Goal: Task Accomplishment & Management: Use online tool/utility

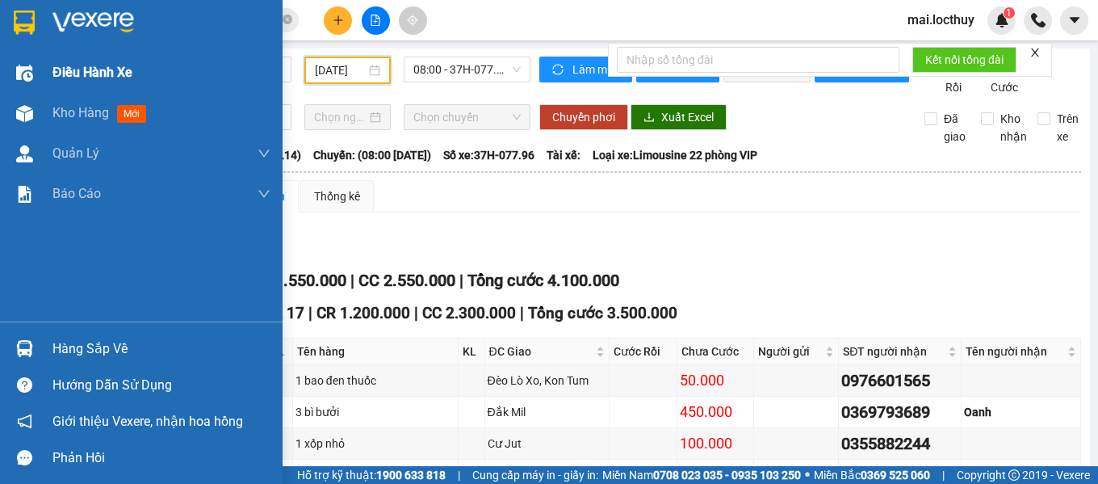
scroll to position [299, 0]
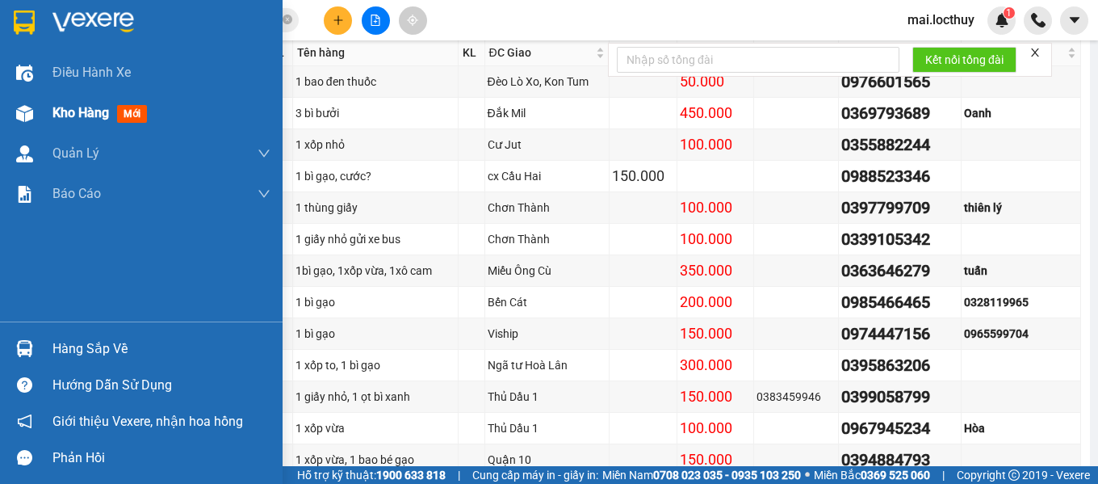
click at [16, 106] on img at bounding box center [24, 113] width 17 height 17
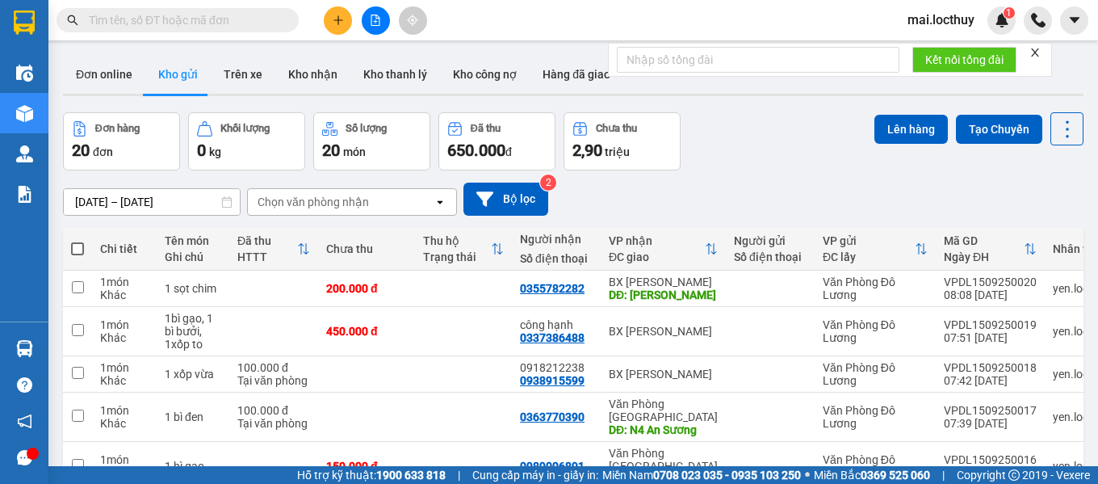
click at [388, 209] on div "Chọn văn phòng nhận" at bounding box center [341, 202] width 186 height 26
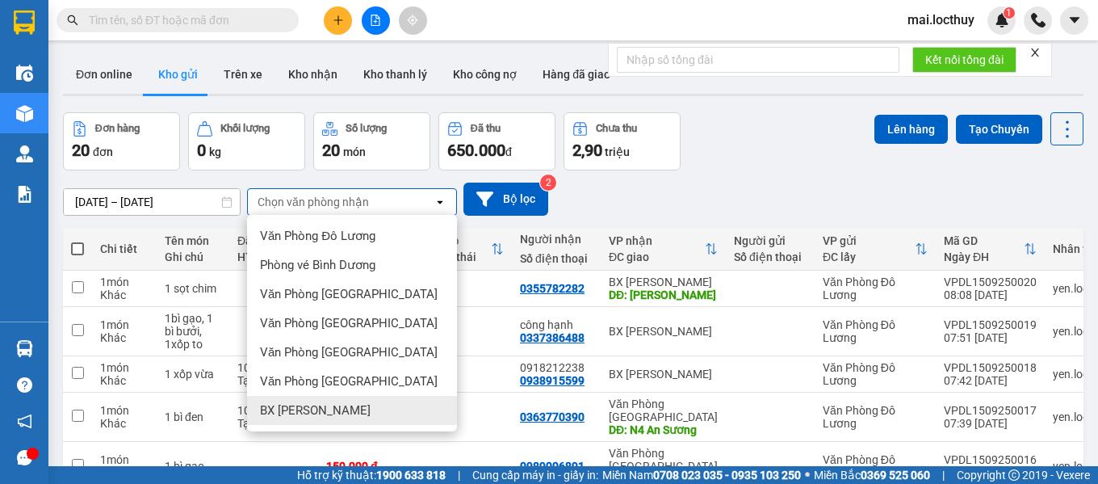
click at [323, 414] on span "BX [PERSON_NAME]" at bounding box center [315, 410] width 111 height 16
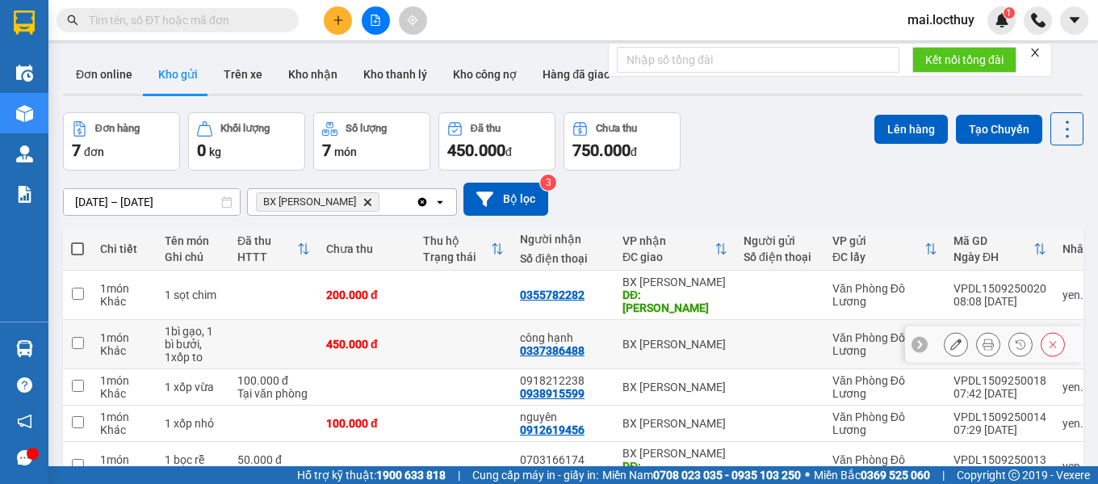
scroll to position [145, 0]
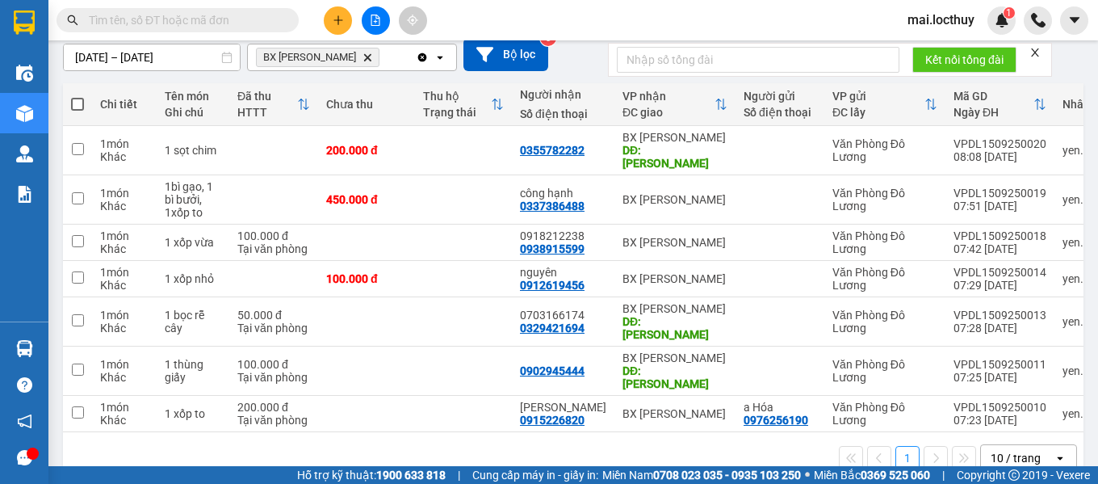
click at [81, 96] on label at bounding box center [77, 104] width 13 height 16
click at [78, 96] on input "checkbox" at bounding box center [78, 96] width 0 height 0
checkbox input "true"
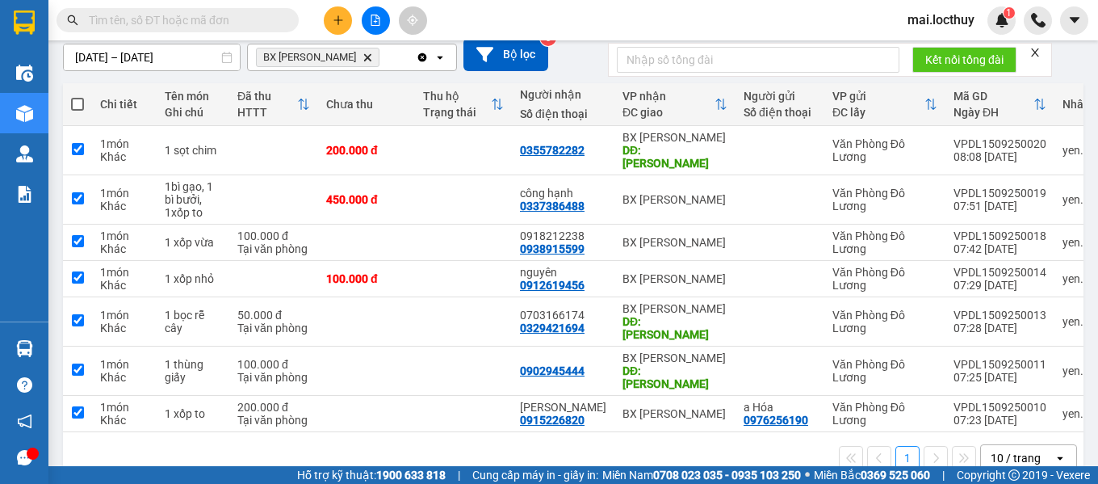
checkbox input "true"
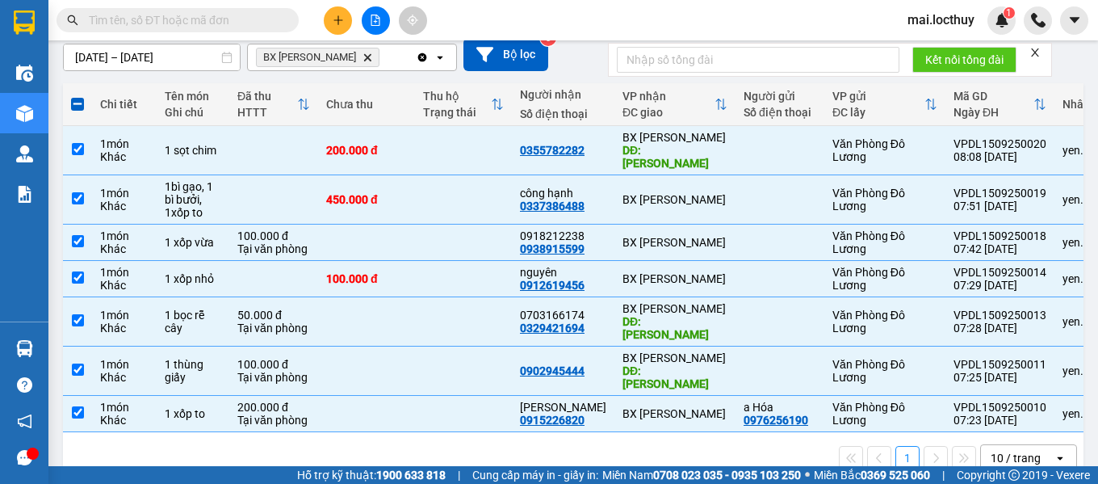
scroll to position [0, 0]
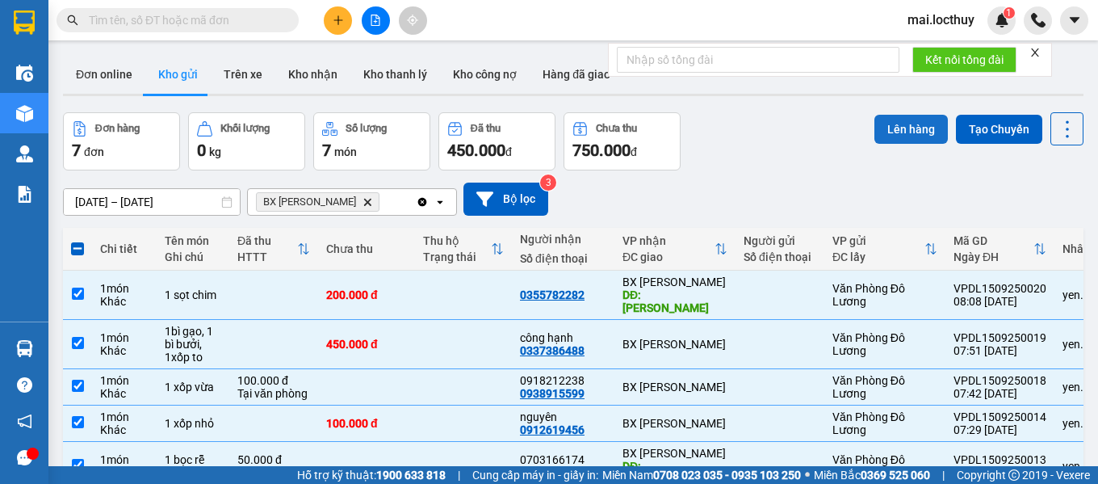
click at [898, 127] on button "Lên hàng" at bounding box center [911, 129] width 73 height 29
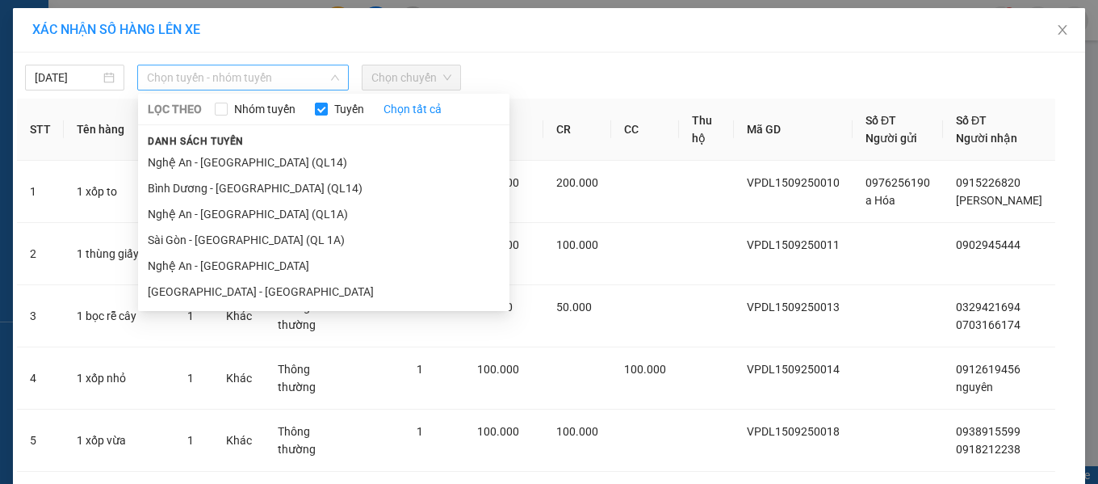
click at [308, 78] on span "Chọn tuyến - nhóm tuyến" at bounding box center [243, 77] width 192 height 24
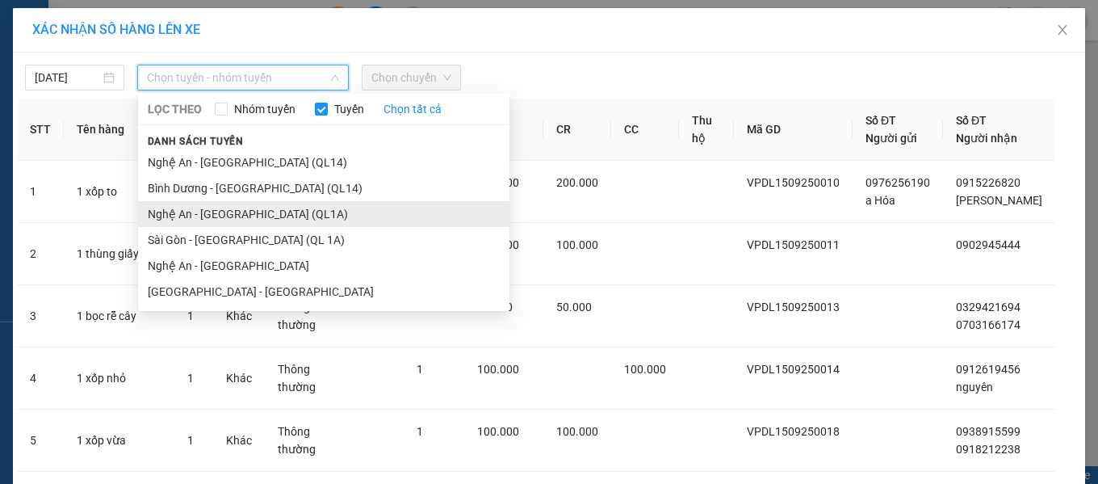
click at [194, 220] on li "Nghệ An - [GEOGRAPHIC_DATA] (QL1A)" at bounding box center [323, 214] width 371 height 26
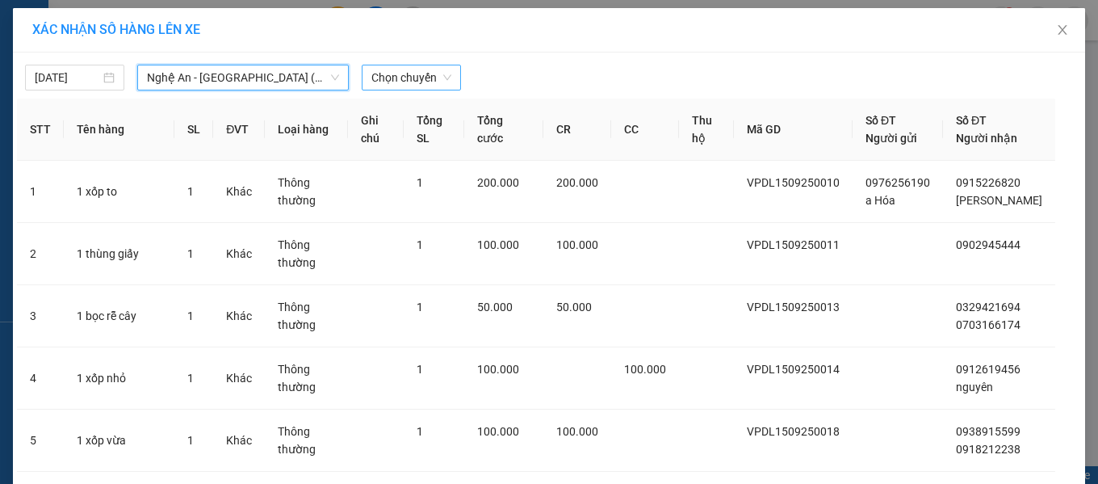
click at [422, 79] on span "Chọn chuyến" at bounding box center [411, 77] width 80 height 24
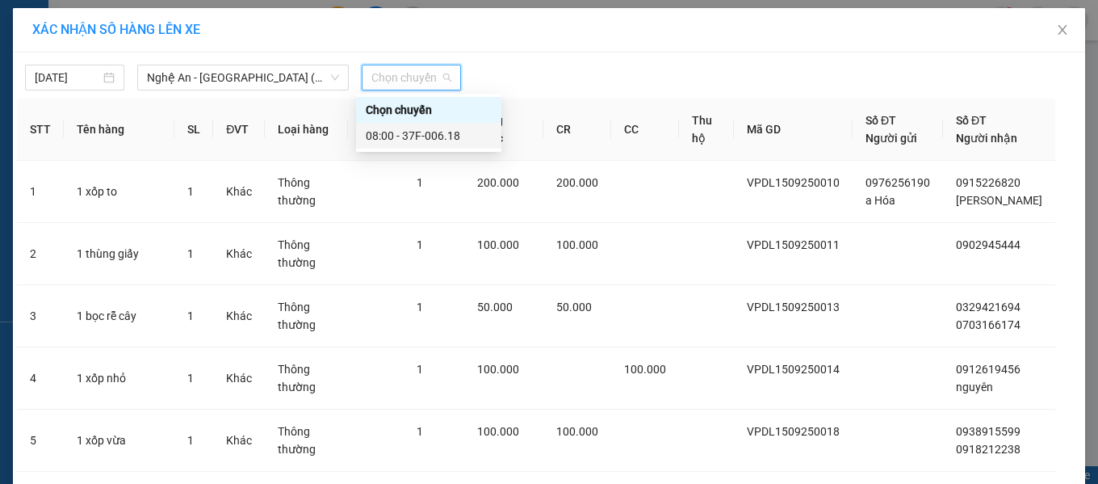
click at [423, 132] on div "08:00 - 37F-006.18" at bounding box center [429, 136] width 126 height 18
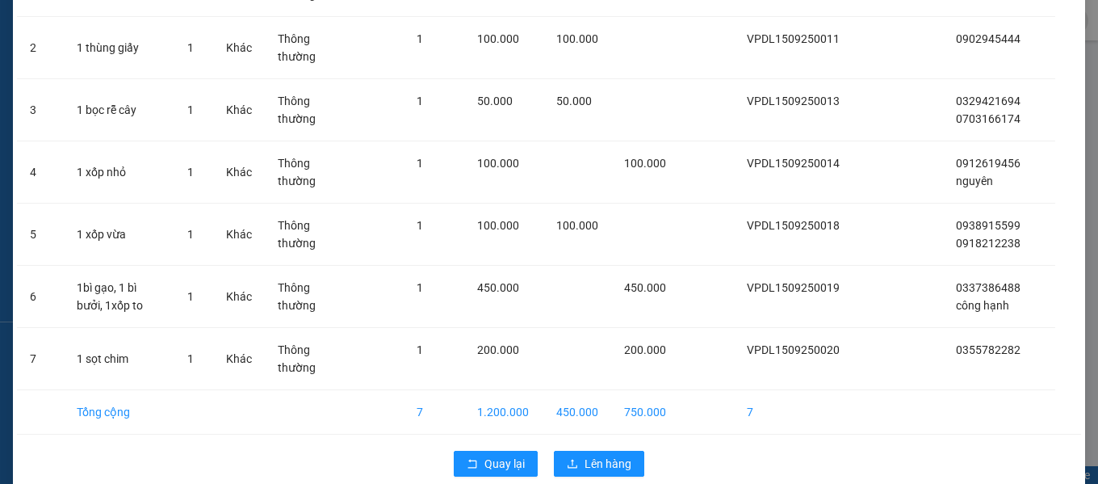
scroll to position [284, 0]
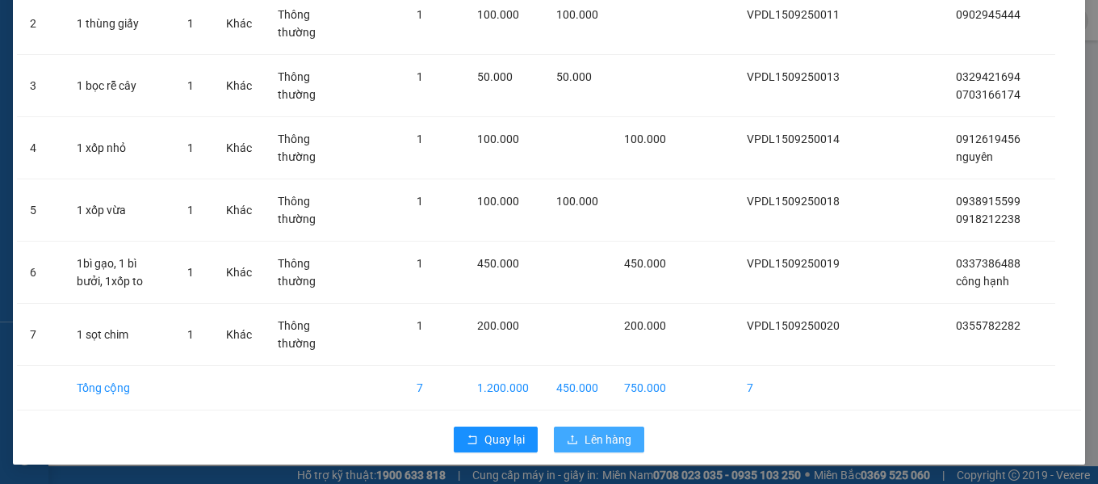
click at [597, 433] on span "Lên hàng" at bounding box center [608, 439] width 47 height 18
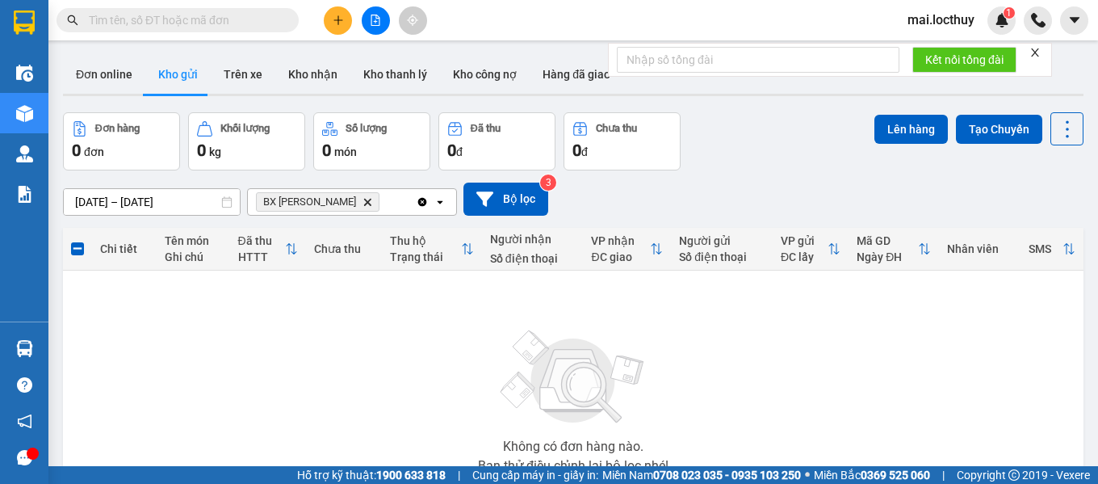
click at [363, 200] on icon "Delete" at bounding box center [368, 202] width 10 height 10
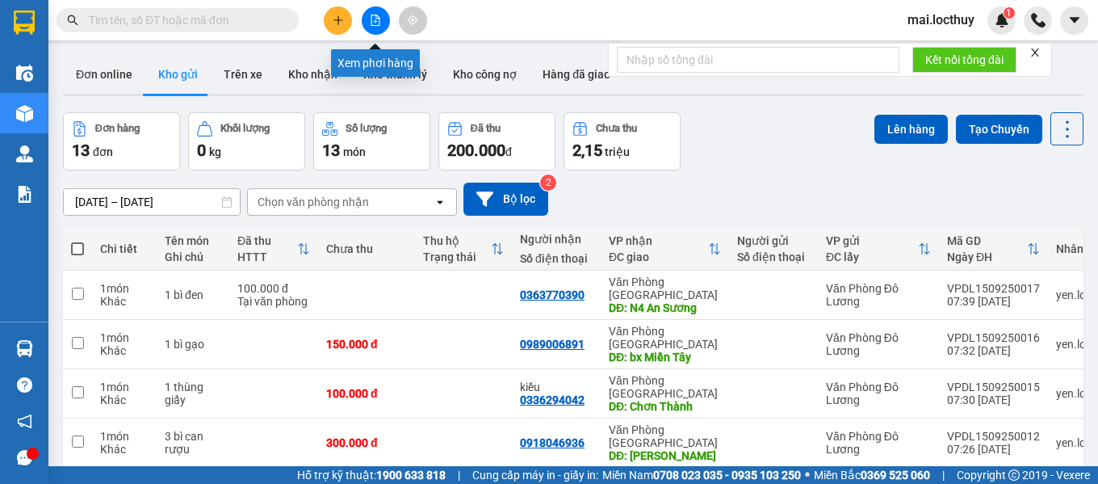
click at [383, 27] on button at bounding box center [376, 20] width 28 height 28
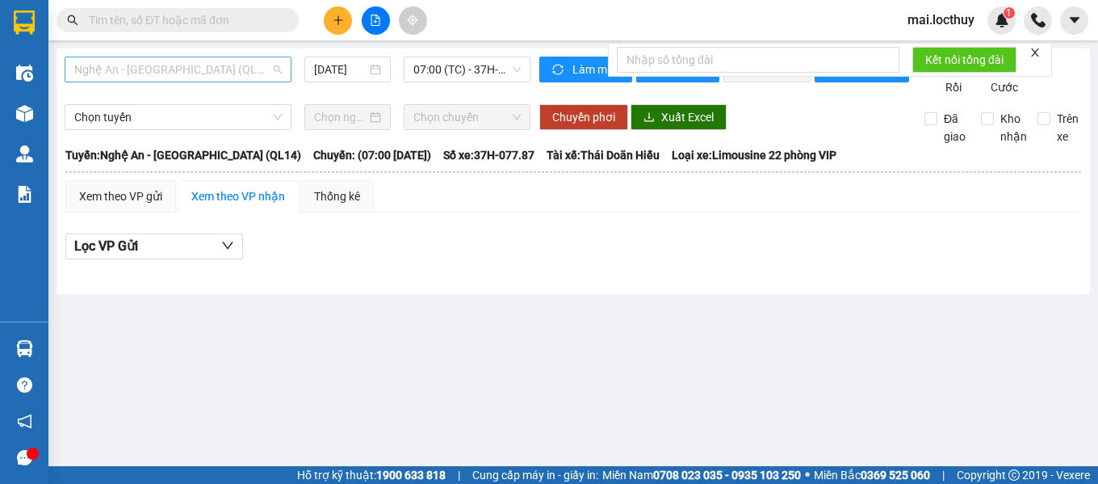
click at [256, 65] on span "Nghệ An - [GEOGRAPHIC_DATA] (QL14)" at bounding box center [178, 69] width 208 height 24
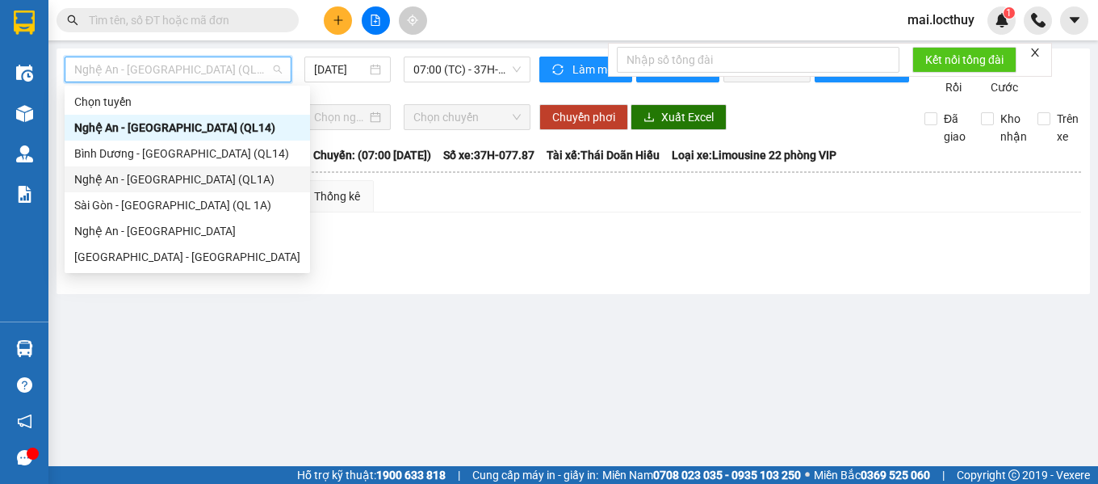
click at [200, 174] on div "Nghệ An - [GEOGRAPHIC_DATA] (QL1A)" at bounding box center [187, 179] width 226 height 18
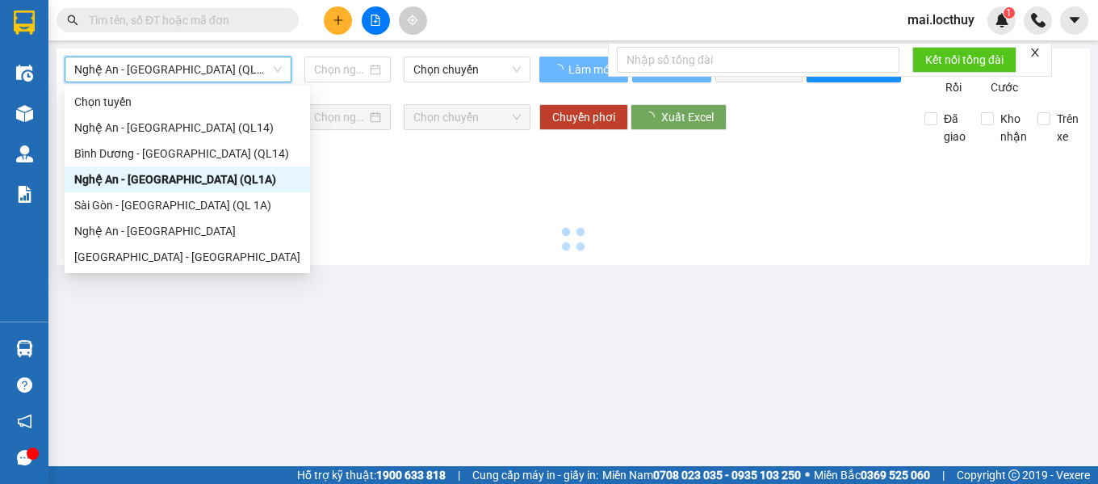
type input "[DATE]"
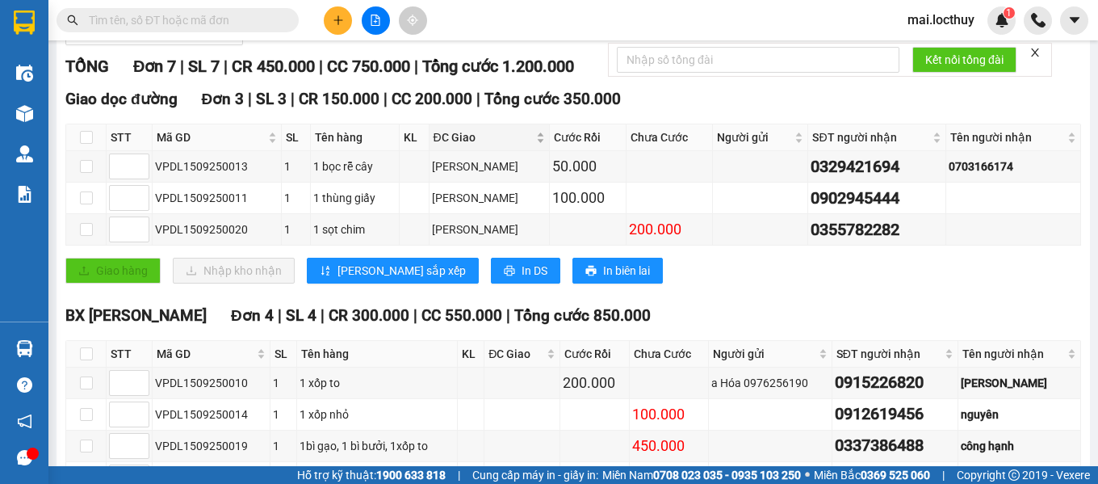
scroll to position [242, 0]
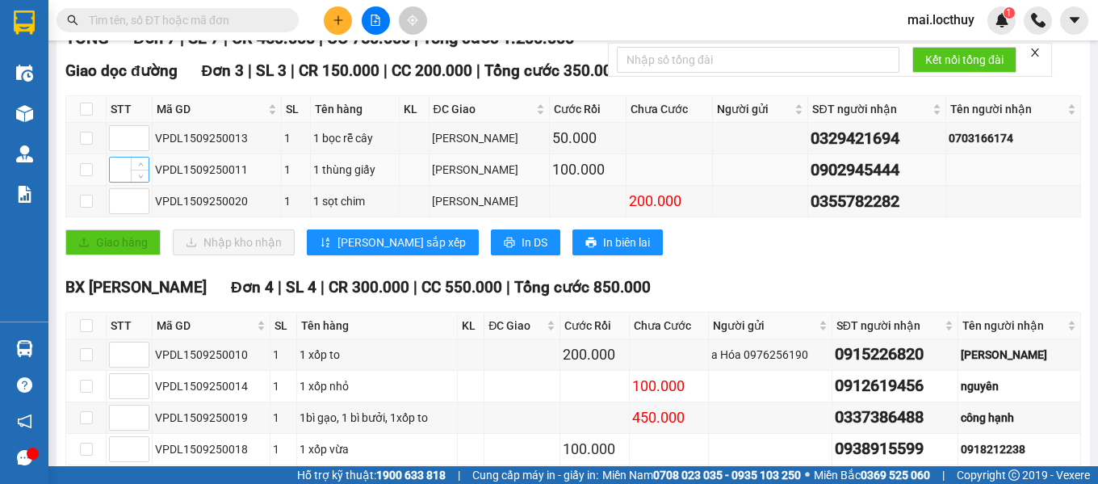
click at [124, 182] on input at bounding box center [129, 169] width 39 height 24
click at [119, 213] on input at bounding box center [129, 201] width 39 height 24
type input "1"
click at [123, 150] on input at bounding box center [129, 138] width 39 height 24
type input "1"
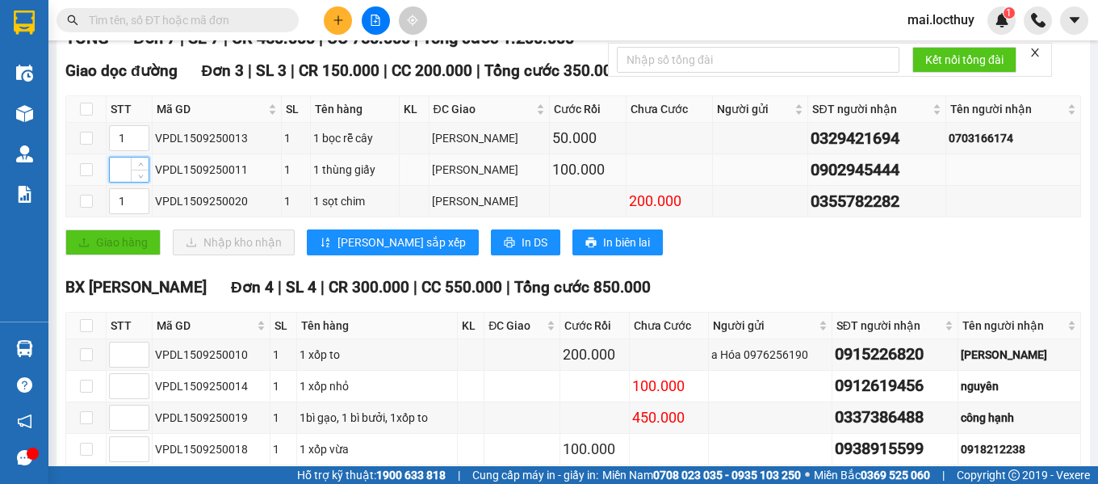
click at [123, 182] on input at bounding box center [129, 169] width 39 height 24
type input "2"
click at [369, 251] on span "[PERSON_NAME] sắp xếp" at bounding box center [402, 242] width 128 height 18
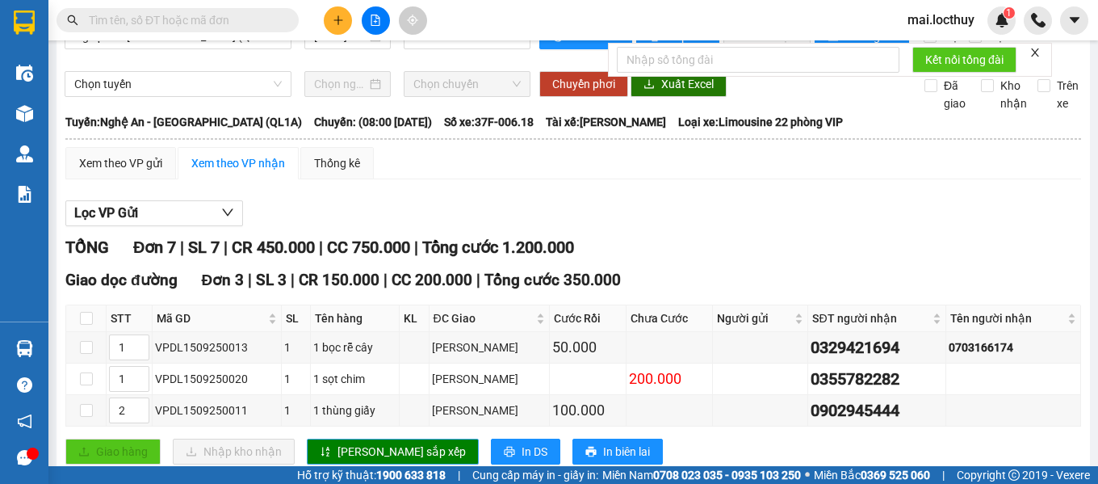
scroll to position [0, 0]
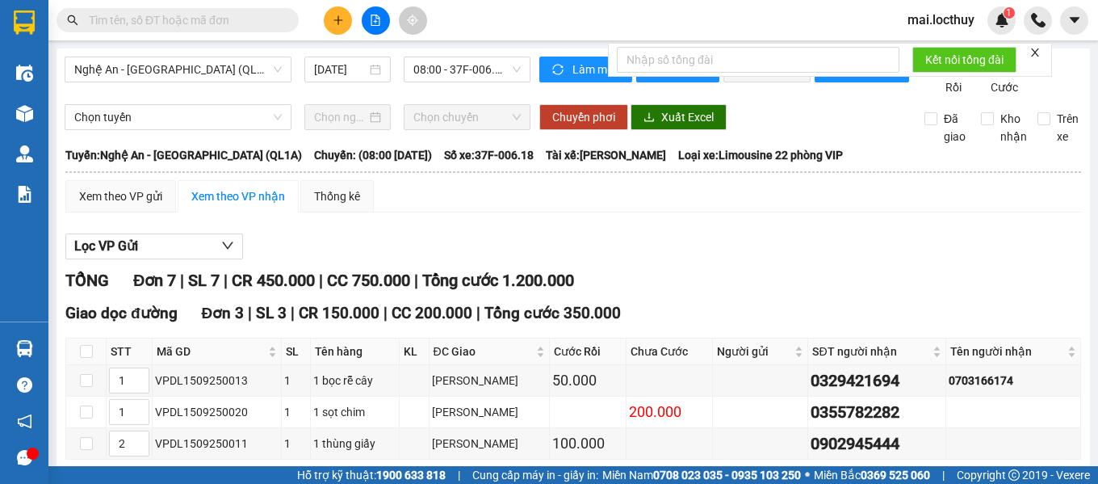
click at [1040, 54] on icon "close" at bounding box center [1035, 52] width 11 height 11
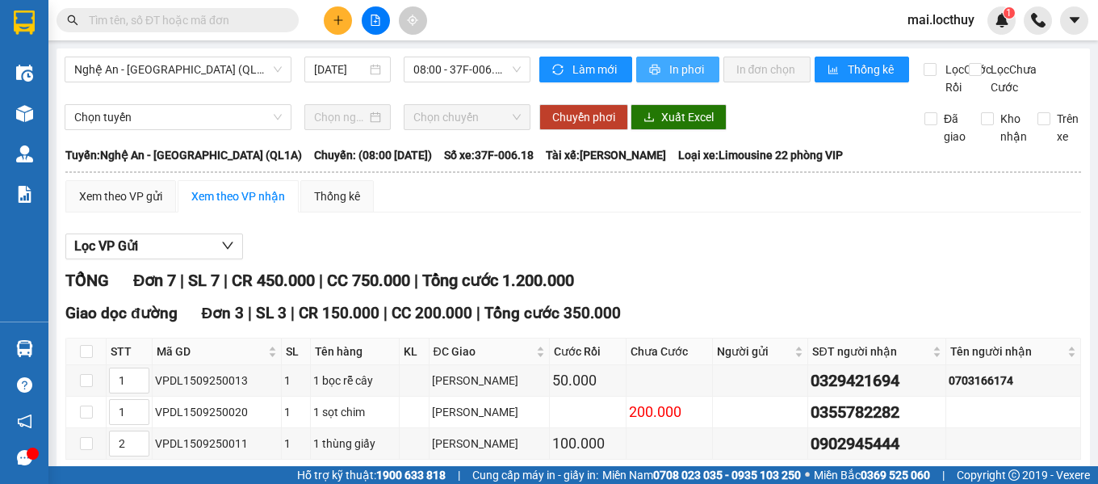
click at [669, 62] on span "In phơi" at bounding box center [687, 70] width 37 height 18
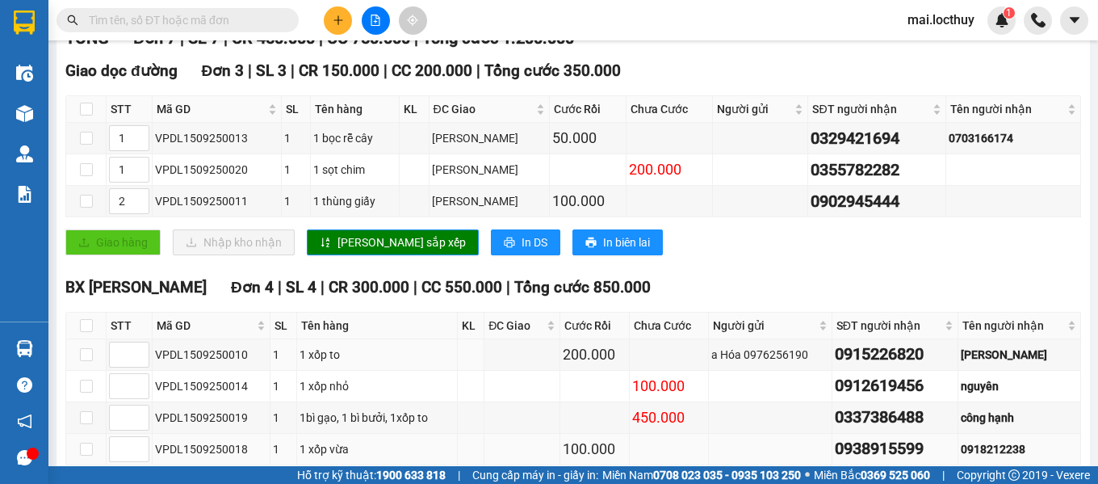
scroll to position [323, 0]
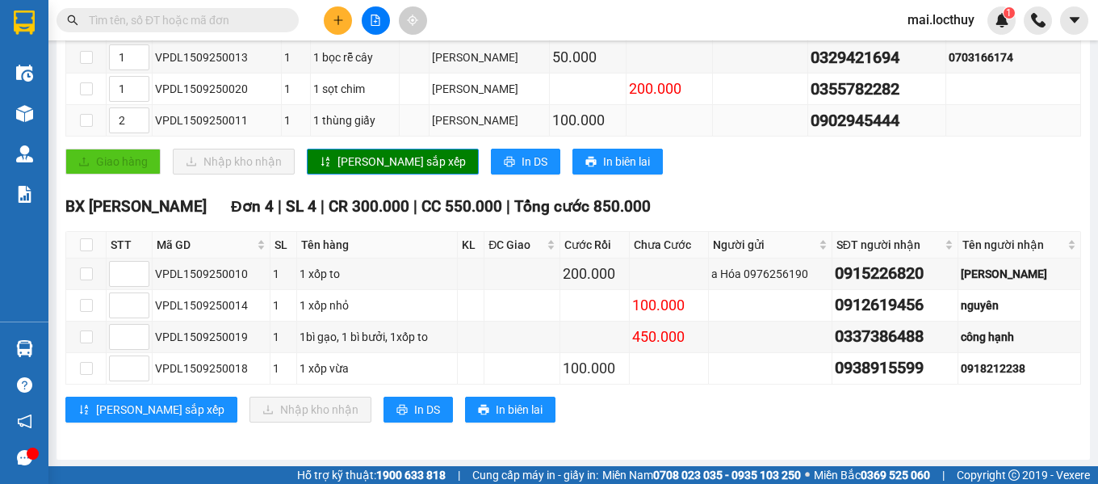
click at [552, 132] on div "100.000" at bounding box center [587, 120] width 71 height 23
drag, startPoint x: 892, startPoint y: 141, endPoint x: 789, endPoint y: 141, distance: 102.6
click at [811, 133] on div "0902945444" at bounding box center [877, 120] width 132 height 25
click at [720, 283] on div "a Hóa 0976256190" at bounding box center [769, 274] width 117 height 18
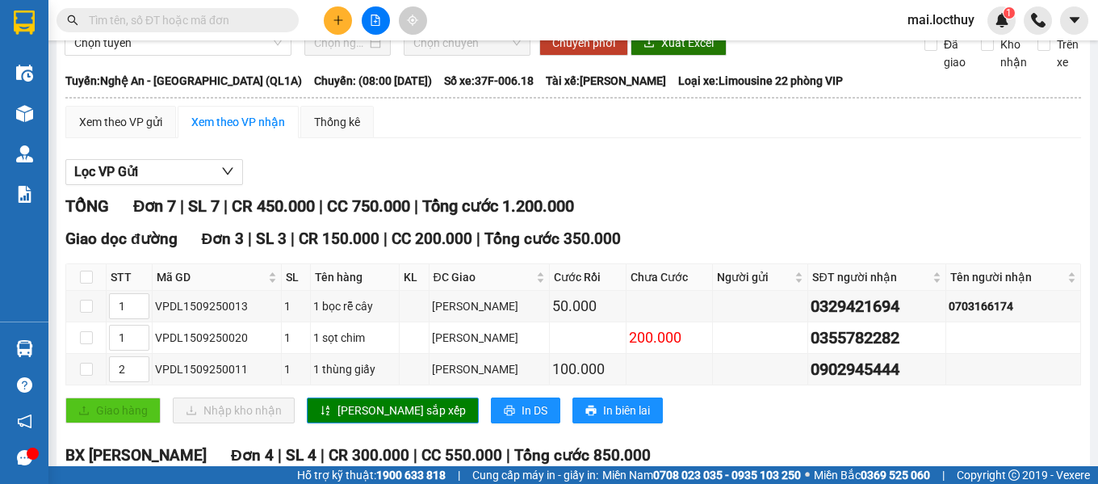
scroll to position [0, 0]
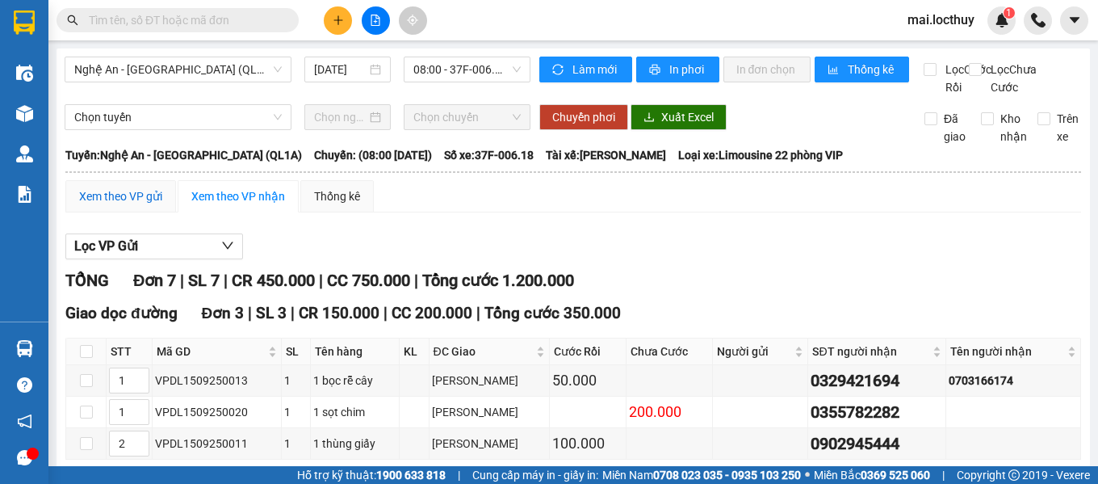
click at [145, 205] on div "Xem theo VP gửi" at bounding box center [120, 196] width 83 height 18
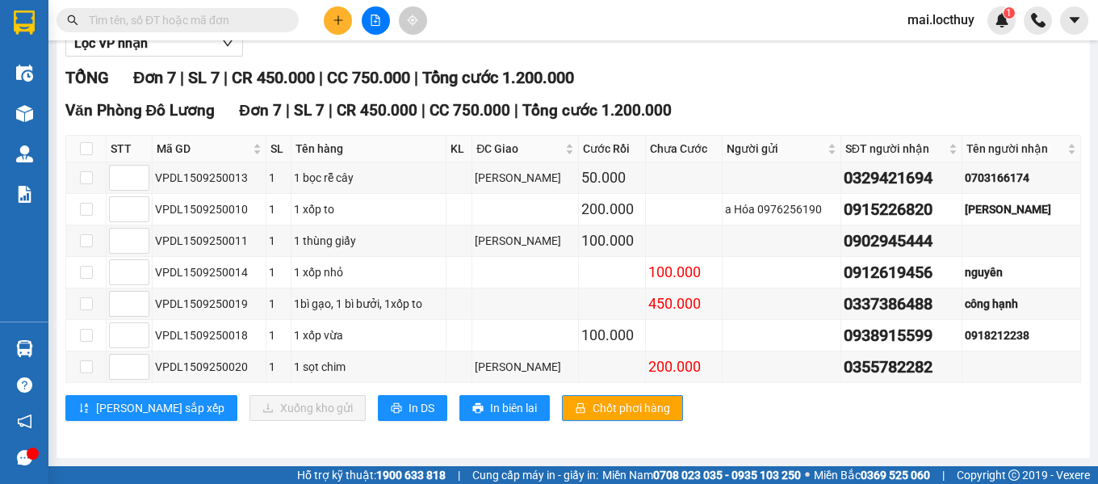
scroll to position [220, 0]
click at [90, 208] on input "checkbox" at bounding box center [86, 209] width 13 height 13
checkbox input "true"
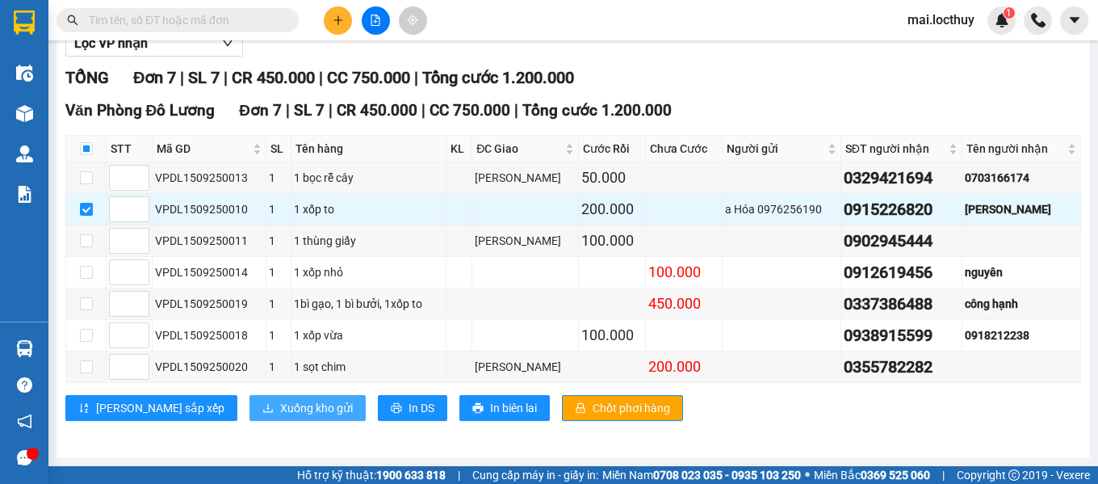
click at [280, 407] on span "Xuống kho gửi" at bounding box center [316, 408] width 73 height 18
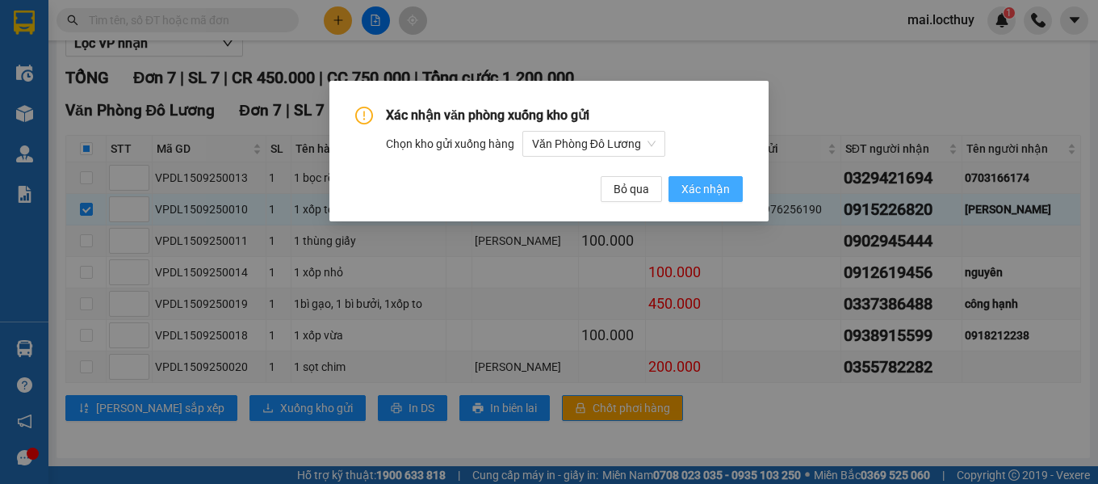
click at [700, 191] on span "Xác nhận" at bounding box center [706, 189] width 48 height 18
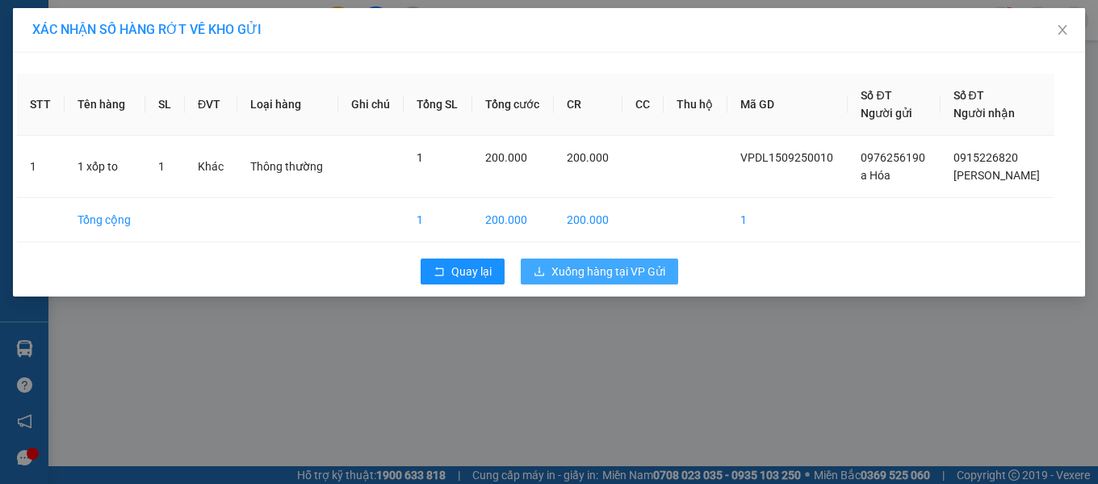
click at [586, 265] on span "Xuống hàng tại VP Gửi" at bounding box center [609, 271] width 114 height 18
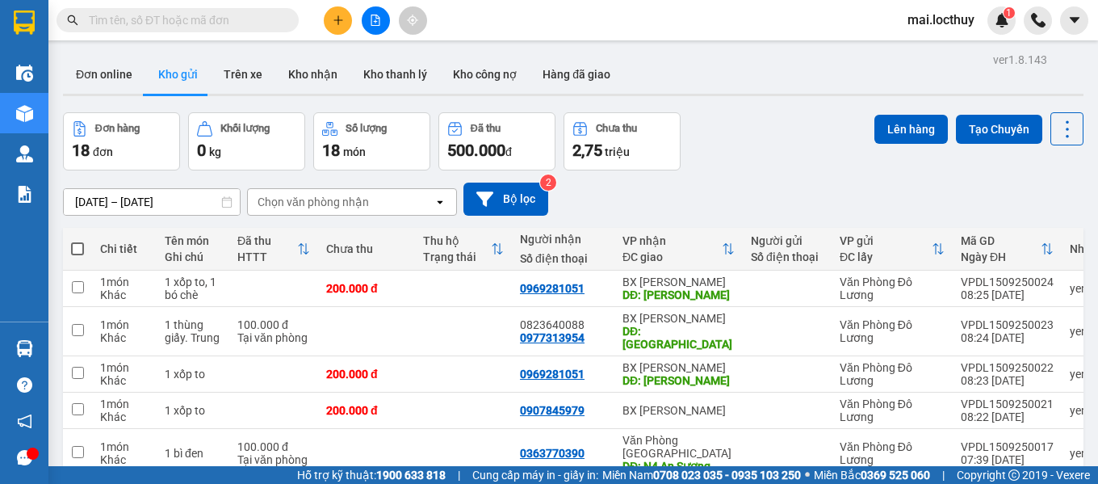
click at [376, 26] on button at bounding box center [376, 20] width 28 height 28
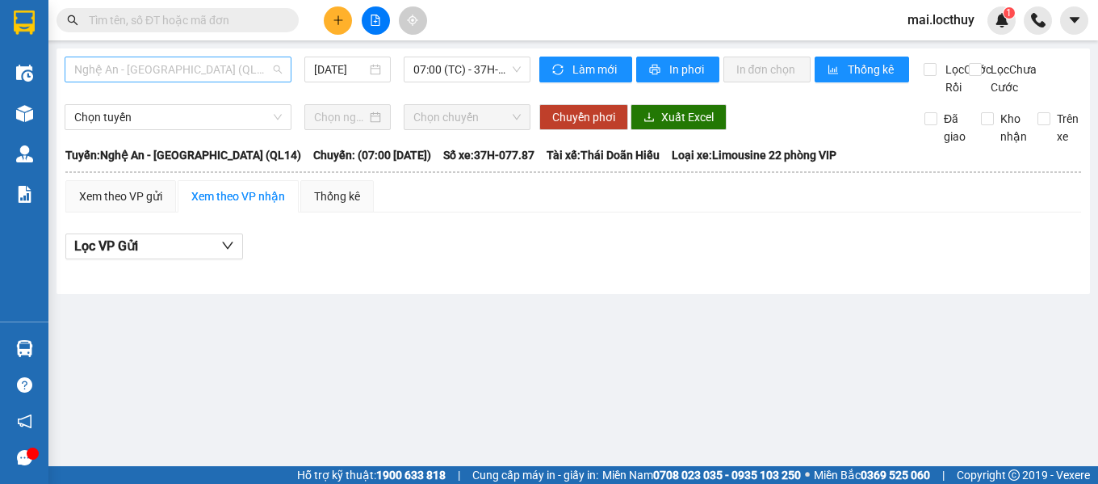
click at [241, 78] on span "Nghệ An - [GEOGRAPHIC_DATA] (QL14)" at bounding box center [178, 69] width 208 height 24
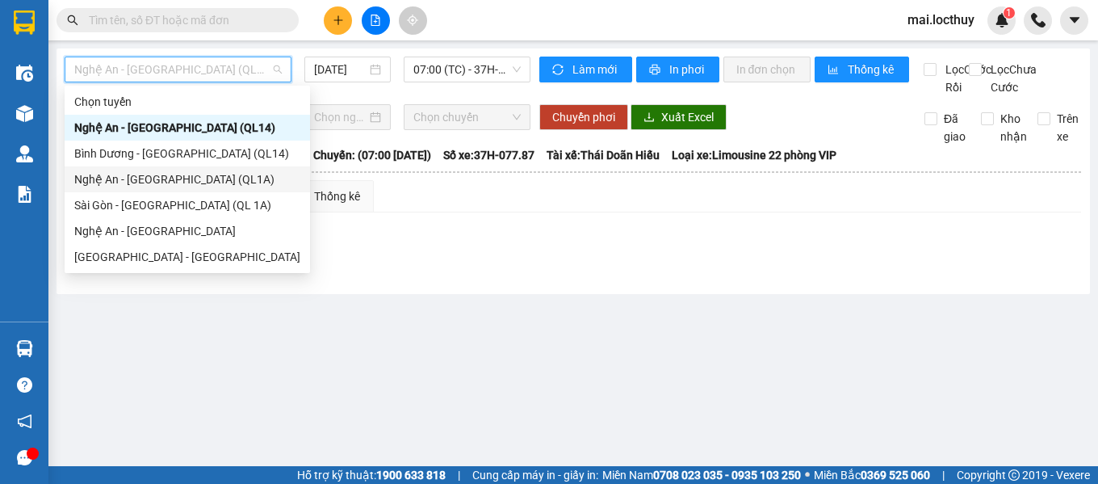
click at [199, 170] on div "Nghệ An - [GEOGRAPHIC_DATA] (QL1A)" at bounding box center [187, 179] width 245 height 26
type input "[DATE]"
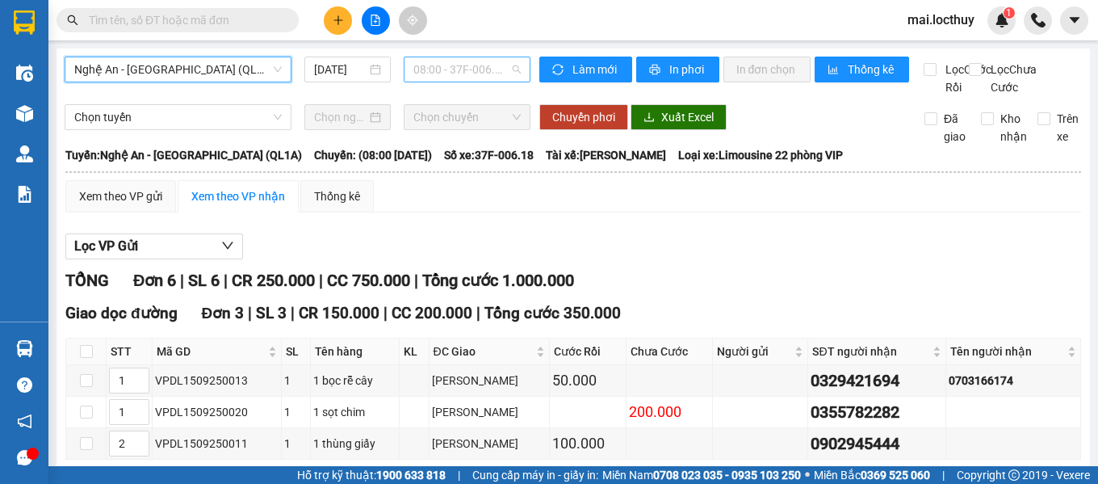
click at [430, 75] on span "08:00 - 37F-006.18" at bounding box center [466, 69] width 107 height 24
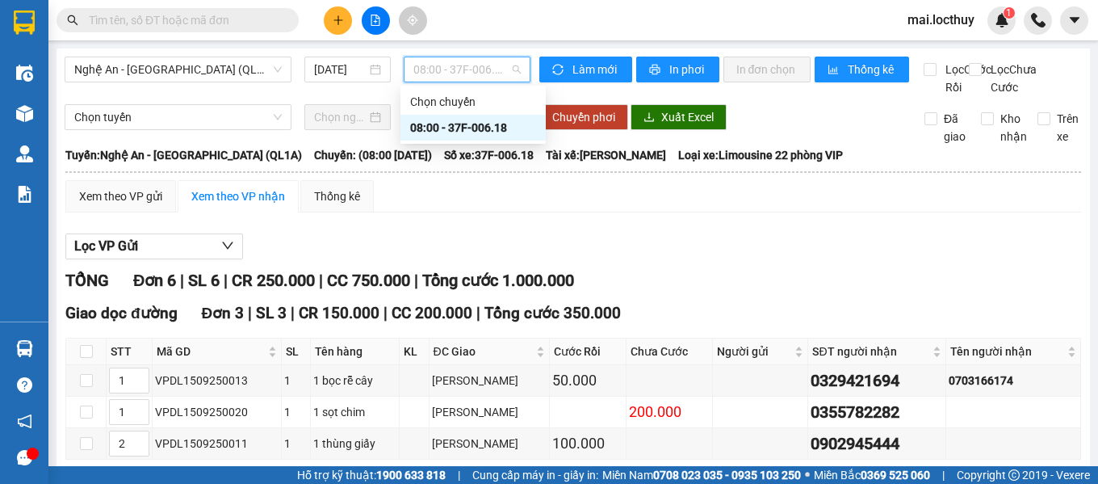
click at [444, 127] on div "08:00 - 37F-006.18" at bounding box center [473, 128] width 126 height 18
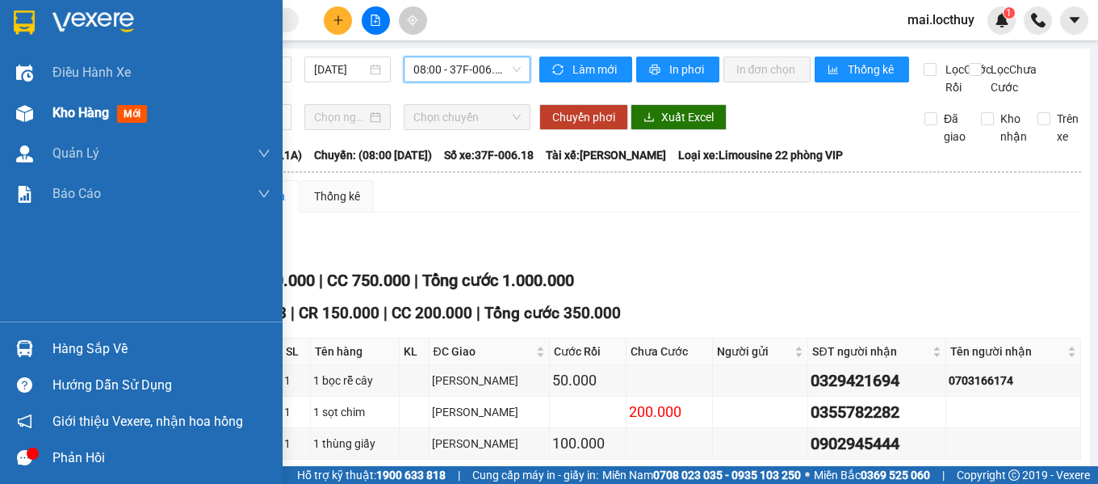
click at [31, 105] on img at bounding box center [24, 113] width 17 height 17
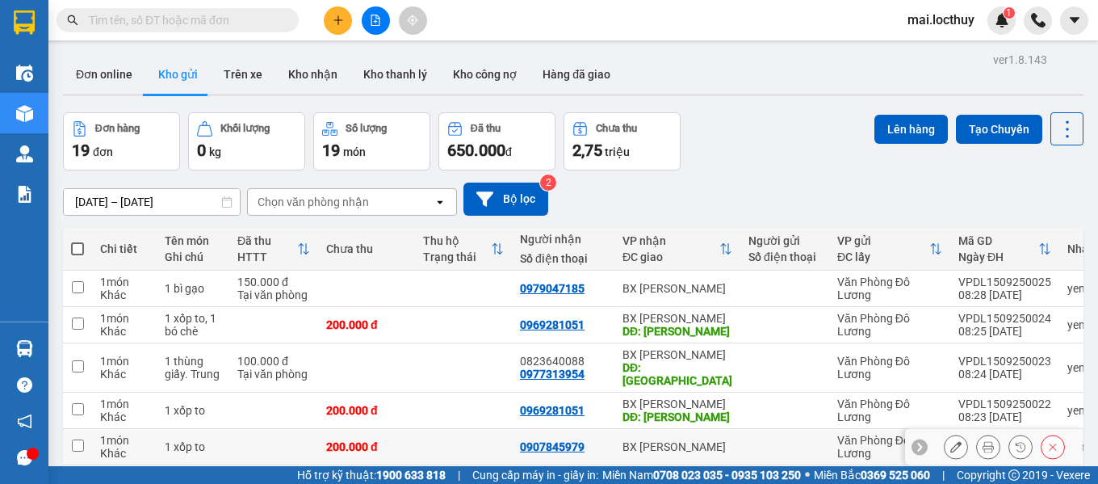
scroll to position [162, 0]
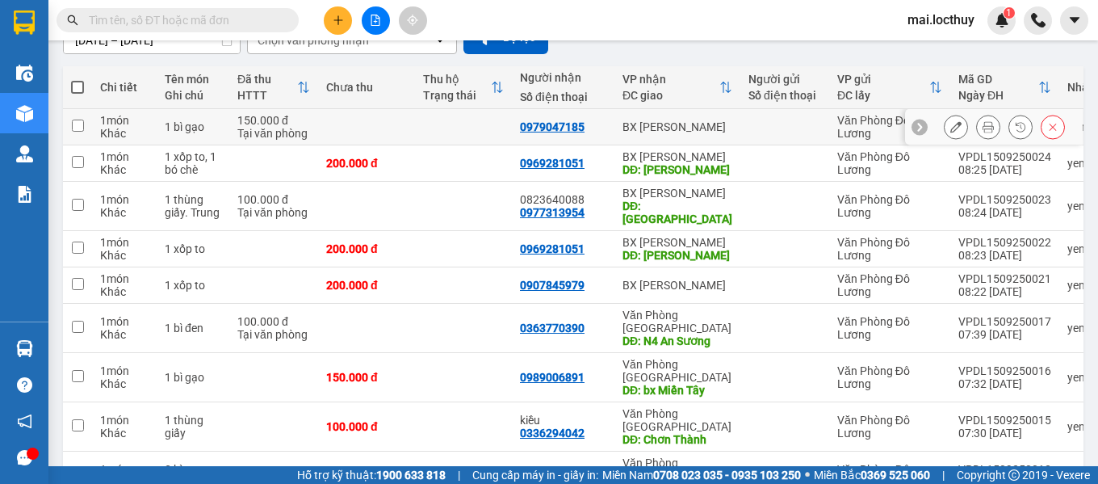
click at [82, 122] on input "checkbox" at bounding box center [78, 126] width 12 height 12
checkbox input "true"
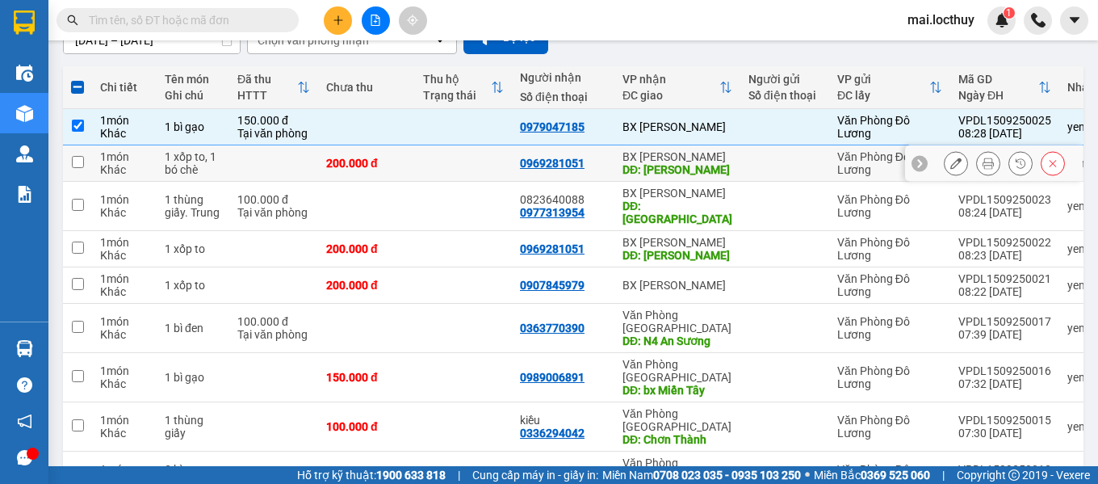
click at [78, 163] on input "checkbox" at bounding box center [78, 162] width 12 height 12
checkbox input "true"
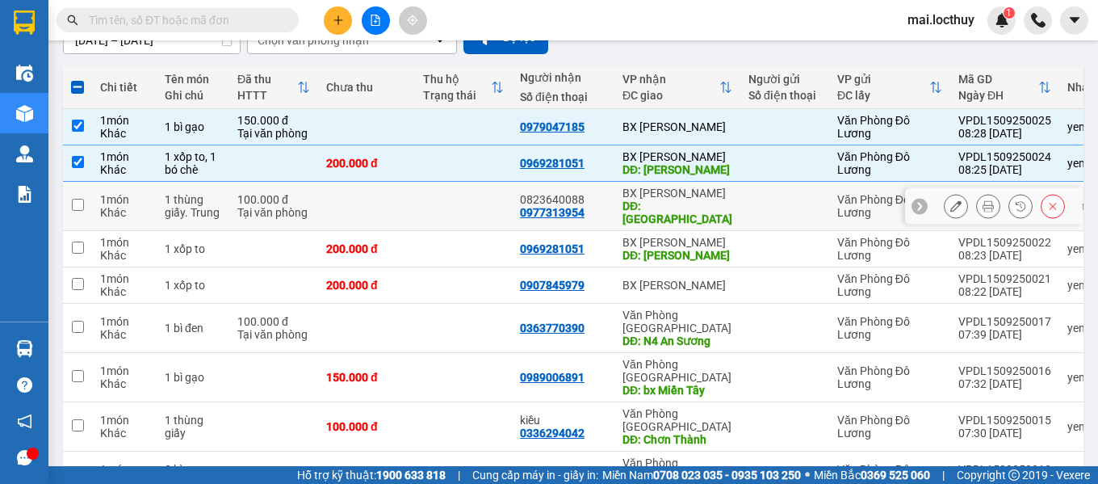
click at [73, 202] on input "checkbox" at bounding box center [78, 205] width 12 height 12
checkbox input "true"
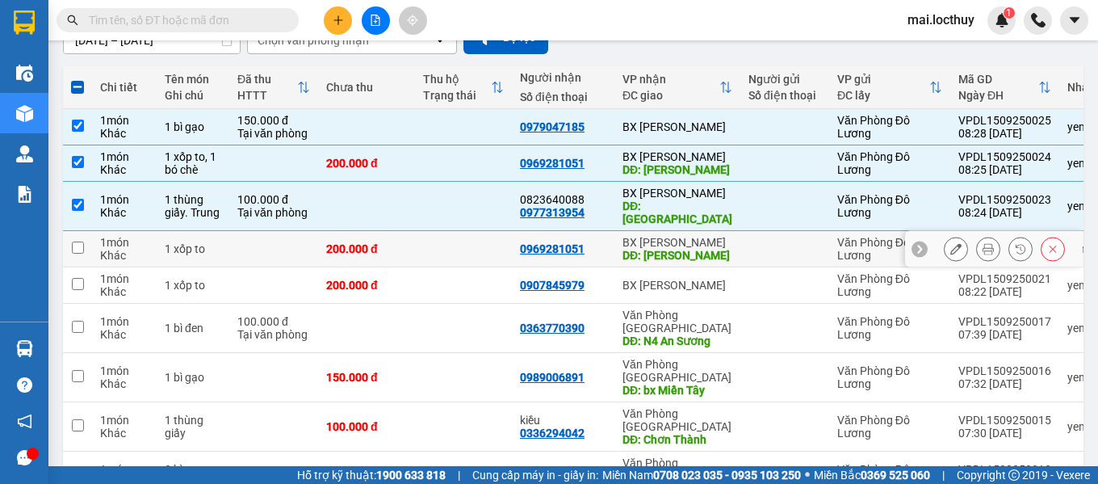
click at [80, 241] on input "checkbox" at bounding box center [78, 247] width 12 height 12
checkbox input "true"
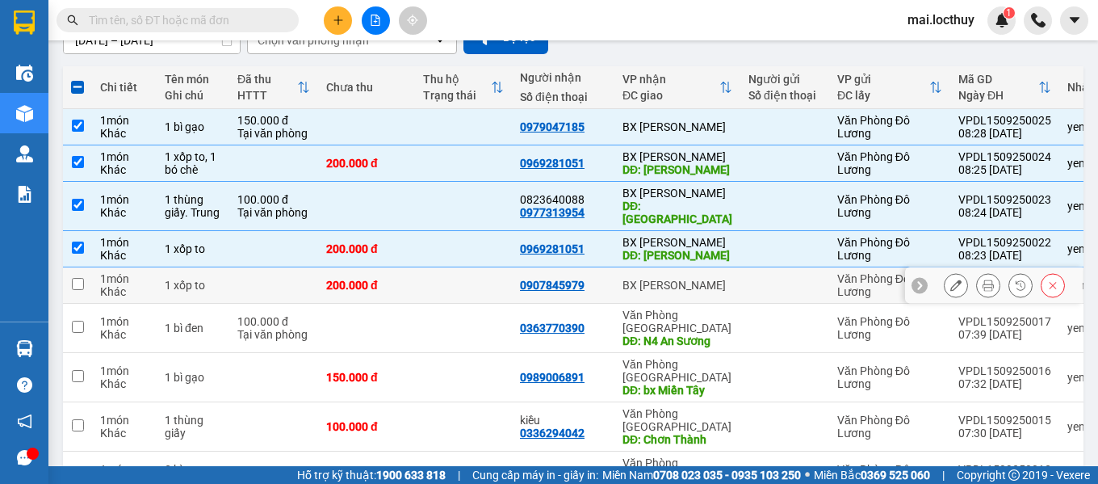
click at [79, 278] on input "checkbox" at bounding box center [78, 284] width 12 height 12
checkbox input "true"
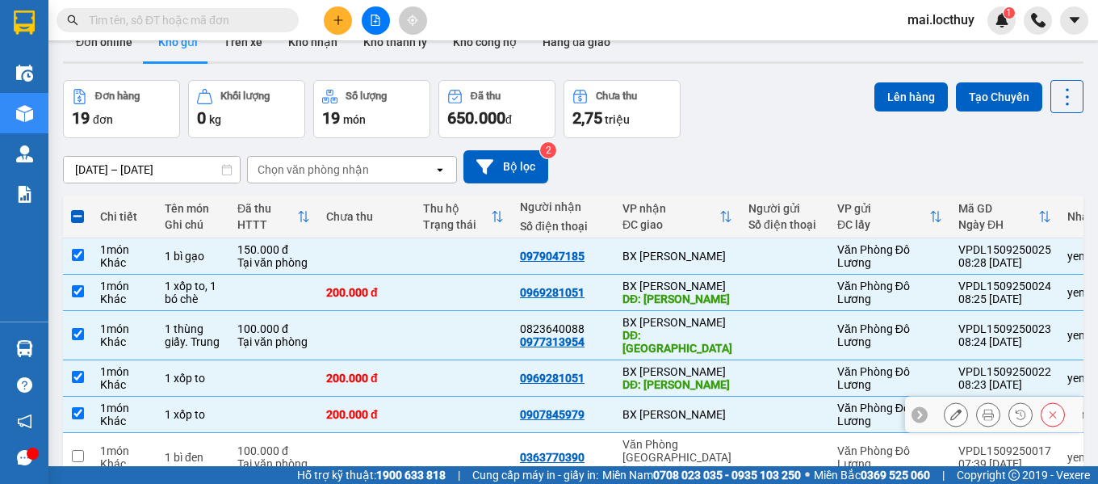
scroll to position [0, 0]
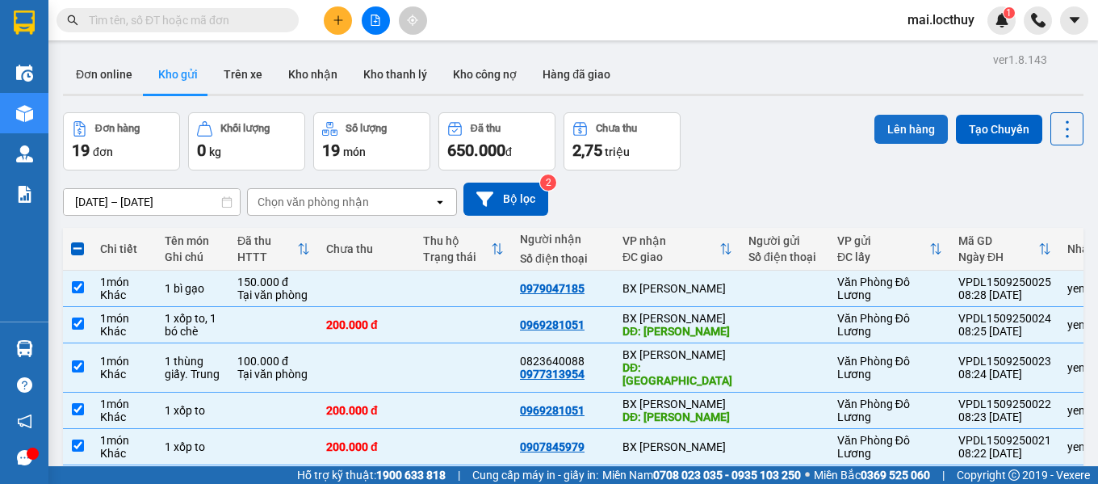
click at [883, 127] on button "Lên hàng" at bounding box center [911, 129] width 73 height 29
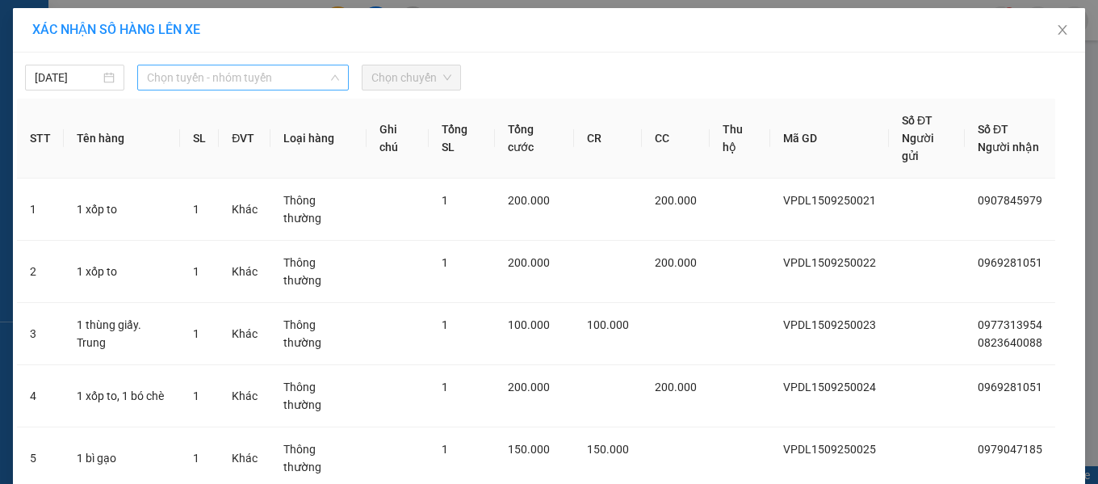
click at [219, 86] on span "Chọn tuyến - nhóm tuyến" at bounding box center [243, 77] width 192 height 24
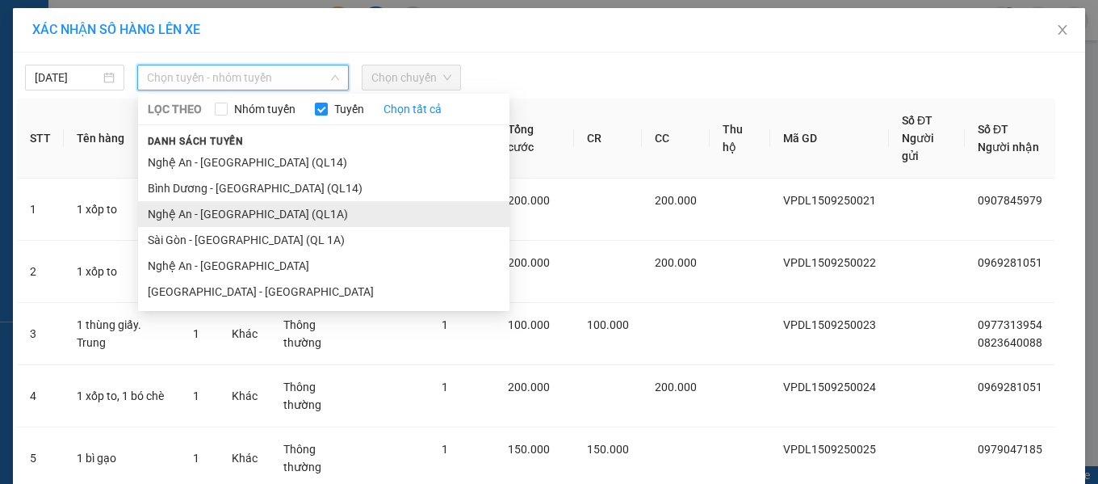
click at [241, 208] on li "Nghệ An - [GEOGRAPHIC_DATA] (QL1A)" at bounding box center [323, 214] width 371 height 26
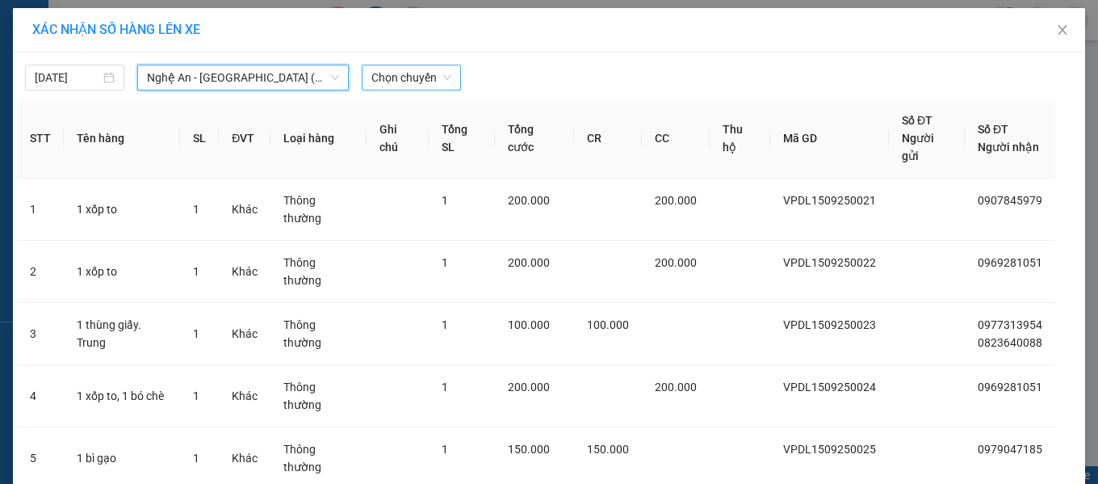
click at [413, 79] on span "Chọn chuyến" at bounding box center [411, 77] width 80 height 24
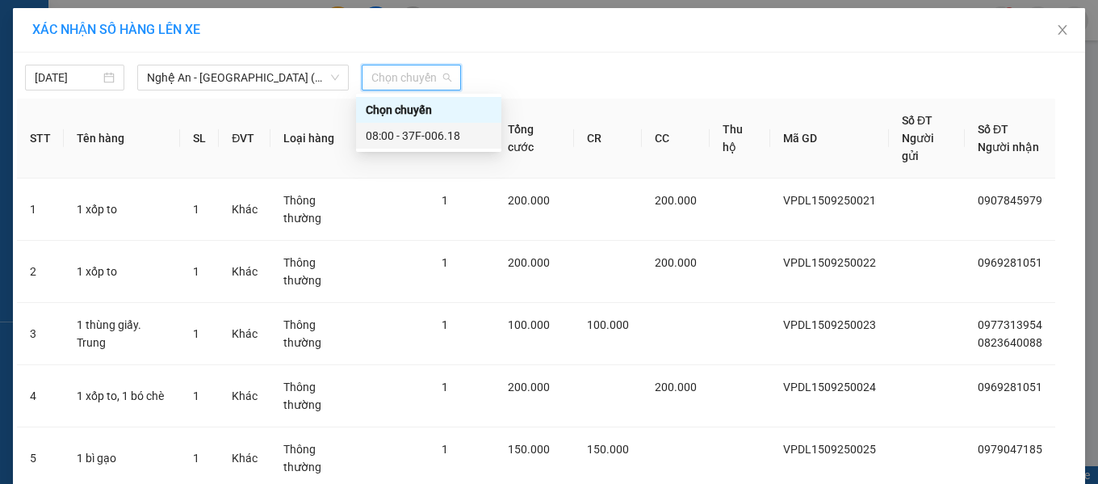
click at [422, 132] on div "08:00 - 37F-006.18" at bounding box center [429, 136] width 126 height 18
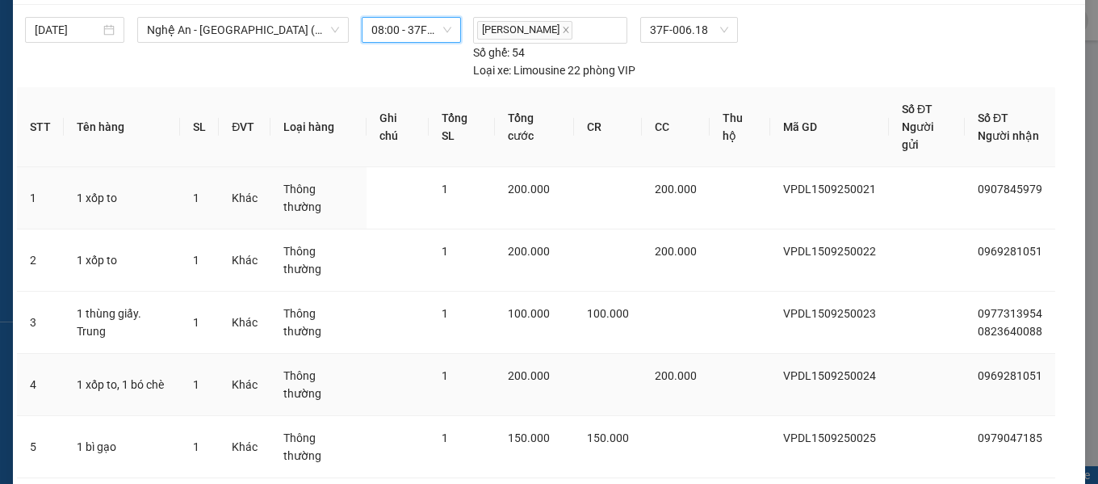
scroll to position [71, 0]
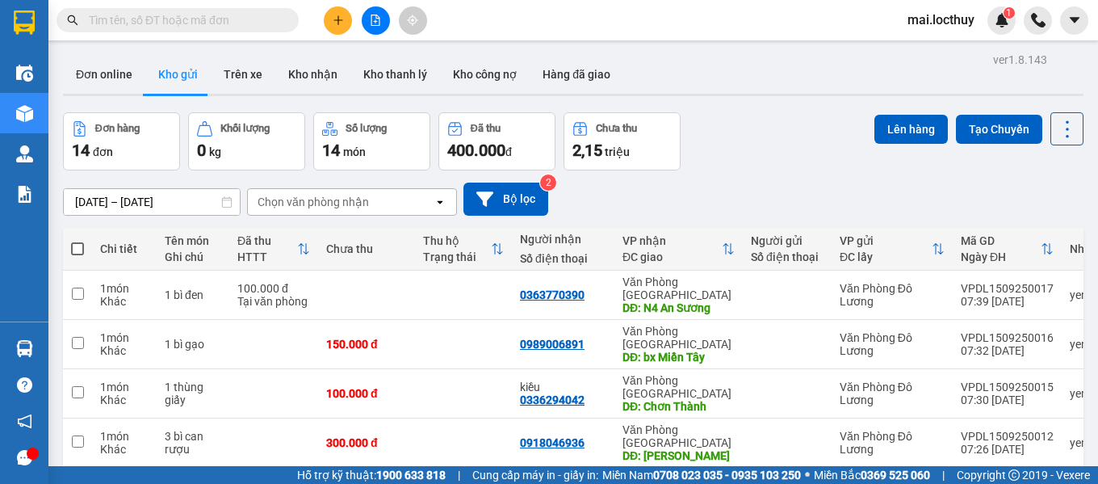
click at [81, 245] on span at bounding box center [77, 248] width 13 height 13
click at [78, 241] on input "checkbox" at bounding box center [78, 241] width 0 height 0
checkbox input "true"
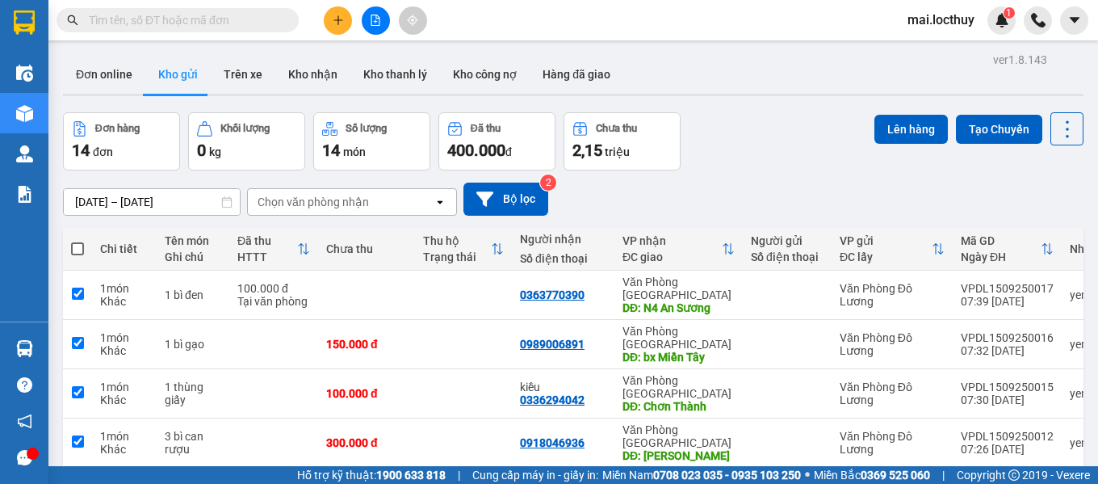
checkbox input "true"
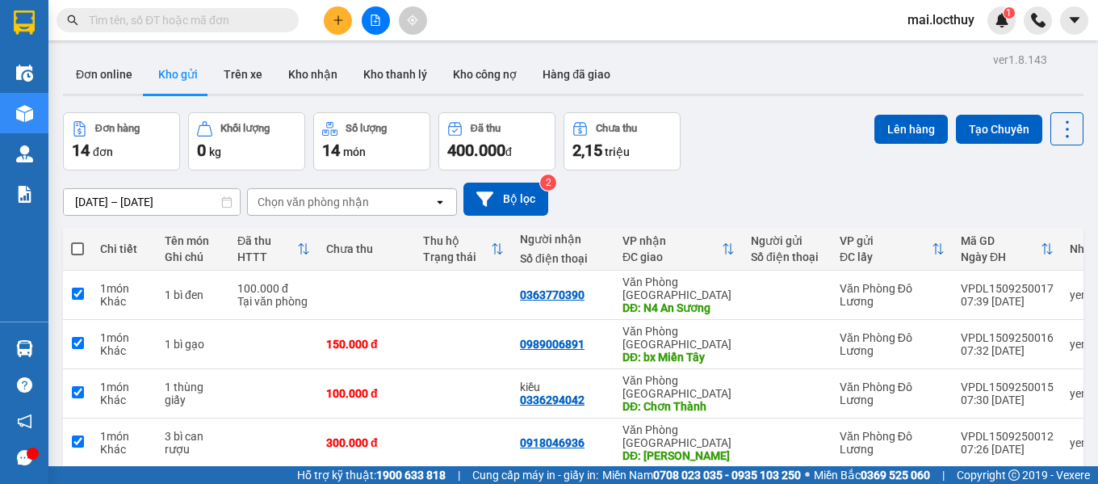
checkbox input "true"
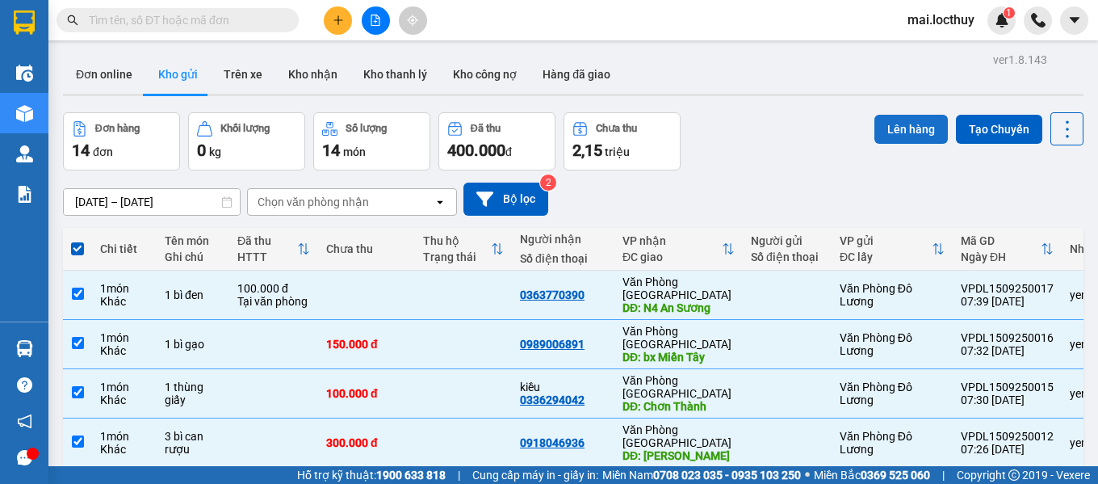
click at [886, 132] on button "Lên hàng" at bounding box center [911, 129] width 73 height 29
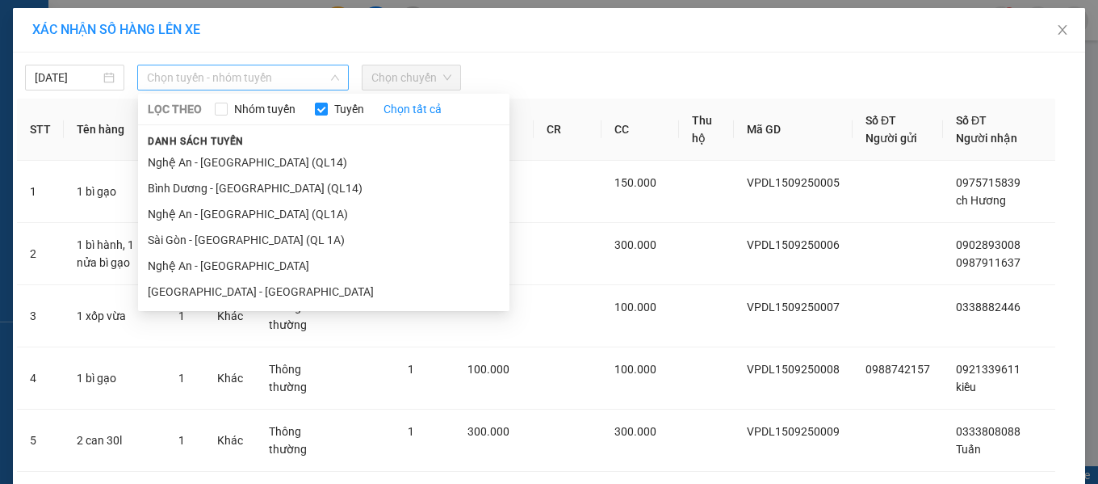
click at [181, 77] on span "Chọn tuyến - nhóm tuyến" at bounding box center [243, 77] width 192 height 24
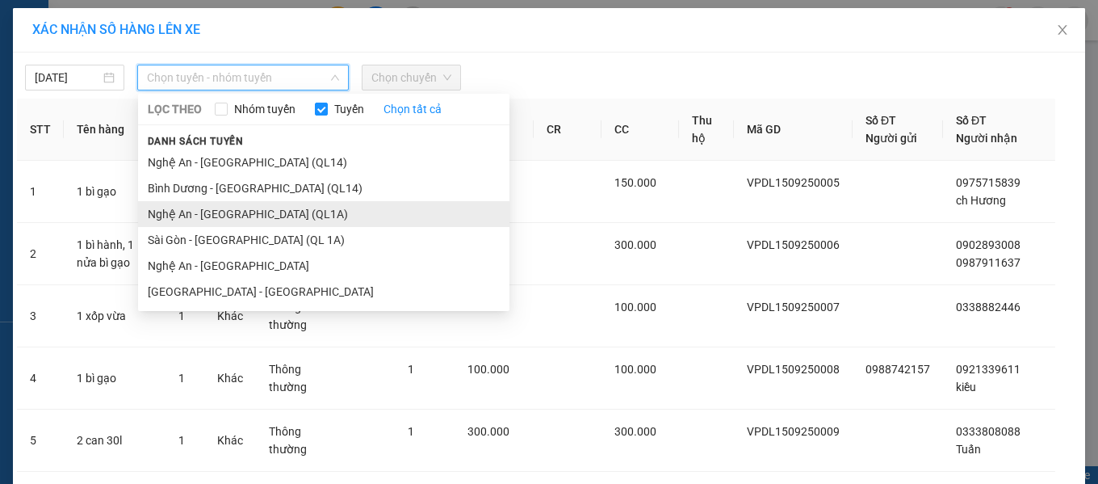
click at [223, 212] on li "Nghệ An - [GEOGRAPHIC_DATA] (QL1A)" at bounding box center [323, 214] width 371 height 26
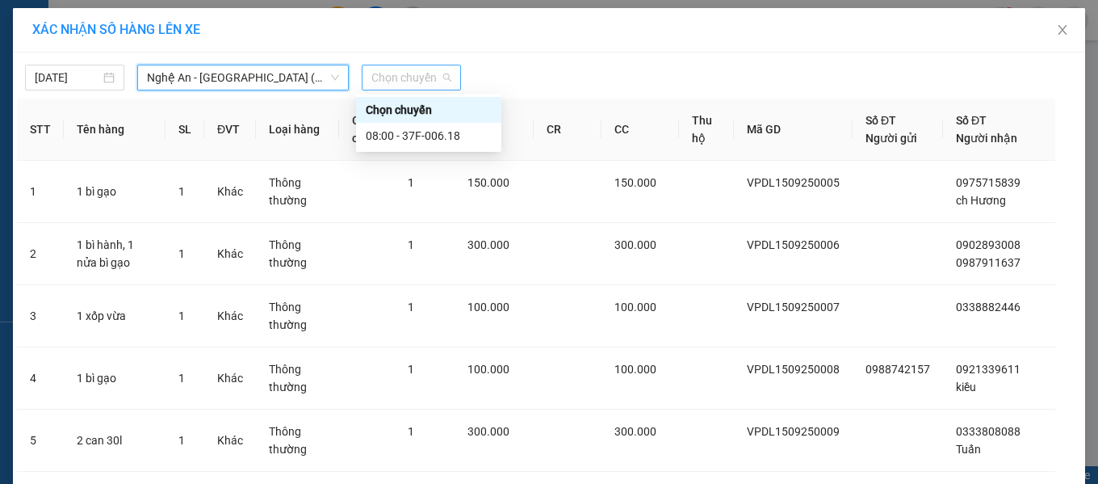
click at [383, 81] on span "Chọn chuyến" at bounding box center [411, 77] width 80 height 24
click at [397, 140] on div "08:00 - 37F-006.18" at bounding box center [429, 136] width 126 height 18
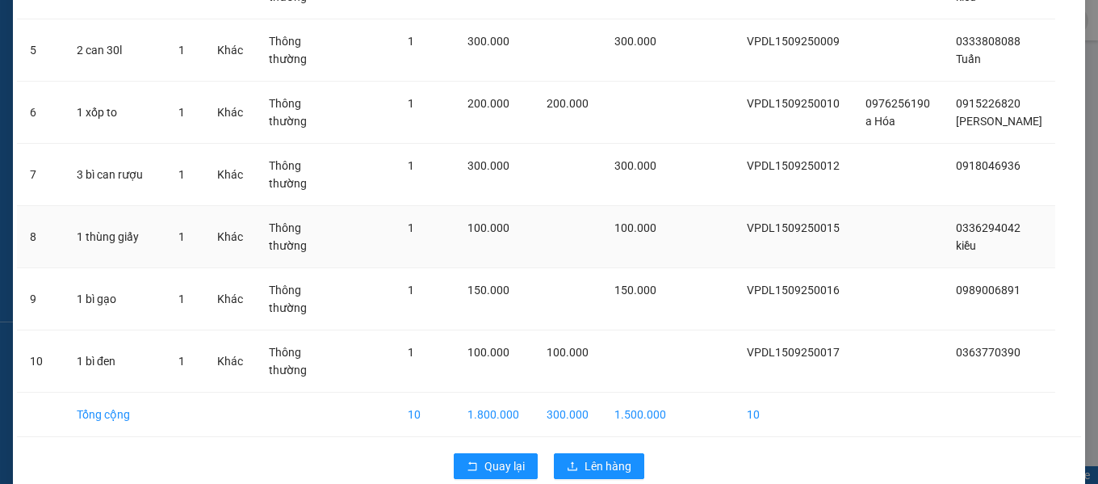
scroll to position [471, 0]
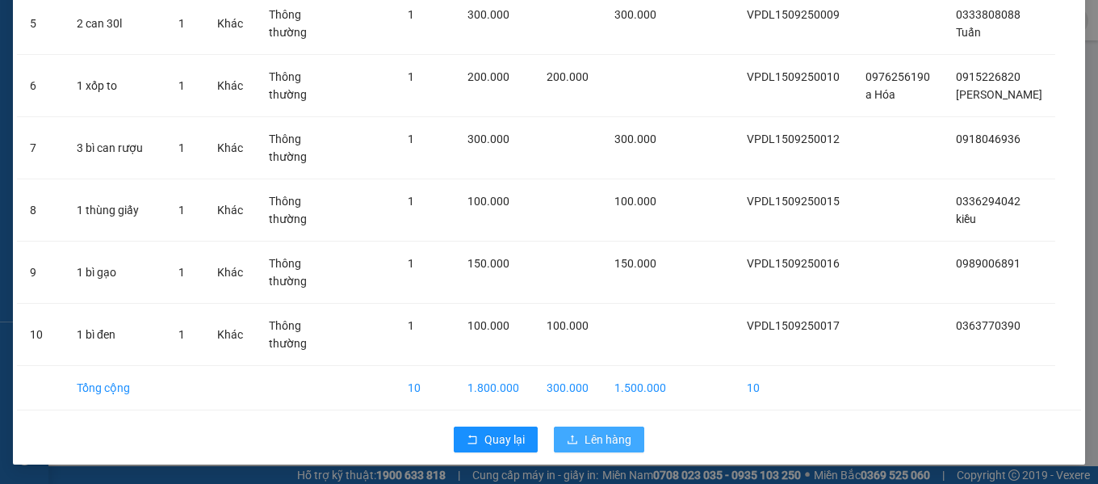
click at [594, 443] on span "Lên hàng" at bounding box center [608, 439] width 47 height 18
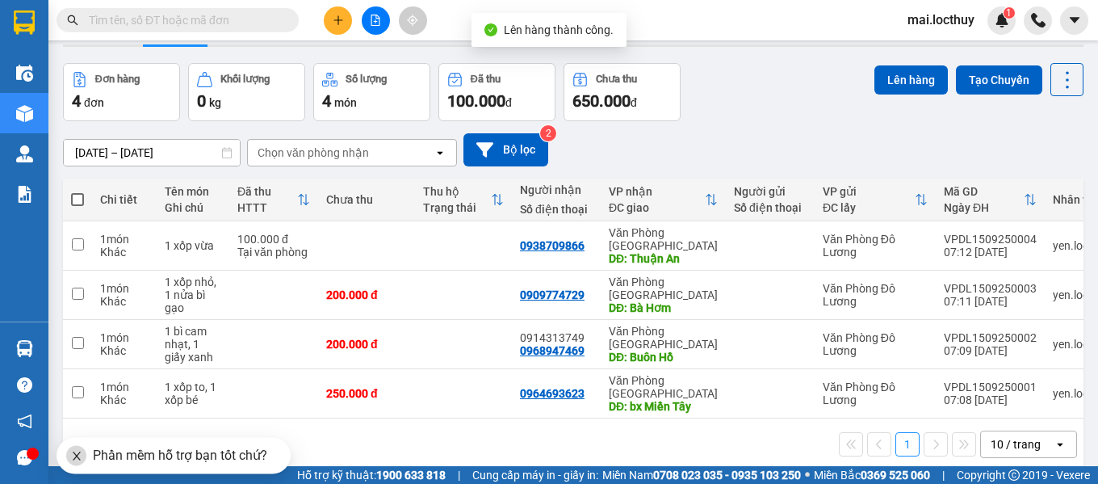
scroll to position [74, 0]
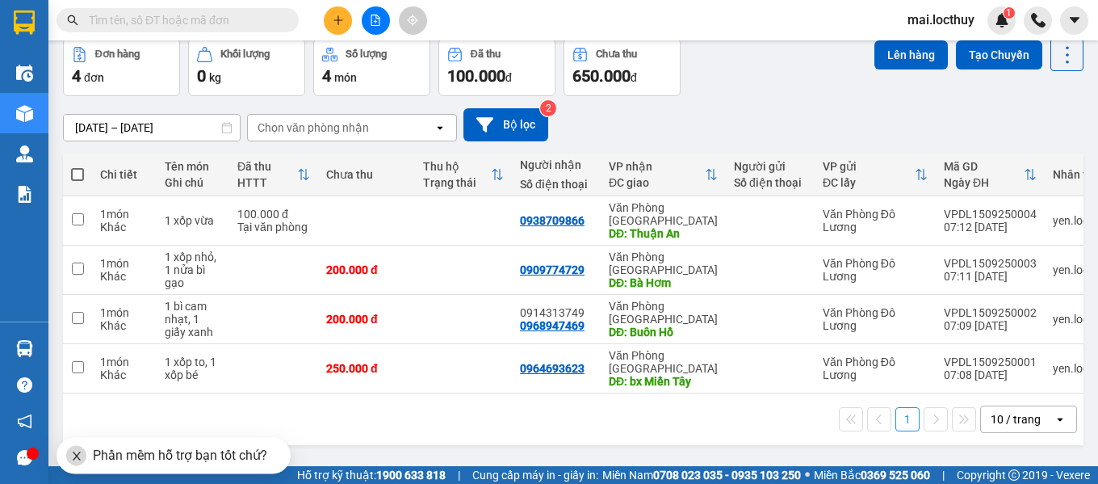
click at [84, 173] on th at bounding box center [77, 174] width 29 height 43
click at [78, 172] on span at bounding box center [77, 174] width 13 height 13
click at [78, 166] on input "checkbox" at bounding box center [78, 166] width 0 height 0
checkbox input "true"
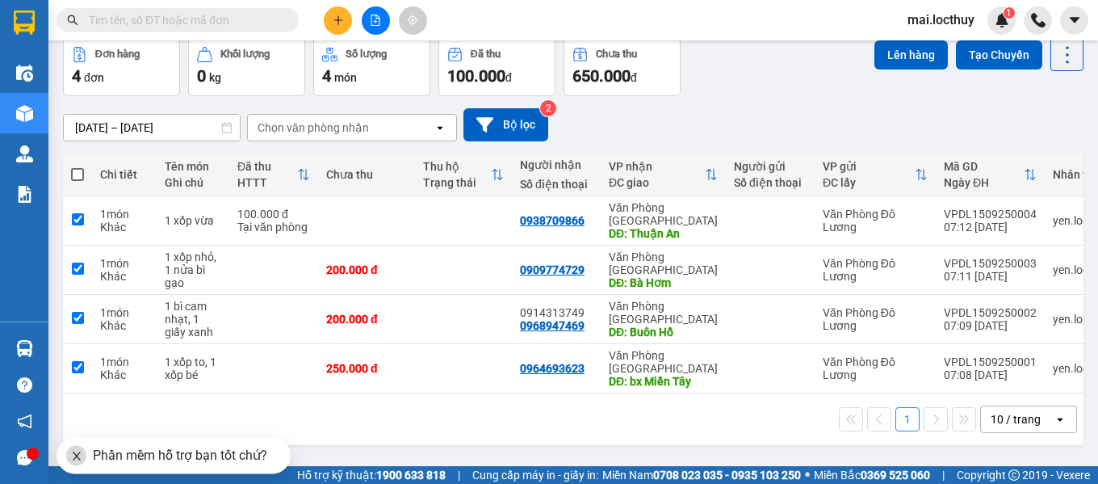
checkbox input "true"
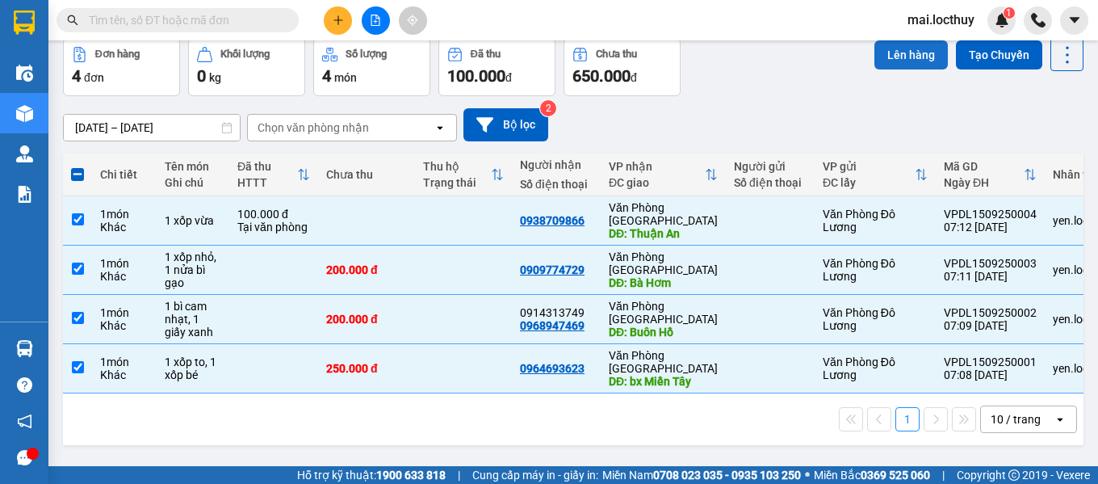
click at [892, 58] on button "Lên hàng" at bounding box center [911, 54] width 73 height 29
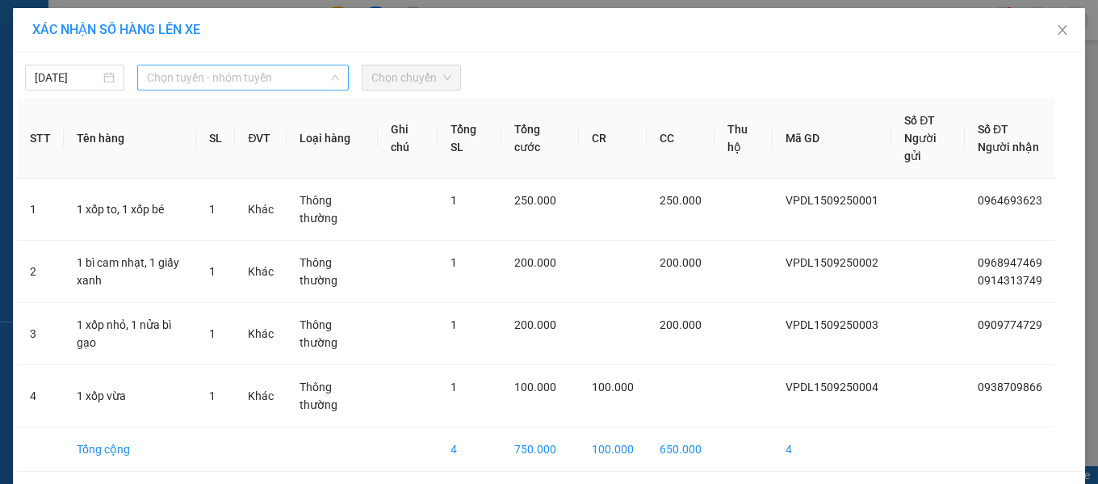
click at [182, 81] on span "Chọn tuyến - nhóm tuyến" at bounding box center [243, 77] width 192 height 24
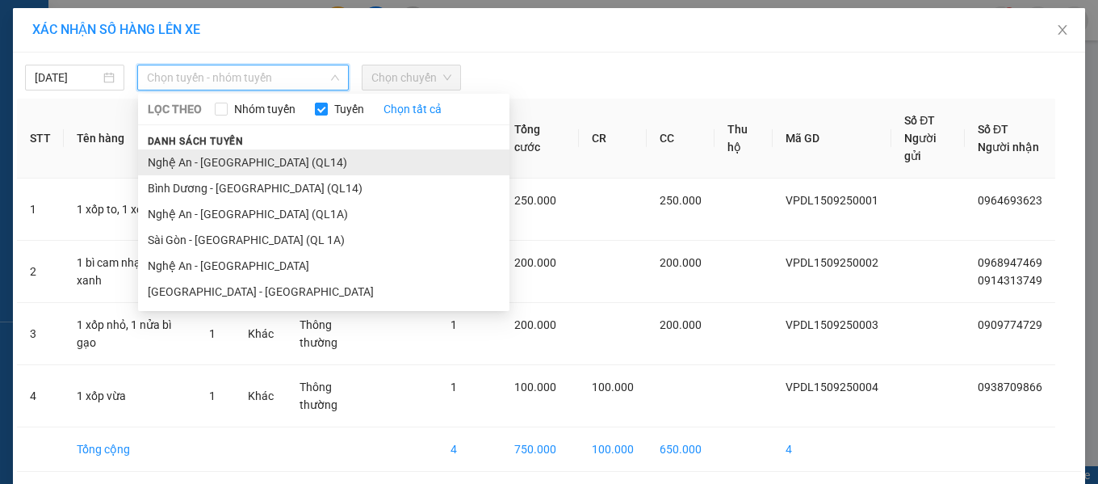
click at [242, 165] on li "Nghệ An - [GEOGRAPHIC_DATA] (QL14)" at bounding box center [323, 162] width 371 height 26
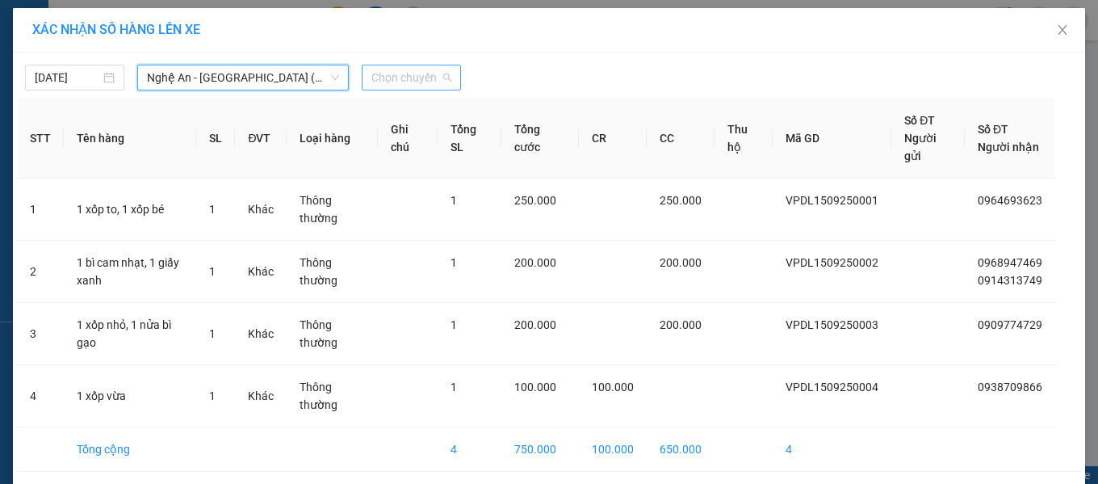
click at [407, 87] on span "Chọn chuyến" at bounding box center [411, 77] width 80 height 24
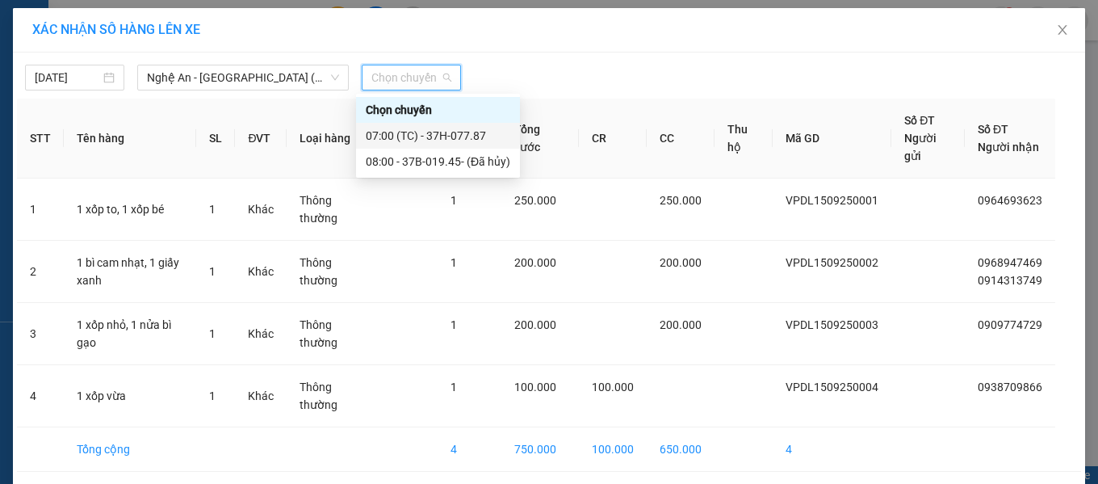
click at [427, 131] on div "07:00 (TC) - 37H-077.87" at bounding box center [438, 136] width 145 height 18
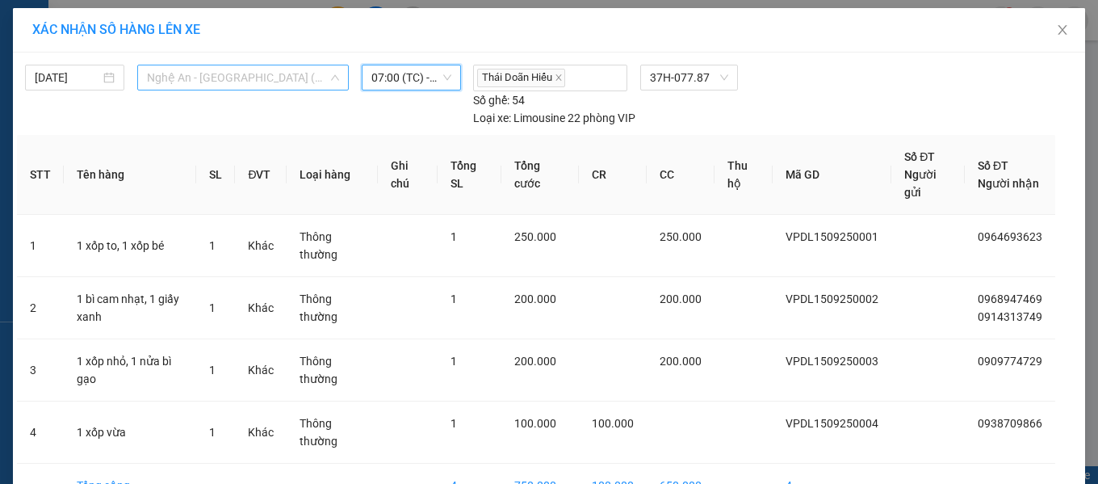
click at [262, 80] on span "Nghệ An - [GEOGRAPHIC_DATA] (QL14)" at bounding box center [243, 77] width 192 height 24
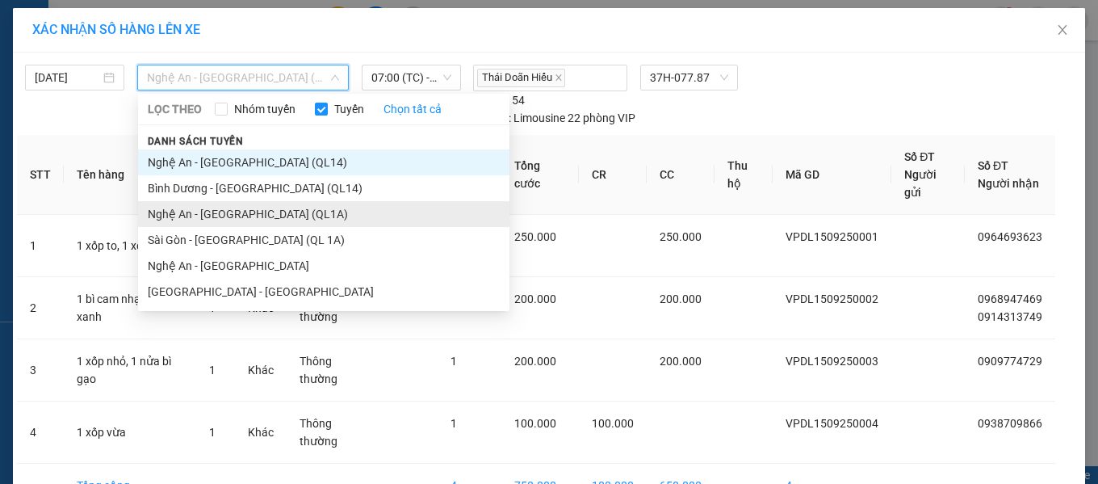
click at [230, 216] on li "Nghệ An - [GEOGRAPHIC_DATA] (QL1A)" at bounding box center [323, 214] width 371 height 26
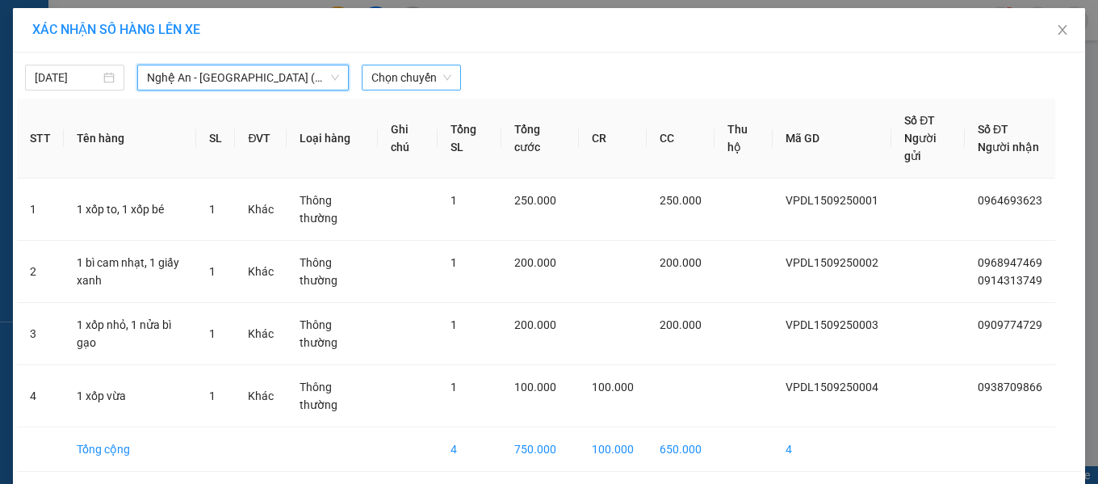
click at [397, 85] on span "Chọn chuyến" at bounding box center [411, 77] width 80 height 24
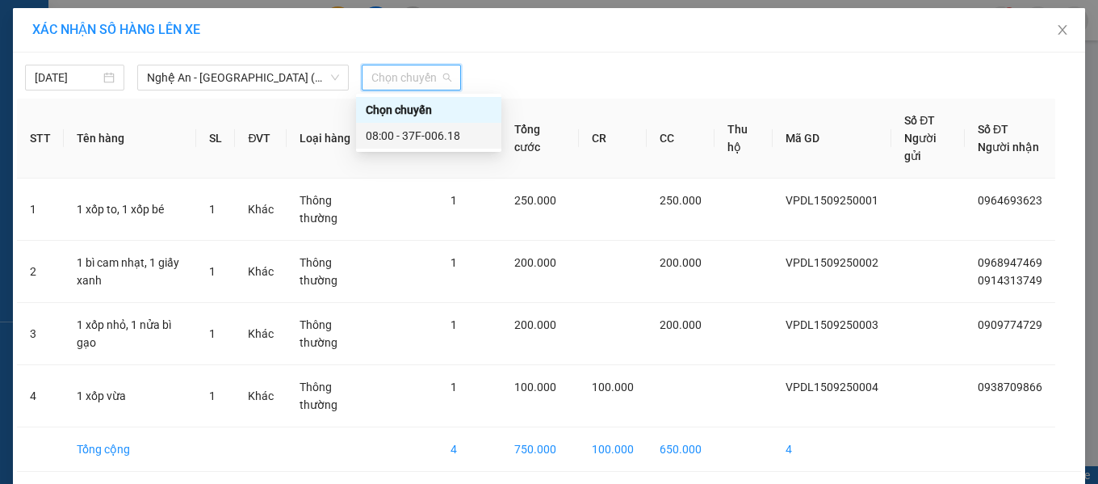
click at [420, 134] on div "08:00 - 37F-006.18" at bounding box center [429, 136] width 126 height 18
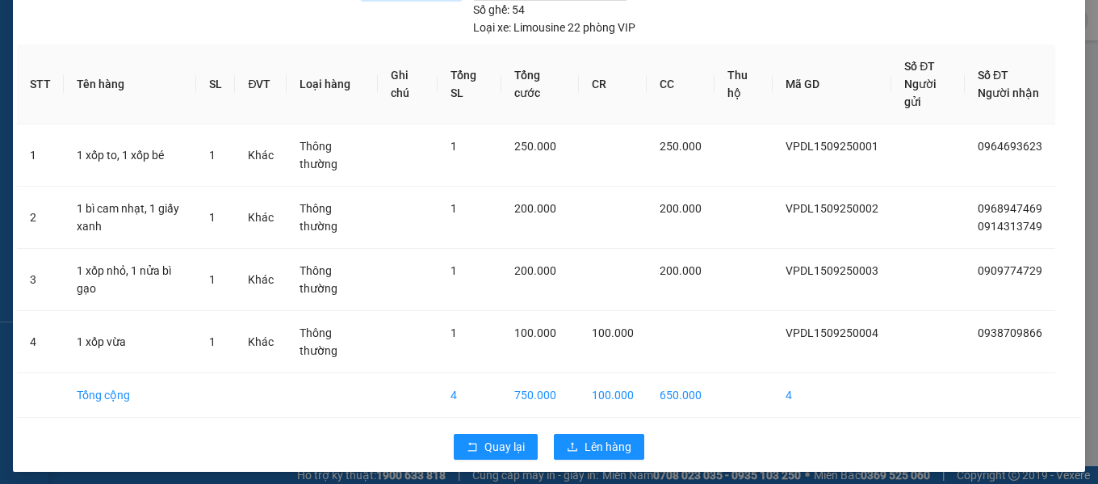
scroll to position [98, 0]
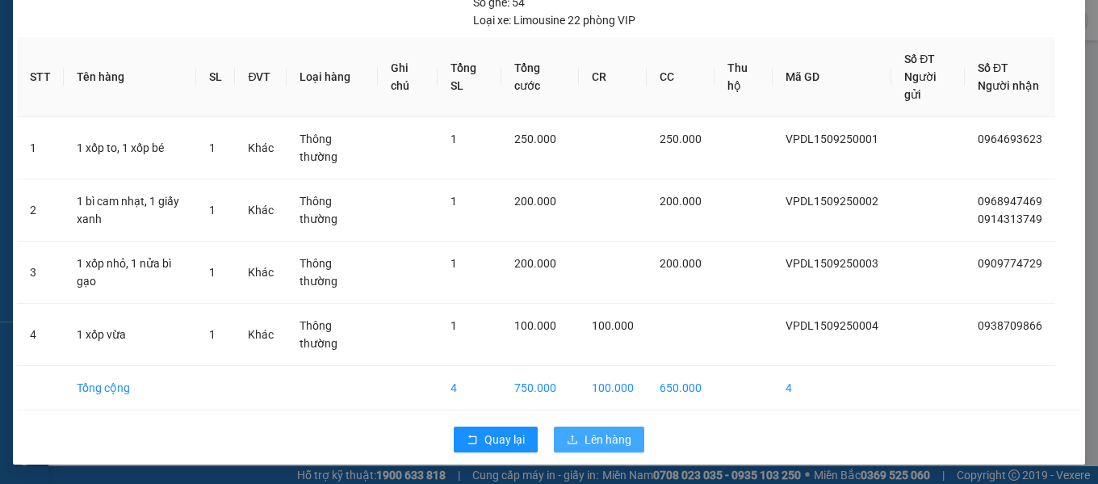
click at [574, 437] on button "Lên hàng" at bounding box center [599, 439] width 90 height 26
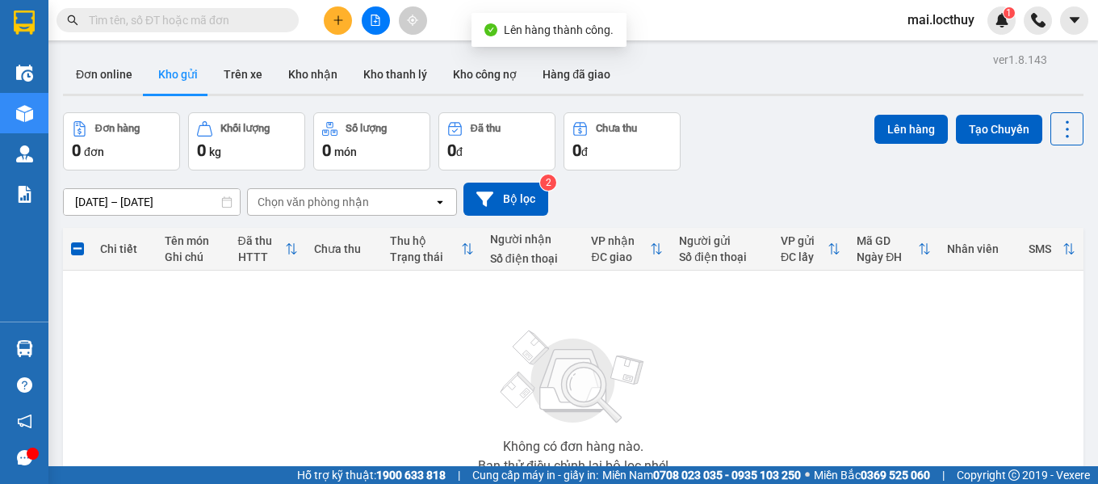
click at [374, 16] on icon "file-add" at bounding box center [375, 20] width 11 height 11
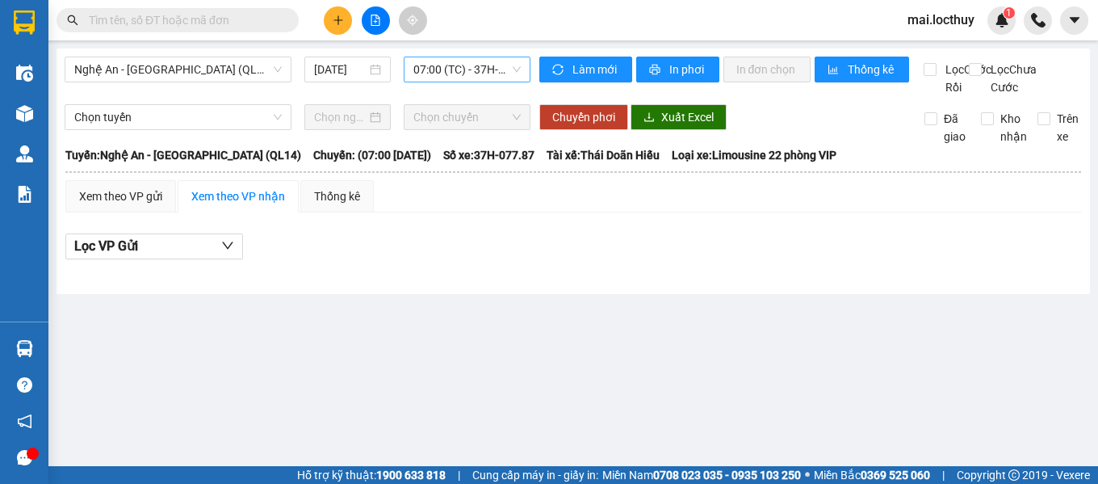
click at [455, 65] on span "07:00 (TC) - 37H-077.87" at bounding box center [466, 69] width 107 height 24
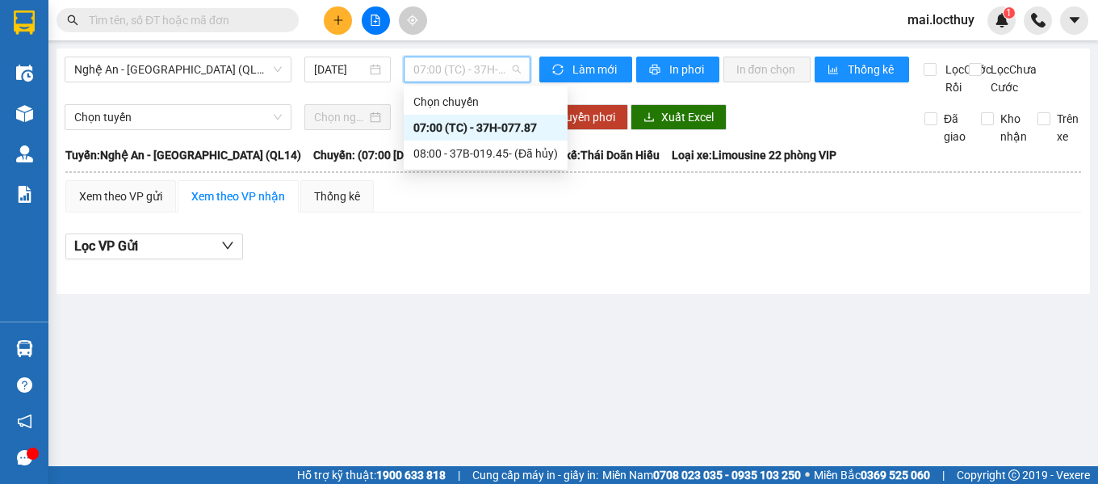
click at [489, 127] on div "07:00 (TC) - 37H-077.87" at bounding box center [485, 128] width 145 height 18
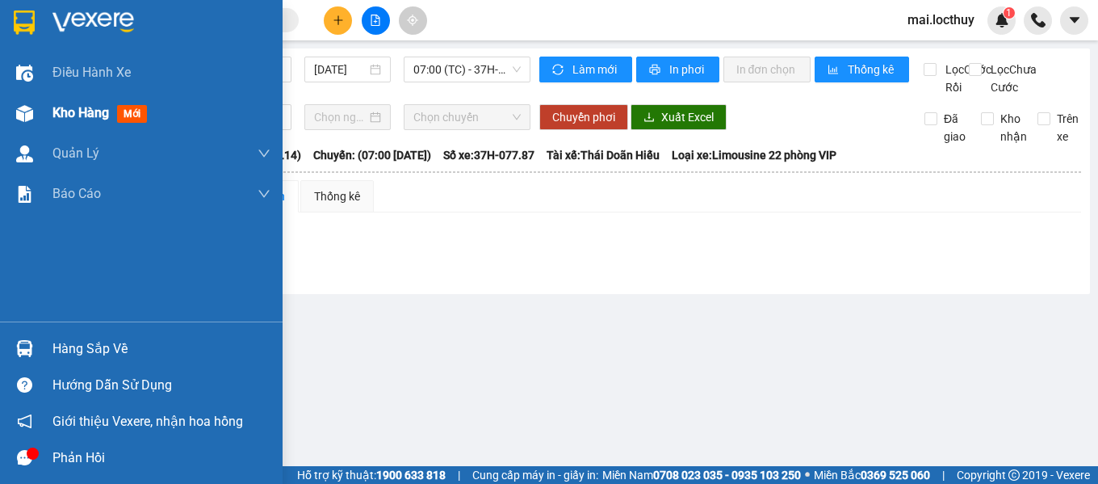
click at [42, 108] on div "Kho hàng mới" at bounding box center [141, 113] width 283 height 40
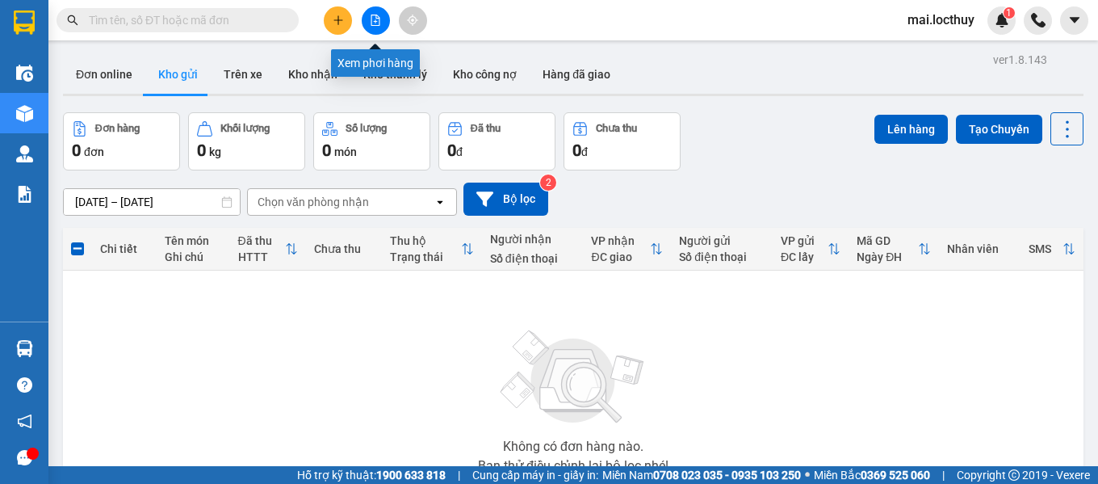
click at [379, 19] on icon "file-add" at bounding box center [375, 20] width 11 height 11
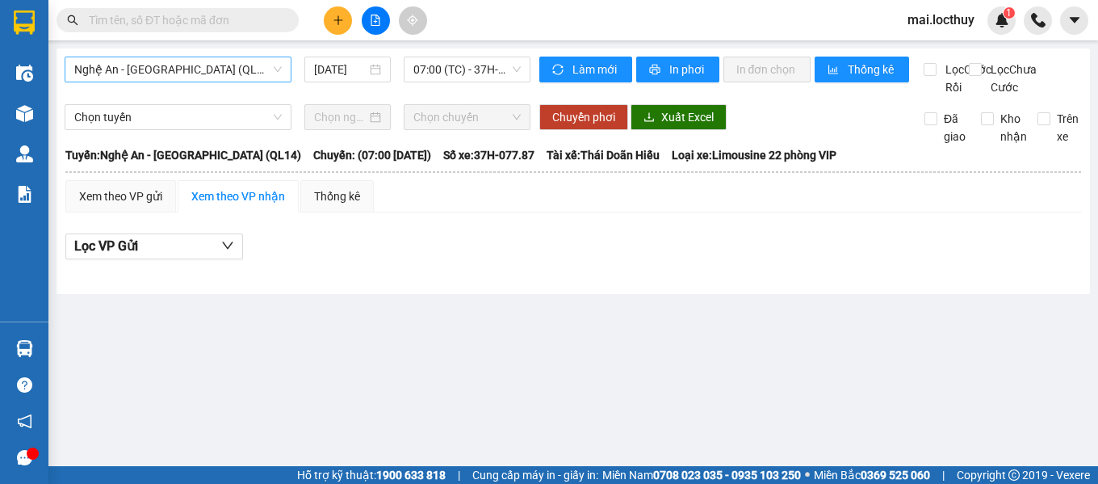
click at [280, 74] on span "Nghệ An - [GEOGRAPHIC_DATA] (QL14)" at bounding box center [178, 69] width 208 height 24
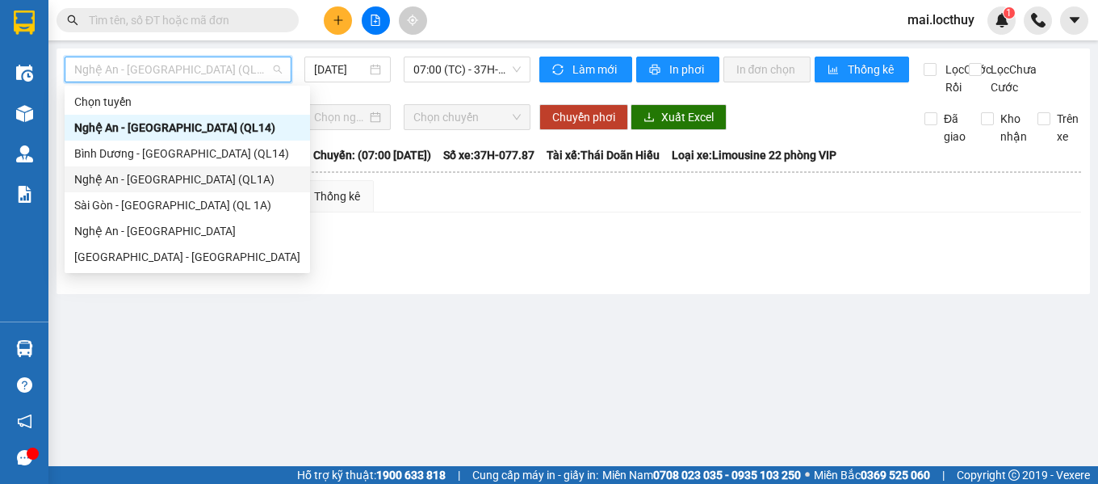
click at [161, 177] on div "Nghệ An - [GEOGRAPHIC_DATA] (QL1A)" at bounding box center [187, 179] width 226 height 18
type input "[DATE]"
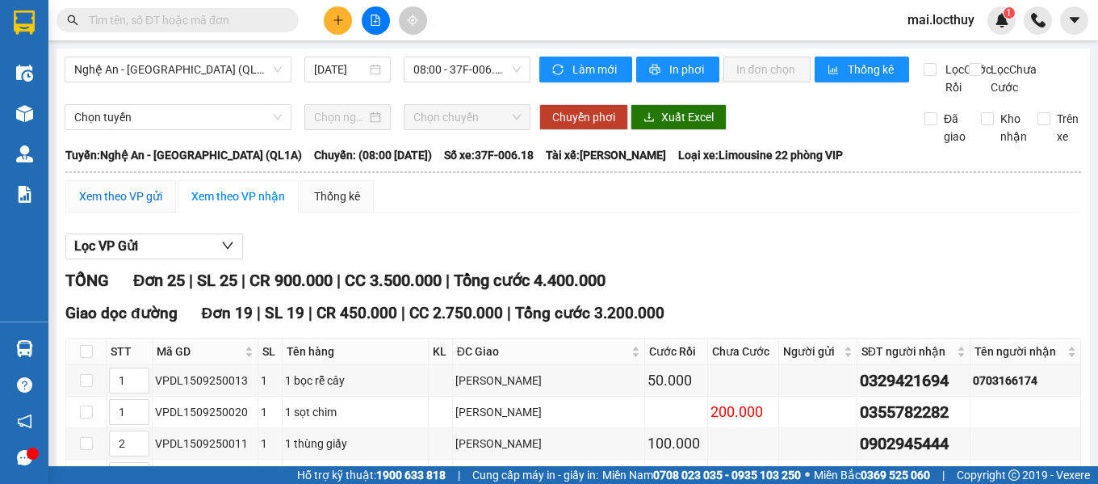
click at [101, 205] on div "Xem theo VP gửi" at bounding box center [120, 196] width 83 height 18
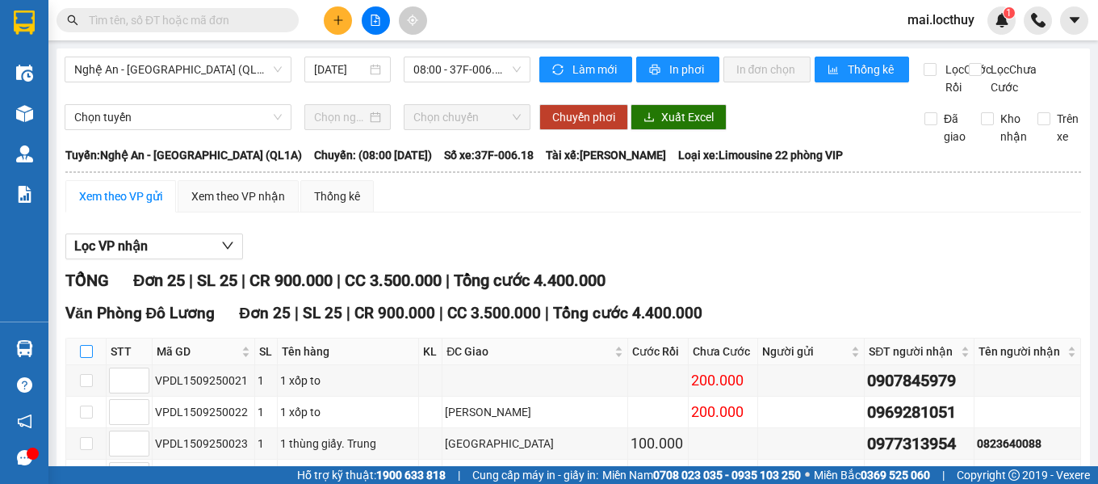
click at [90, 358] on input "checkbox" at bounding box center [86, 351] width 13 height 13
checkbox input "true"
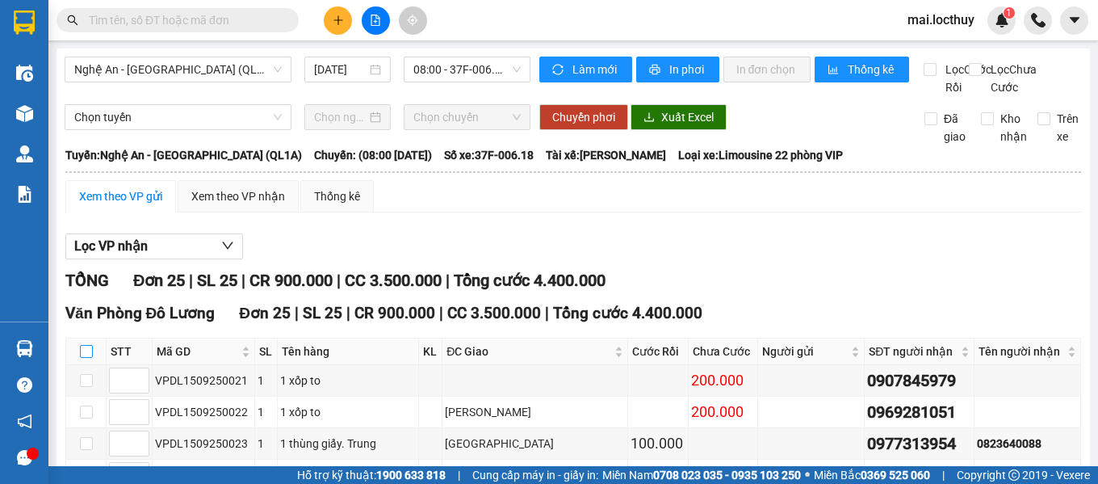
checkbox input "true"
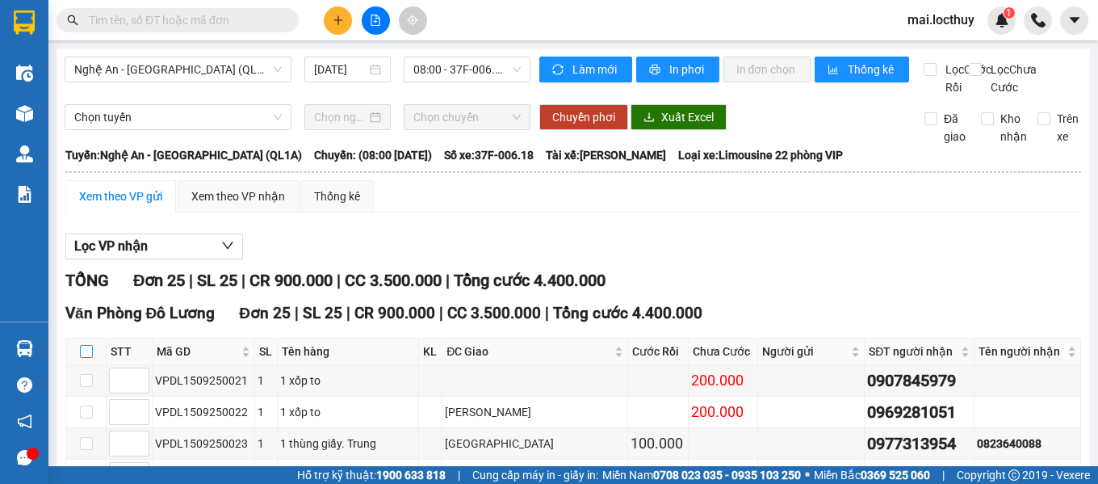
checkbox input "true"
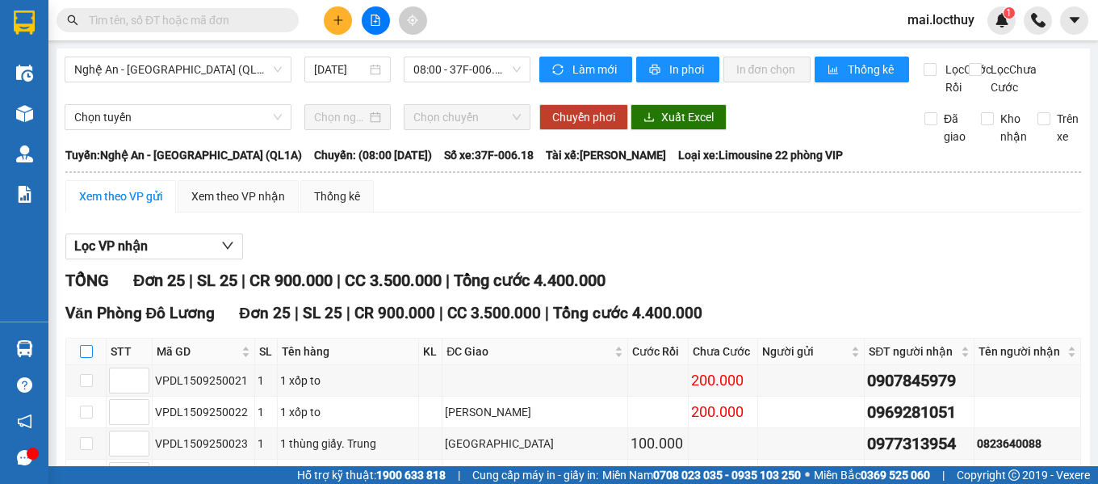
checkbox input "true"
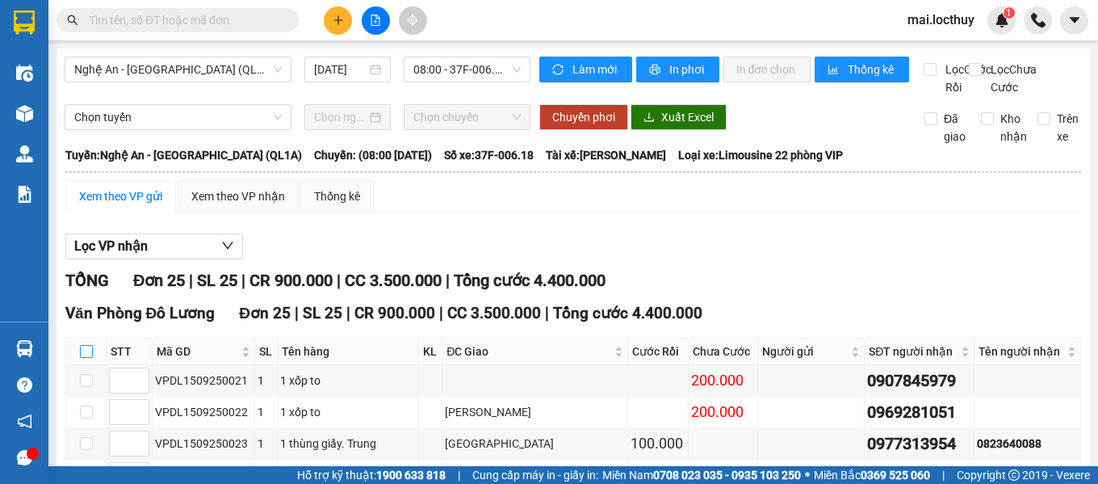
checkbox input "true"
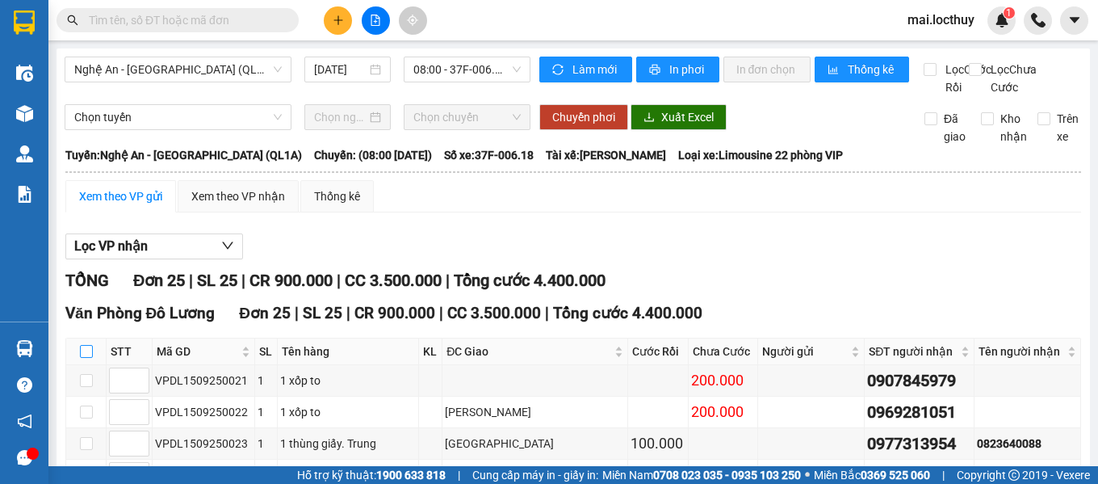
checkbox input "true"
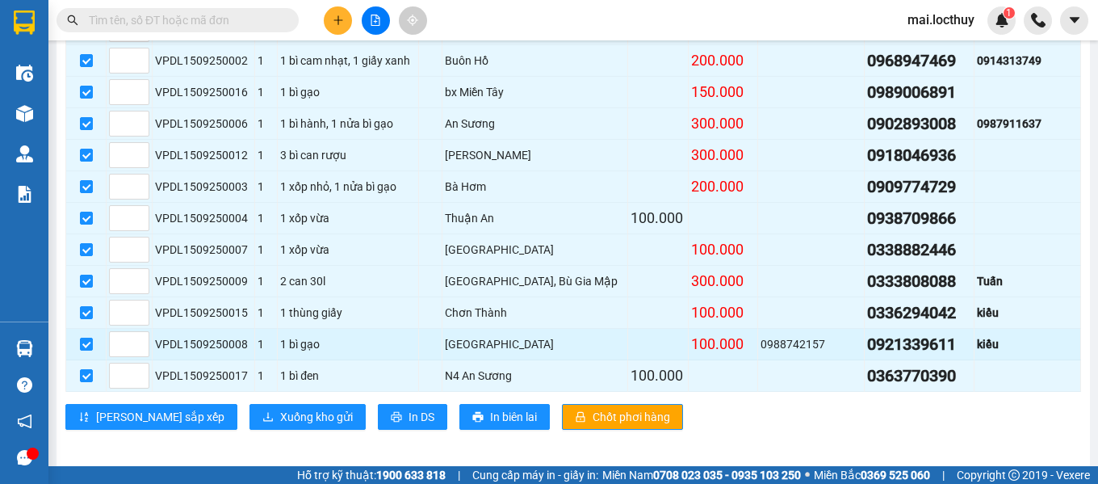
scroll to position [787, 0]
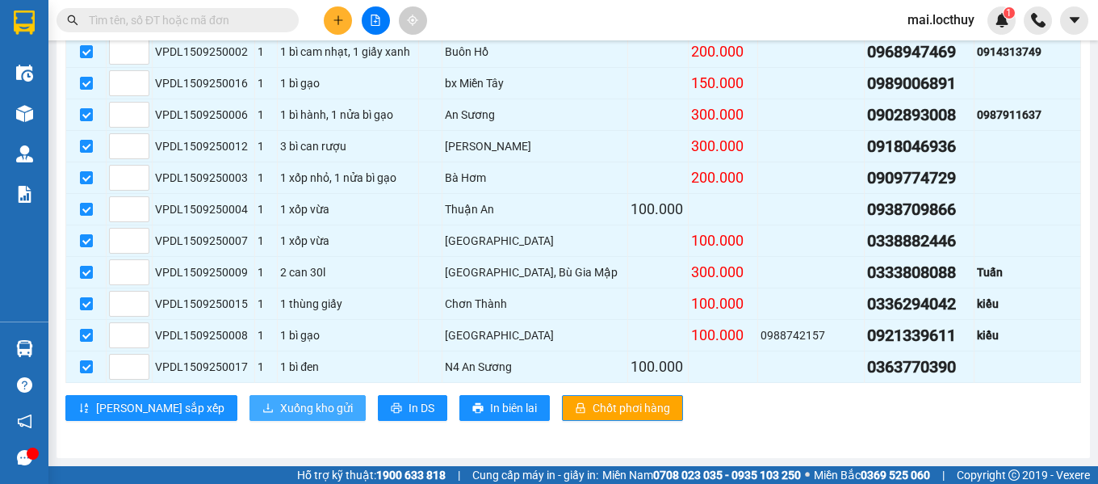
click at [280, 403] on span "Xuống kho gửi" at bounding box center [316, 408] width 73 height 18
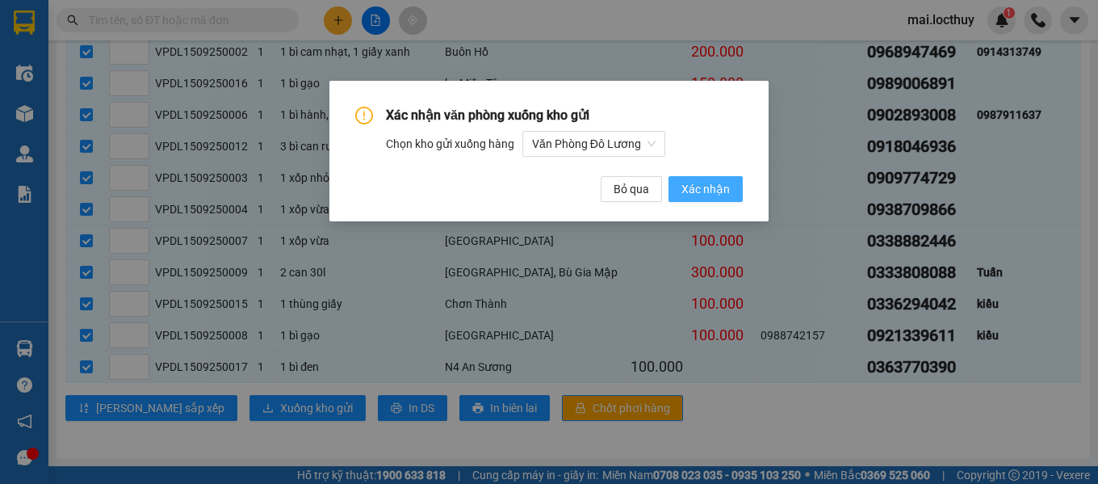
click at [690, 195] on span "Xác nhận" at bounding box center [706, 189] width 48 height 18
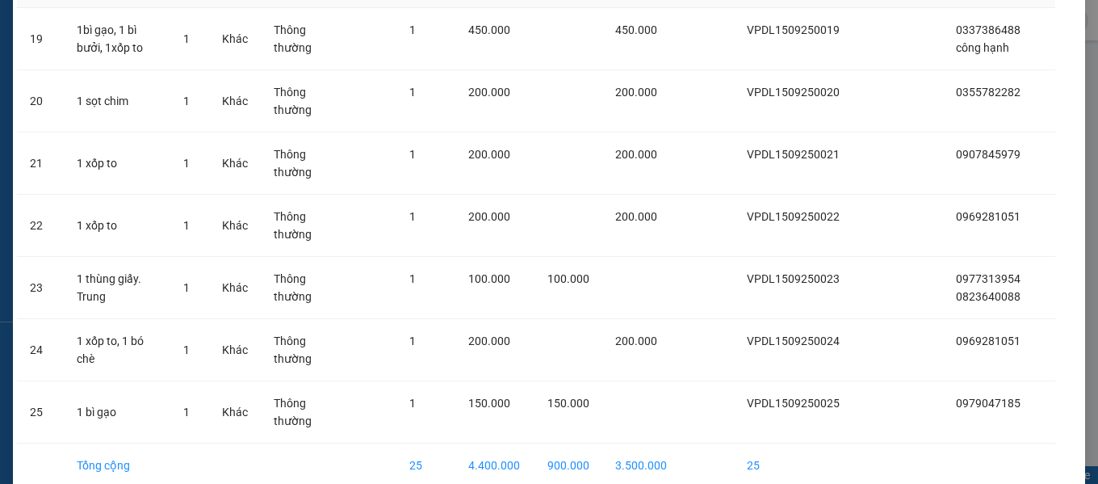
scroll to position [1342, 0]
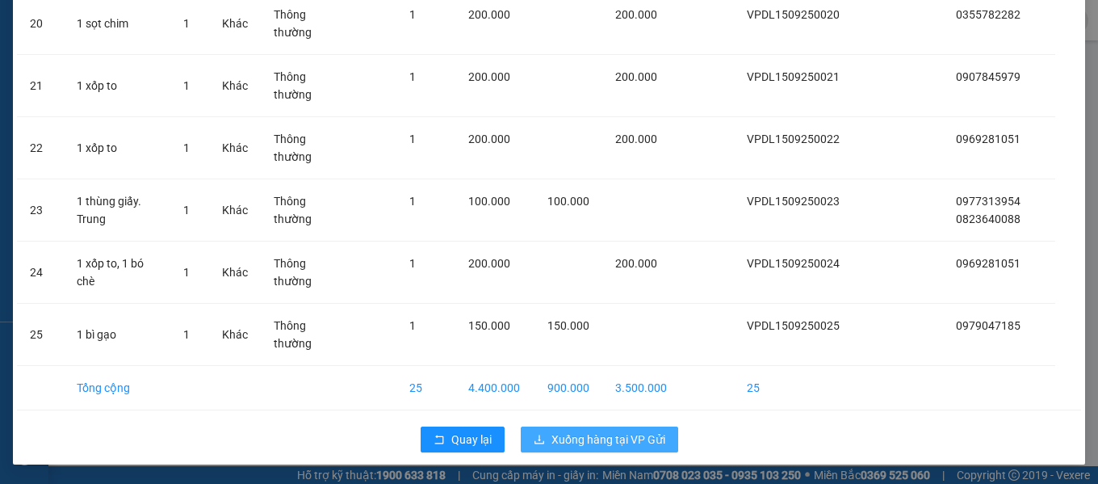
click at [574, 447] on span "Xuống hàng tại VP Gửi" at bounding box center [609, 439] width 114 height 18
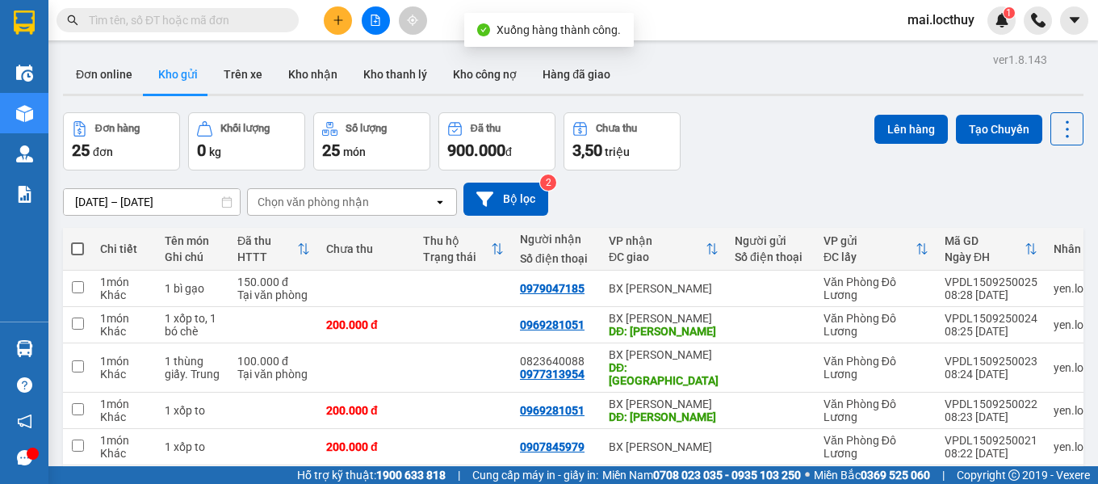
click at [304, 195] on div "Chọn văn phòng nhận" at bounding box center [313, 202] width 111 height 16
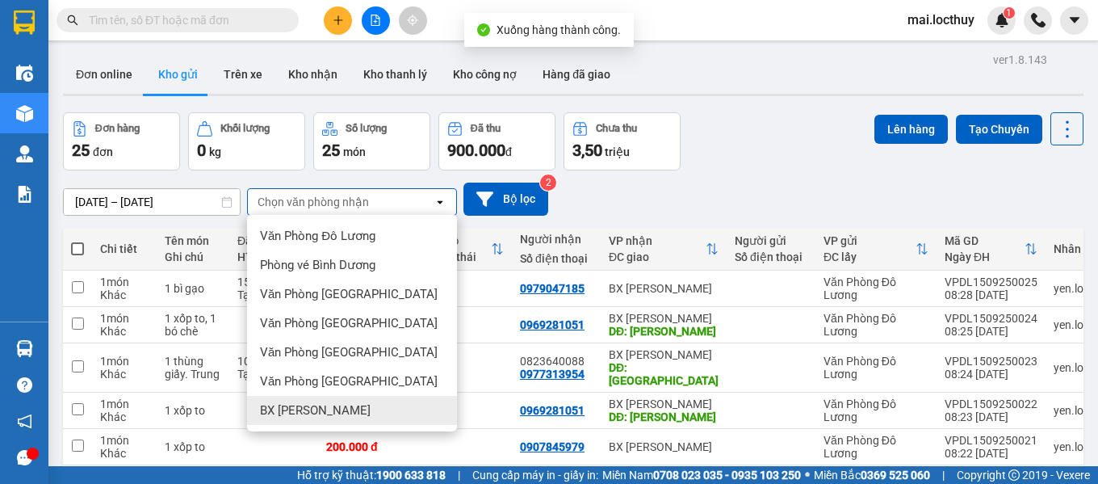
click at [305, 406] on span "BX [PERSON_NAME]" at bounding box center [315, 410] width 111 height 16
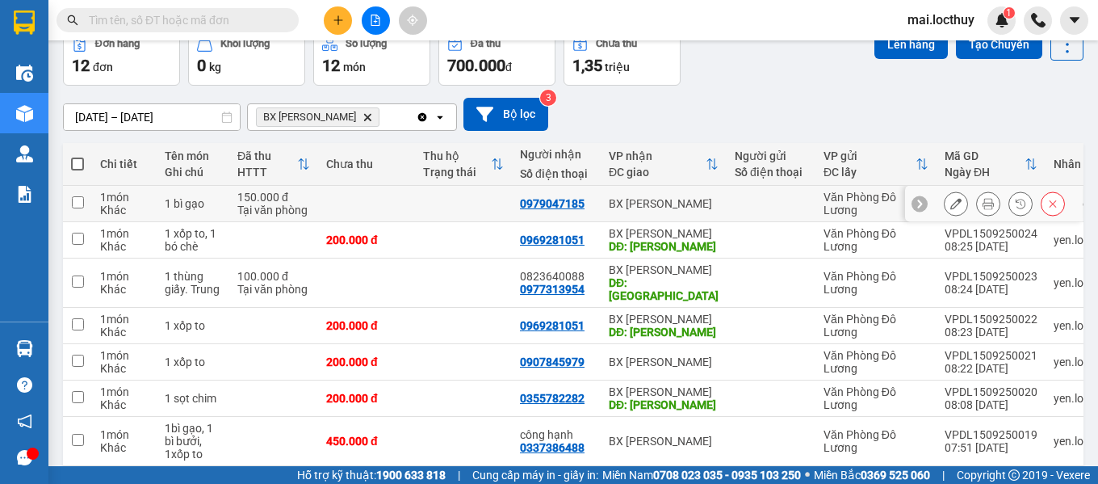
scroll to position [81, 0]
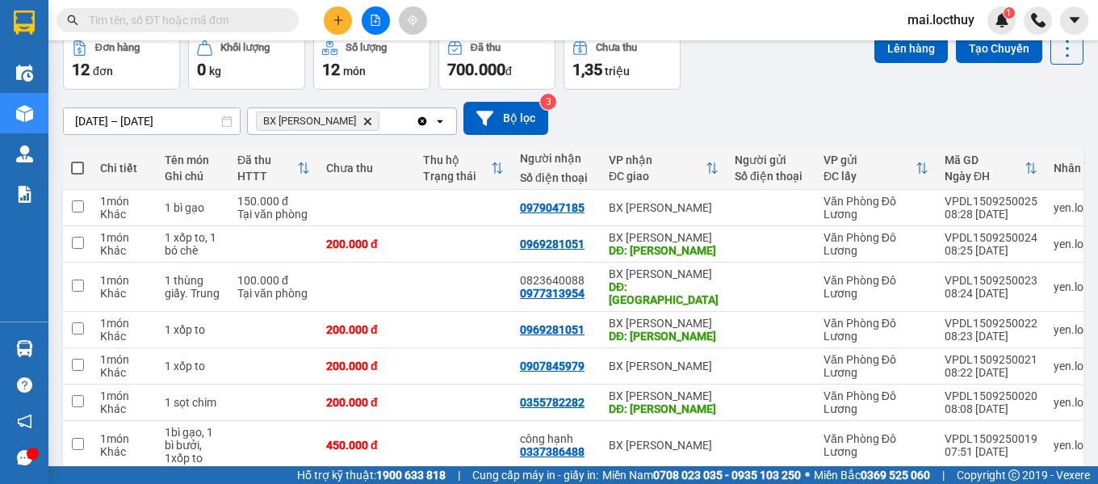
click at [80, 169] on span at bounding box center [77, 168] width 13 height 13
click at [78, 160] on input "checkbox" at bounding box center [78, 160] width 0 height 0
checkbox input "true"
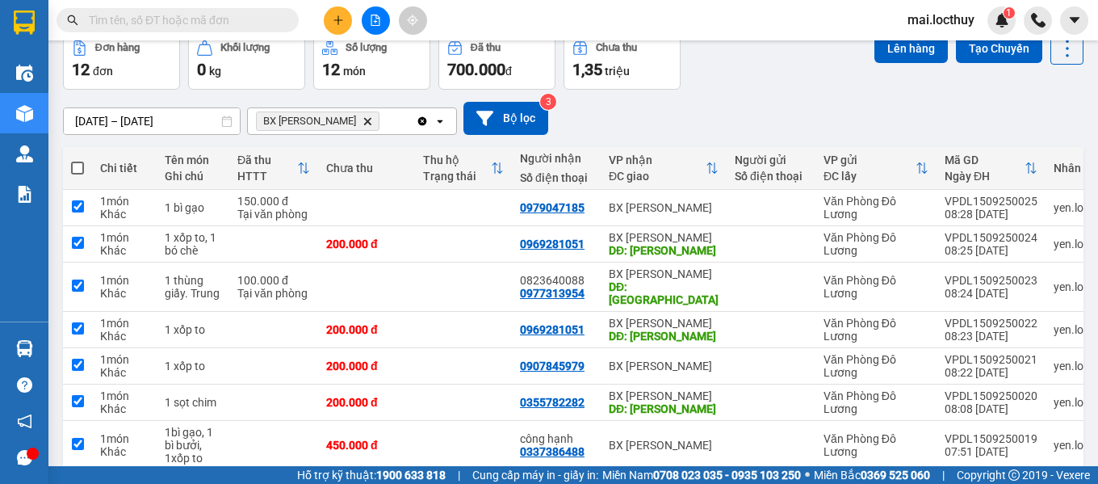
checkbox input "true"
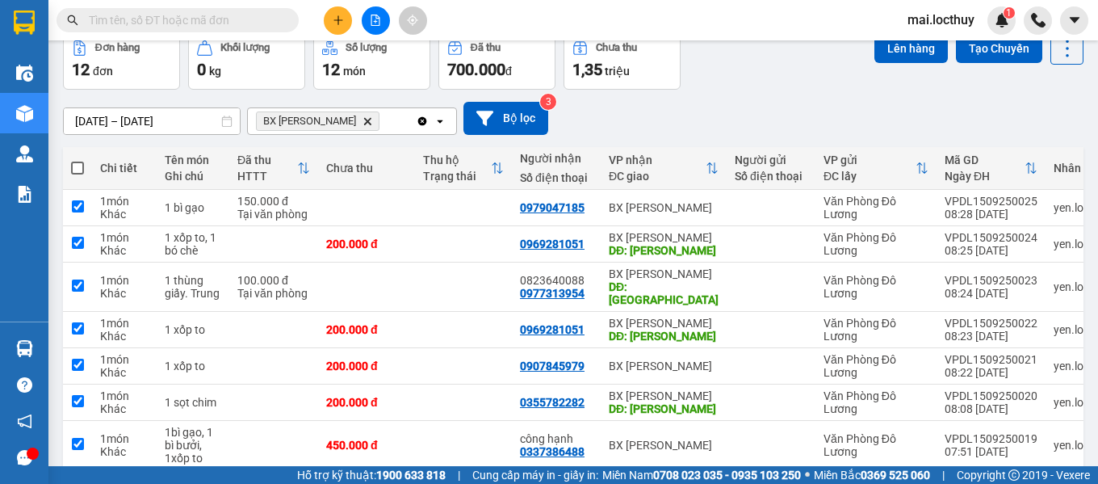
checkbox input "true"
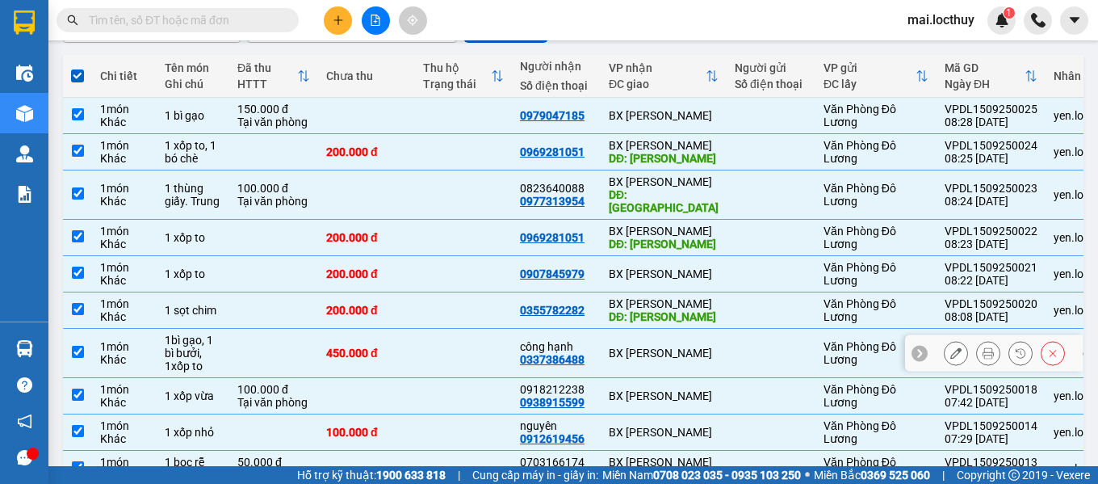
scroll to position [254, 0]
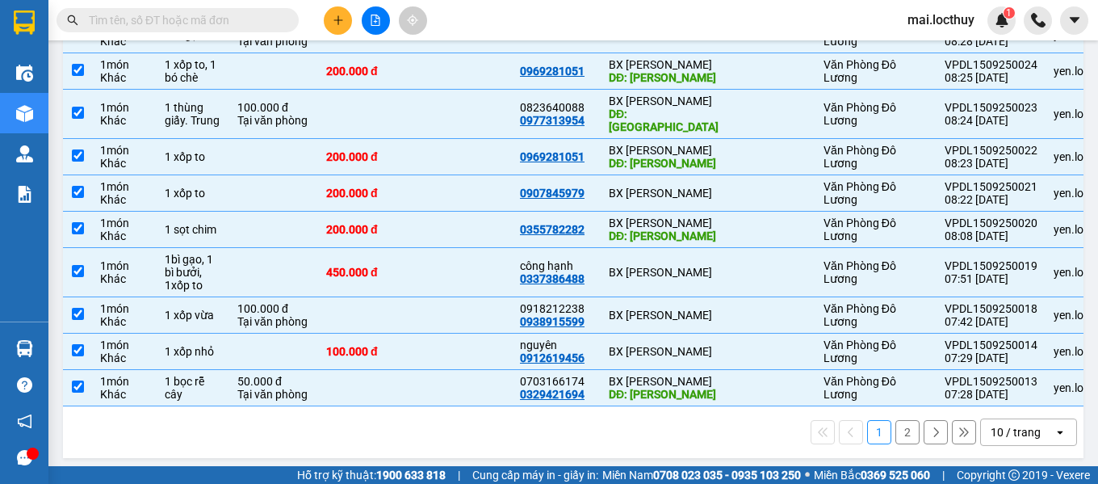
click at [1018, 426] on div "10 / trang" at bounding box center [1016, 432] width 50 height 16
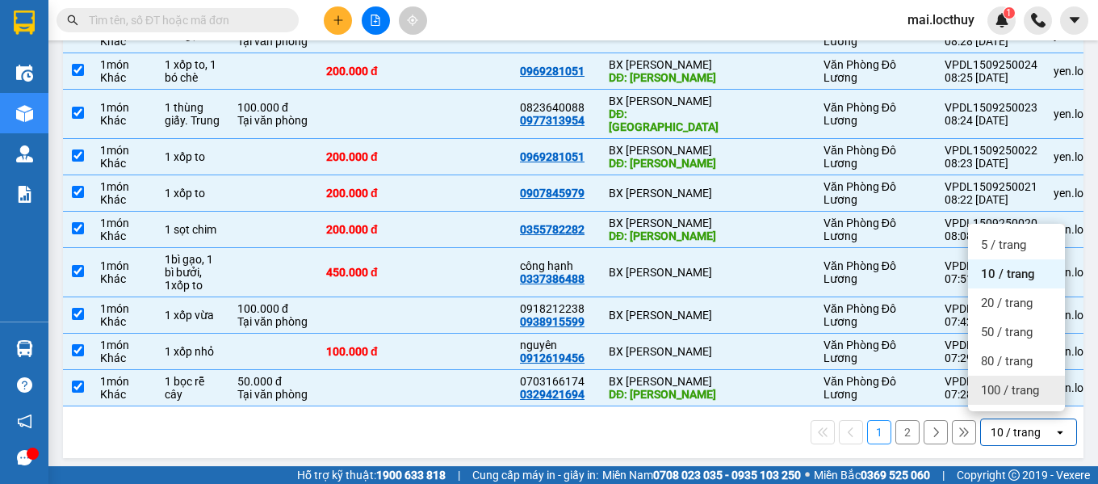
click at [1006, 395] on span "100 / trang" at bounding box center [1010, 390] width 58 height 16
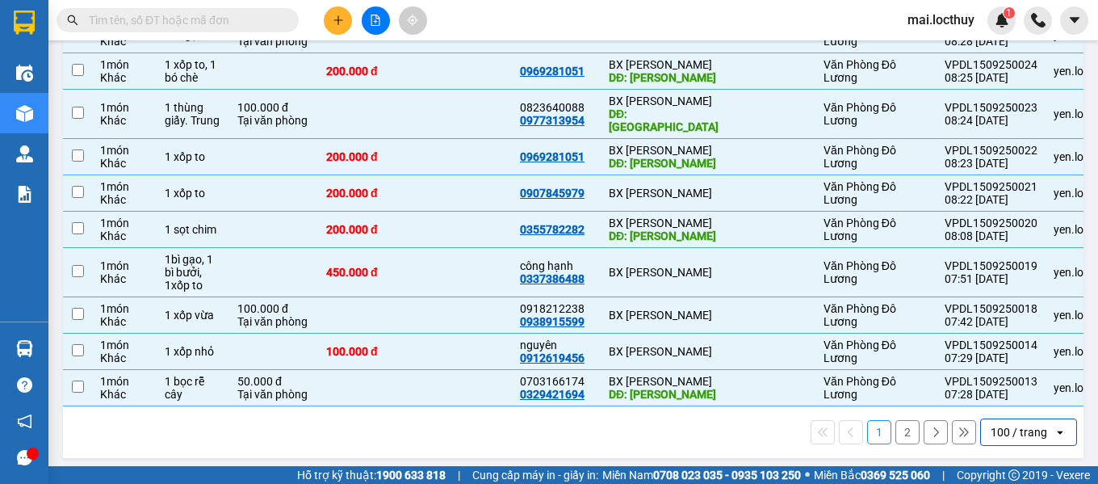
checkbox input "false"
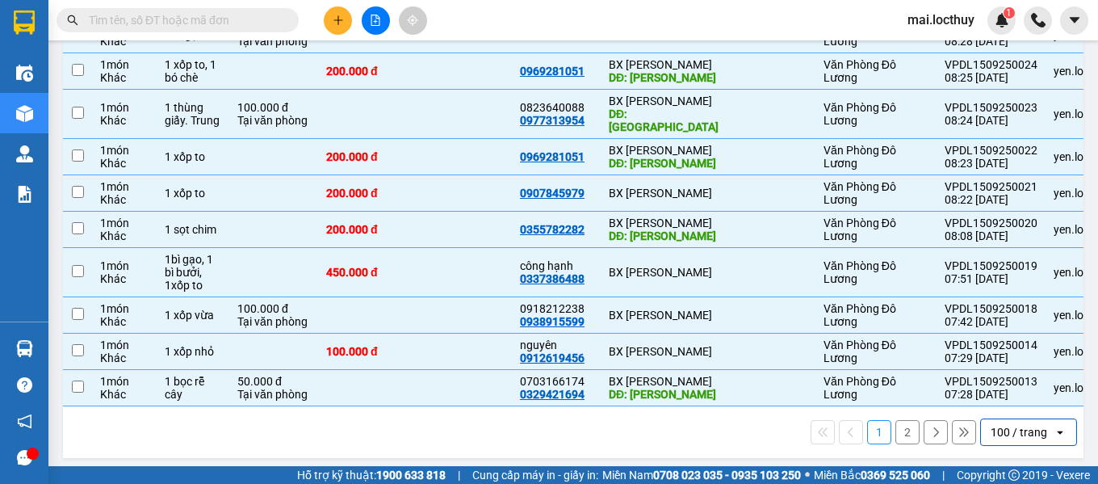
checkbox input "false"
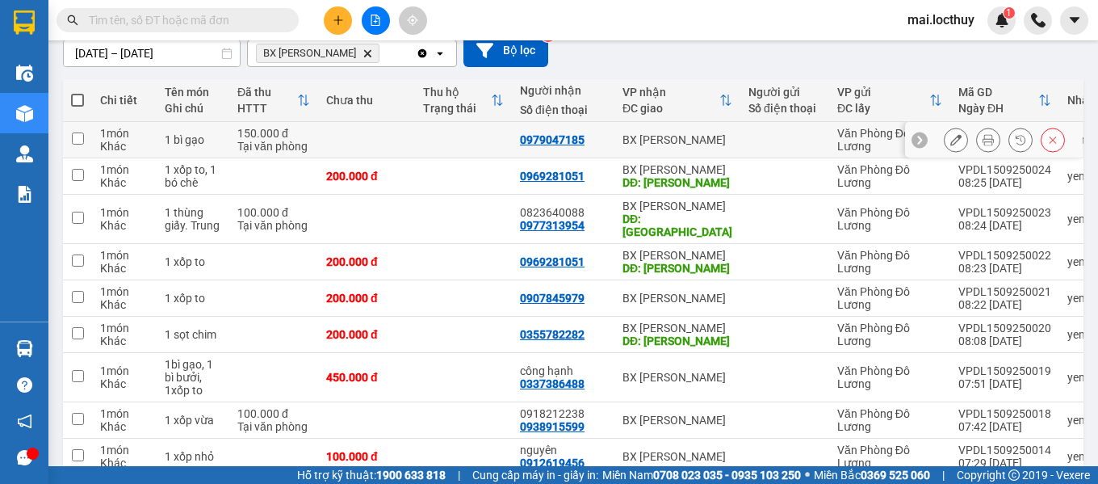
scroll to position [92, 0]
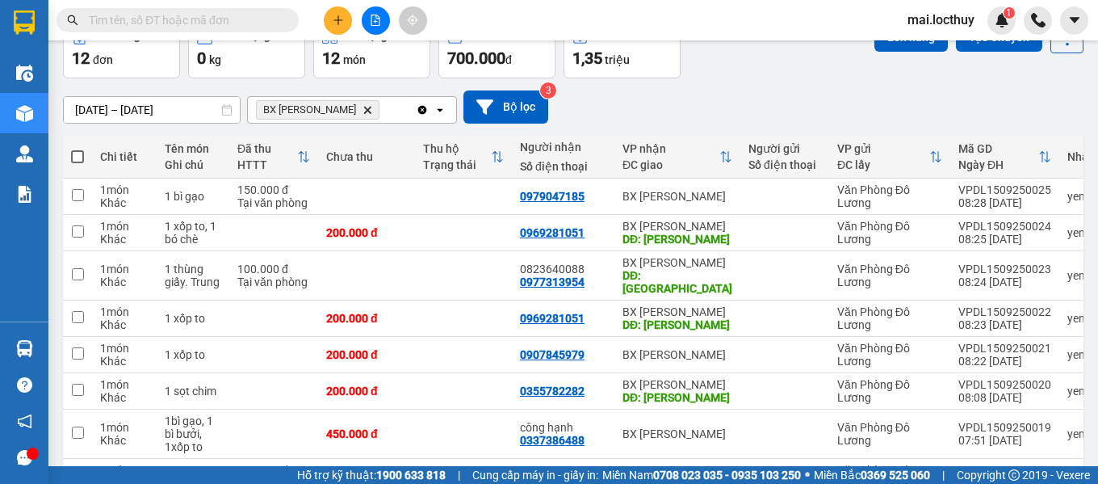
click at [83, 153] on span at bounding box center [77, 156] width 13 height 13
click at [78, 149] on input "checkbox" at bounding box center [78, 149] width 0 height 0
checkbox input "true"
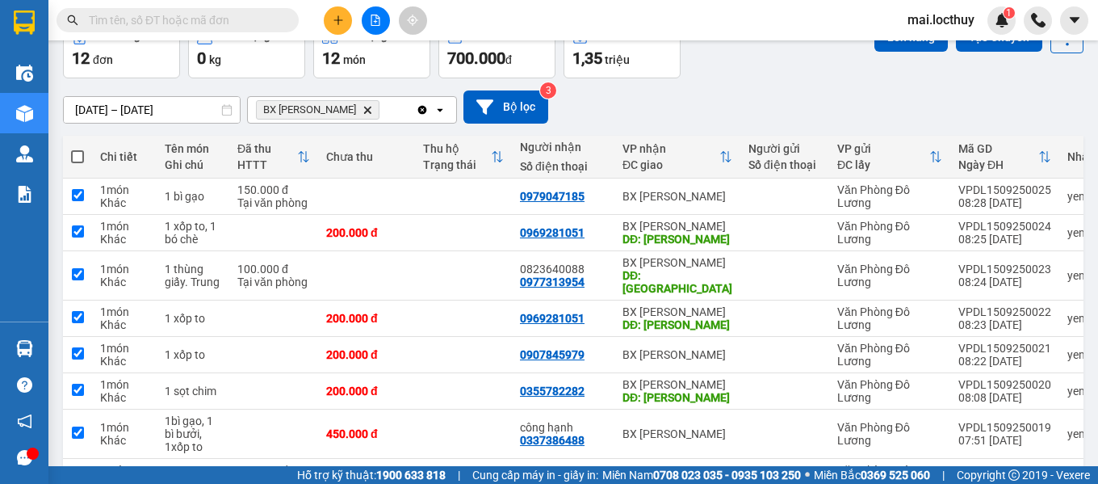
checkbox input "true"
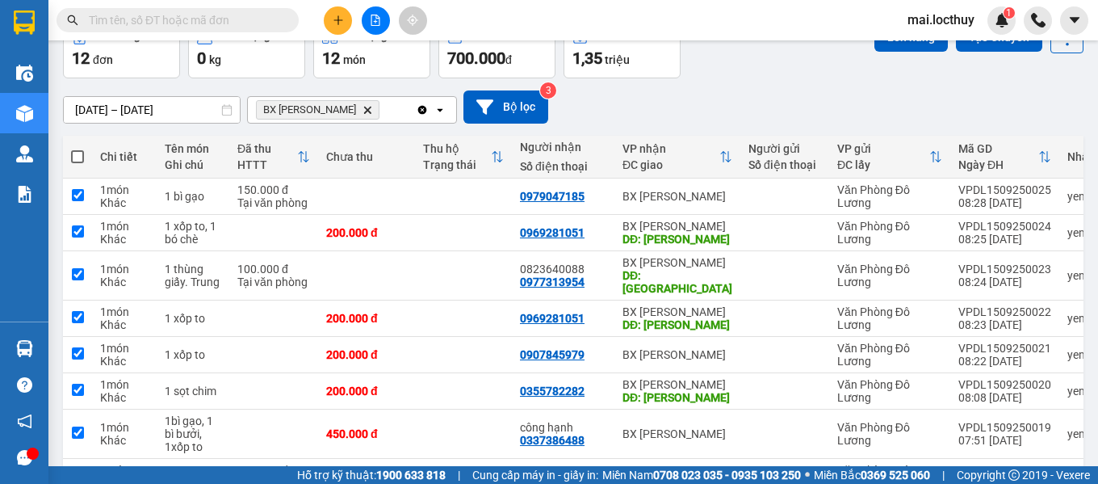
checkbox input "true"
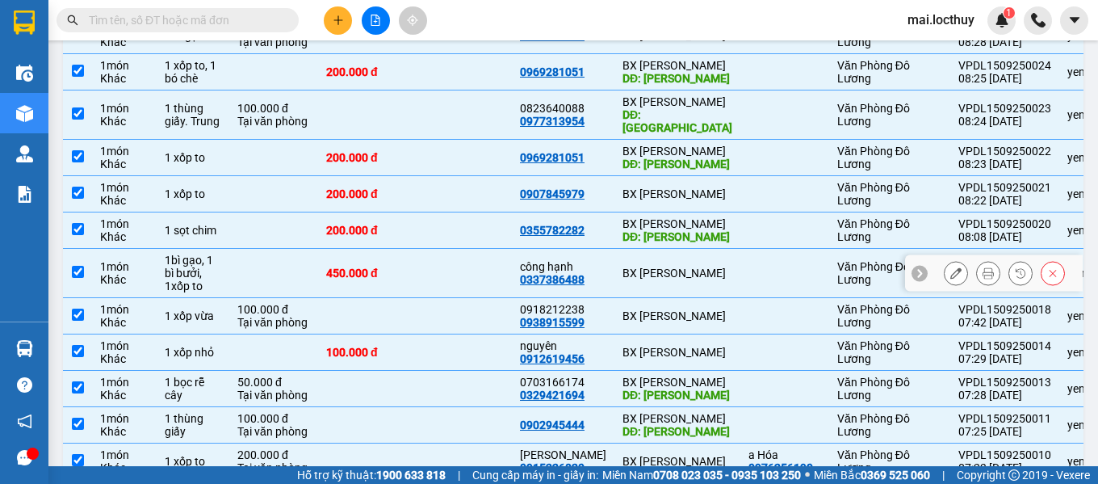
scroll to position [326, 0]
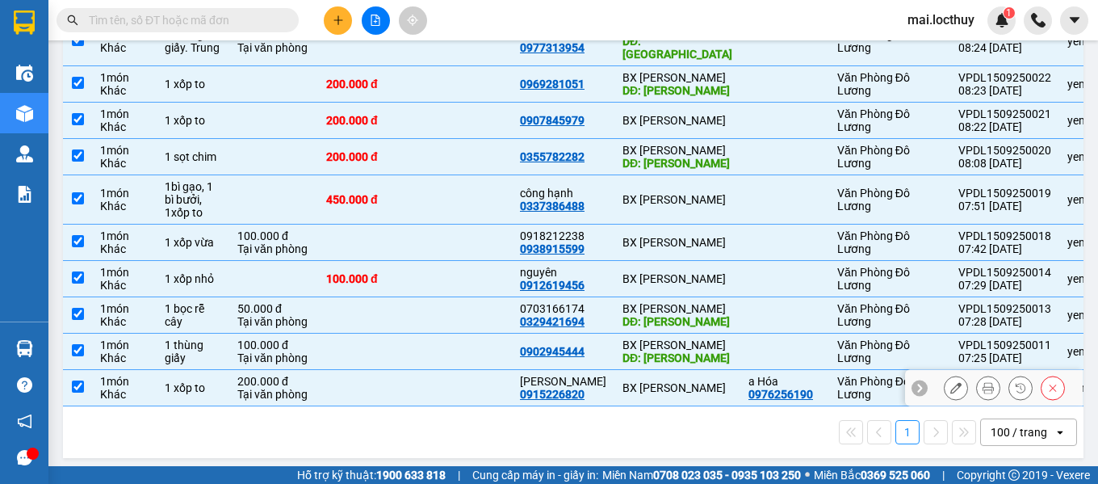
click at [75, 380] on input "checkbox" at bounding box center [78, 386] width 12 height 12
checkbox input "false"
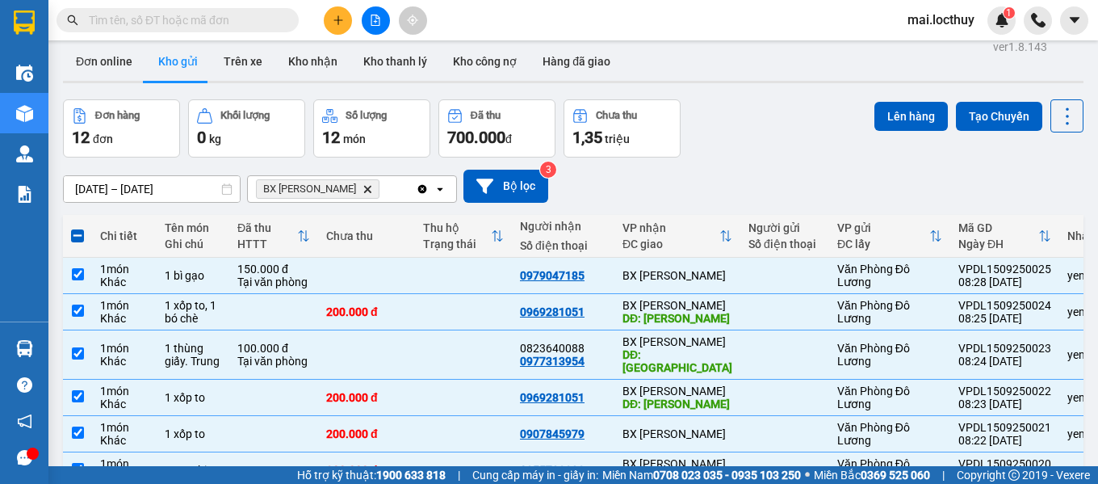
scroll to position [3, 0]
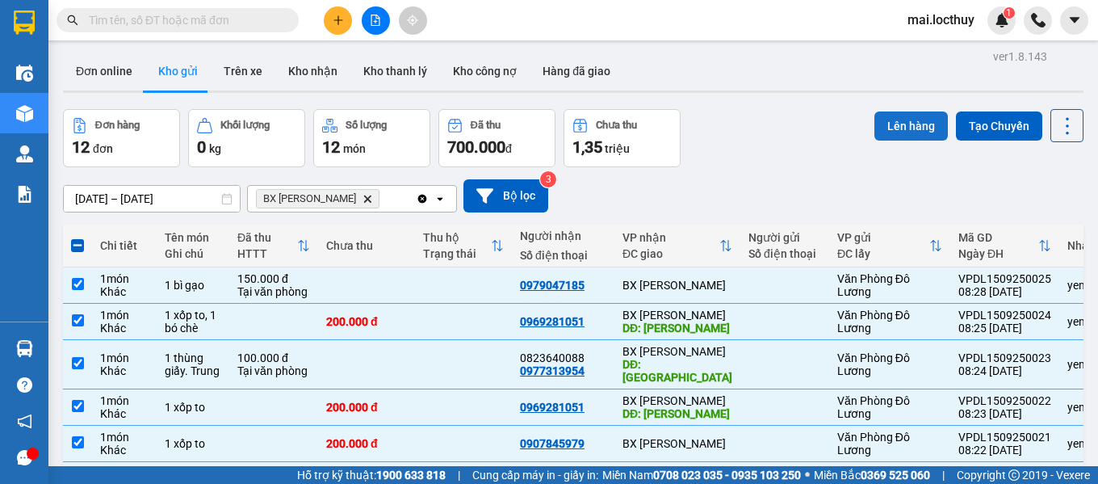
click at [883, 128] on button "Lên hàng" at bounding box center [911, 125] width 73 height 29
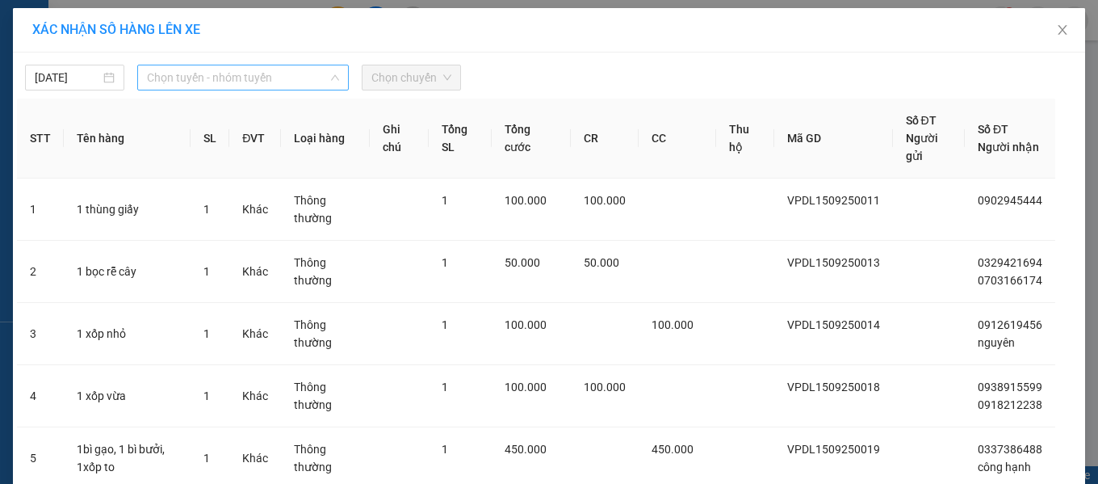
click at [161, 78] on span "Chọn tuyến - nhóm tuyến" at bounding box center [243, 77] width 192 height 24
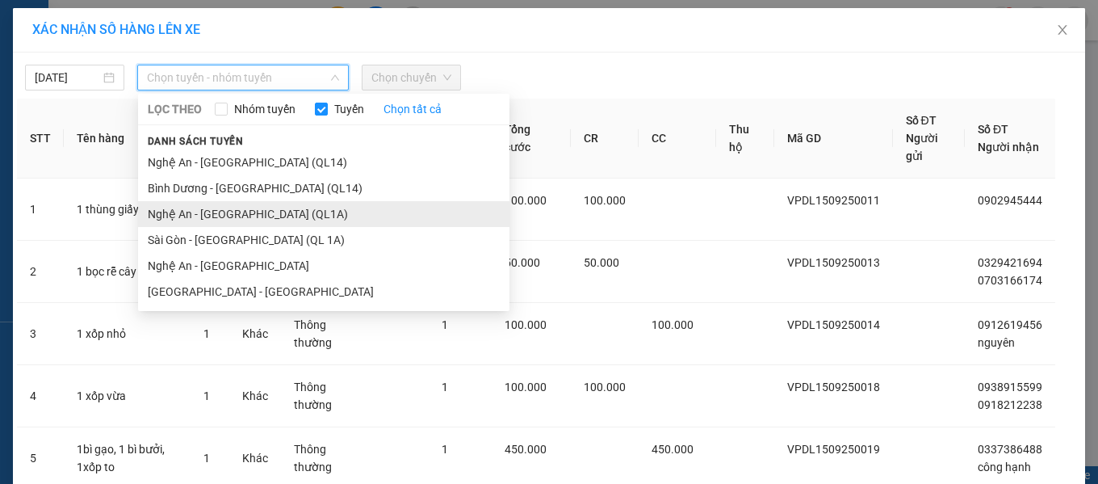
click at [229, 212] on li "Nghệ An - [GEOGRAPHIC_DATA] (QL1A)" at bounding box center [323, 214] width 371 height 26
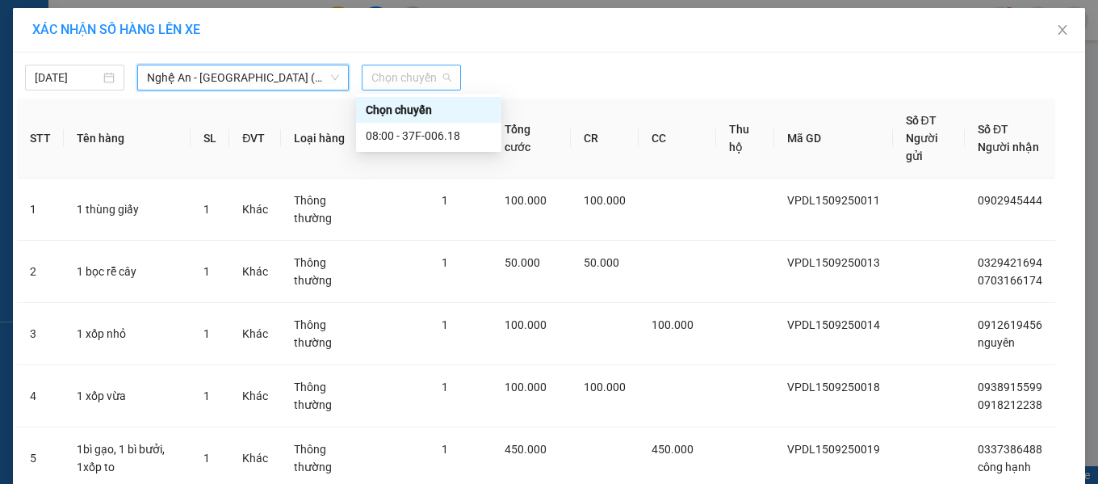
click at [418, 82] on span "Chọn chuyến" at bounding box center [411, 77] width 80 height 24
click at [429, 132] on div "08:00 - 37F-006.18" at bounding box center [429, 136] width 126 height 18
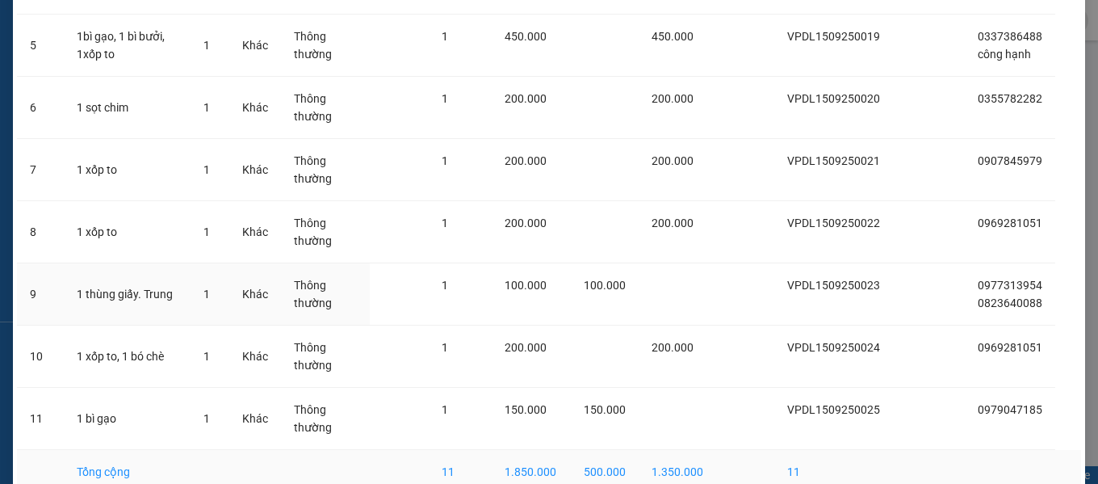
scroll to position [533, 0]
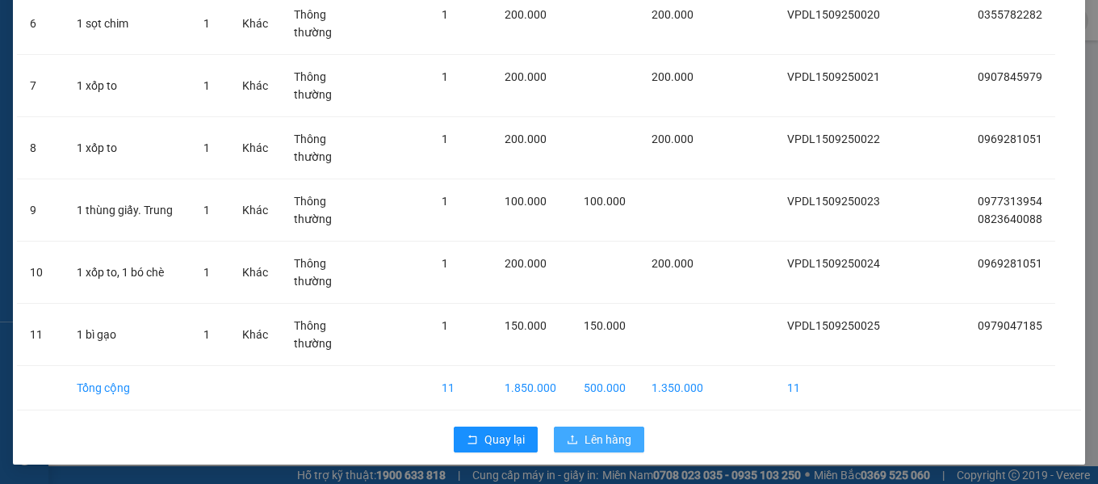
click at [601, 434] on span "Lên hàng" at bounding box center [608, 439] width 47 height 18
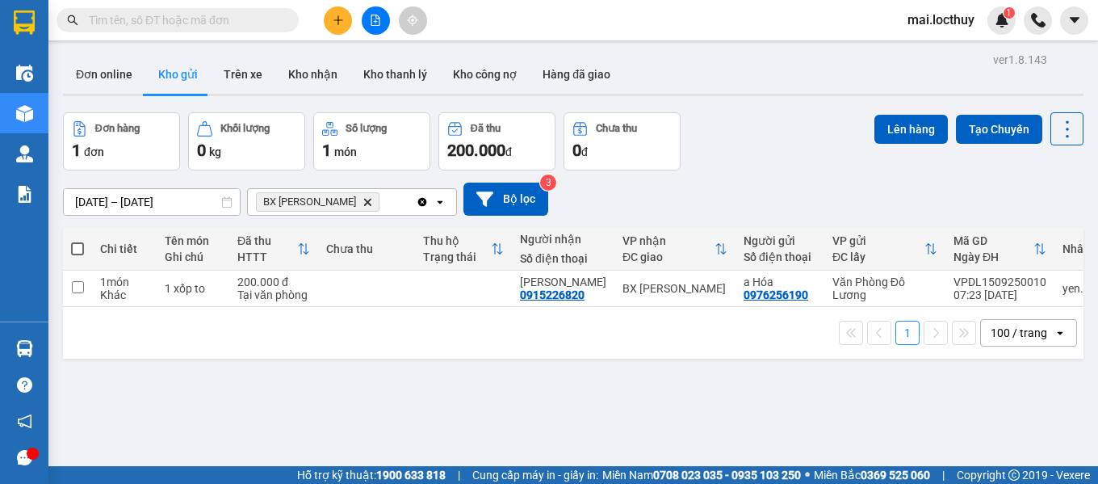
click at [364, 204] on icon "BX Lam Hồng, close by backspace" at bounding box center [367, 201] width 7 height 7
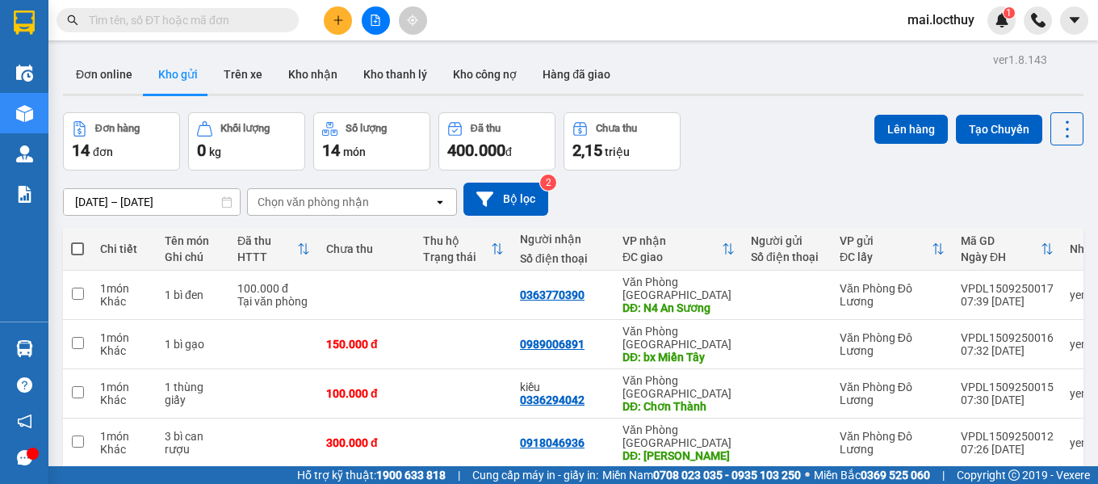
click at [75, 255] on label at bounding box center [77, 249] width 13 height 16
click at [78, 241] on input "checkbox" at bounding box center [78, 241] width 0 height 0
checkbox input "true"
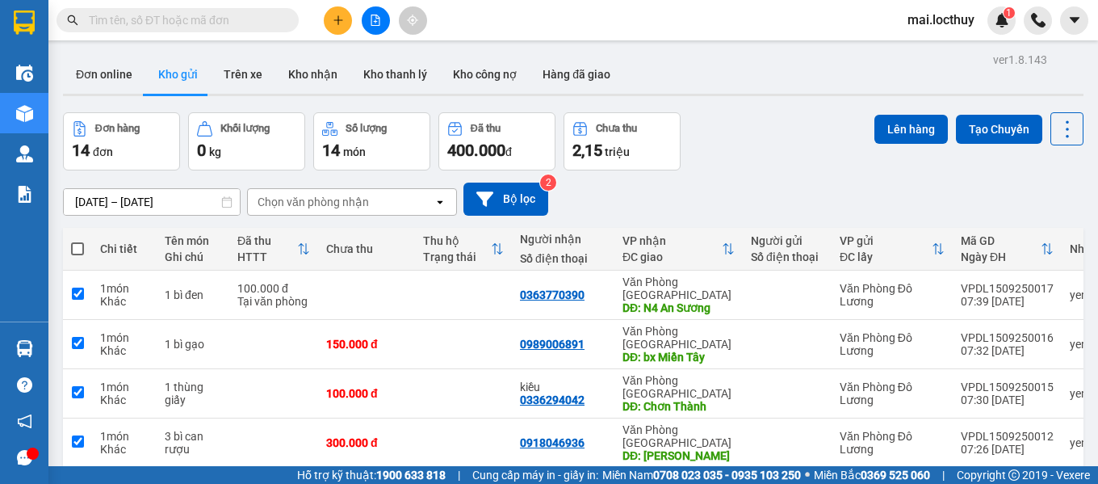
checkbox input "true"
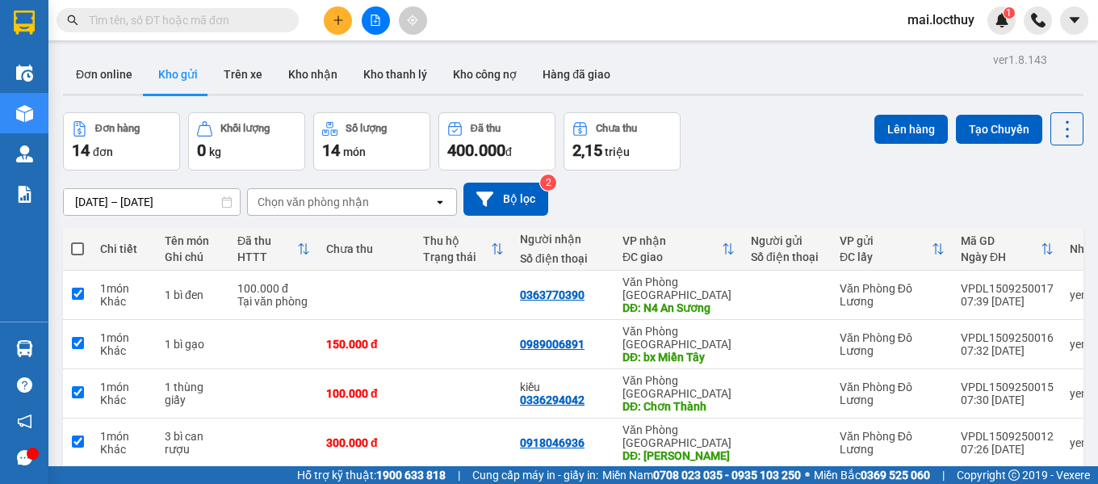
checkbox input "true"
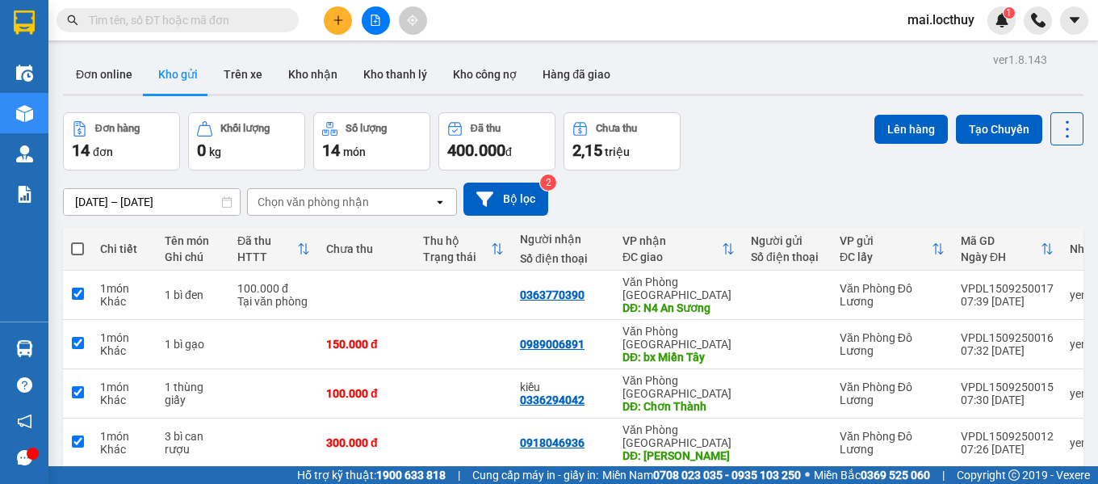
checkbox input "true"
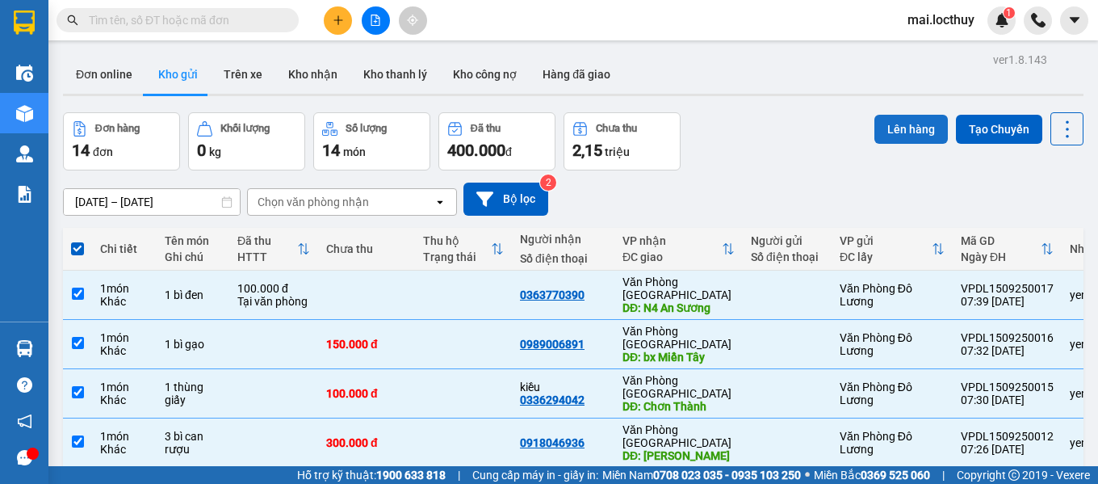
click at [888, 123] on button "Lên hàng" at bounding box center [911, 129] width 73 height 29
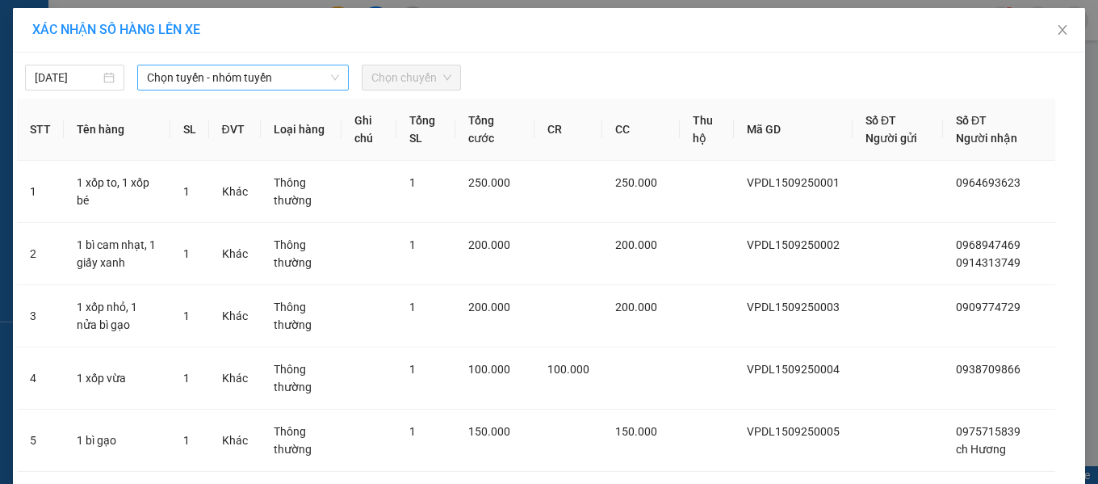
click at [164, 81] on span "Chọn tuyến - nhóm tuyến" at bounding box center [243, 77] width 192 height 24
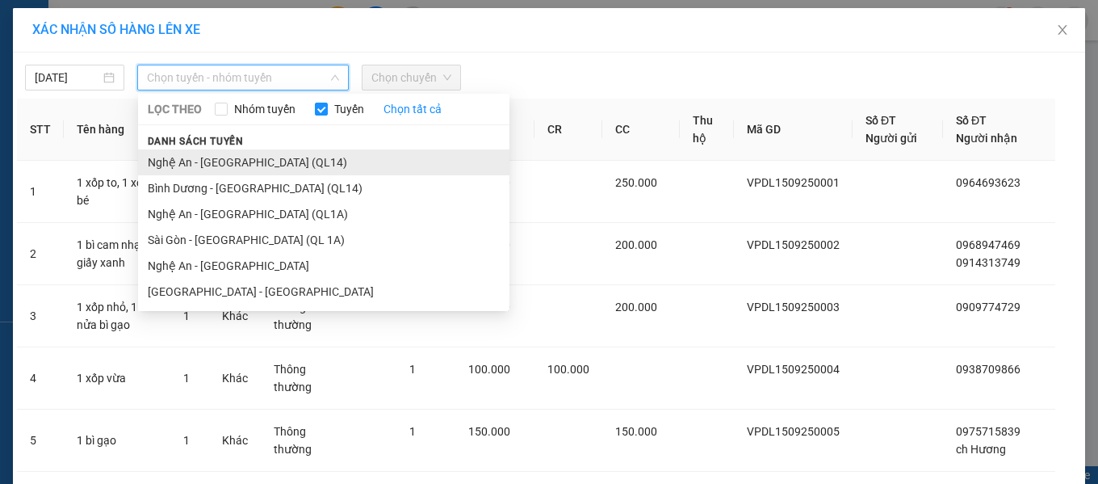
click at [217, 157] on li "Nghệ An - [GEOGRAPHIC_DATA] (QL14)" at bounding box center [323, 162] width 371 height 26
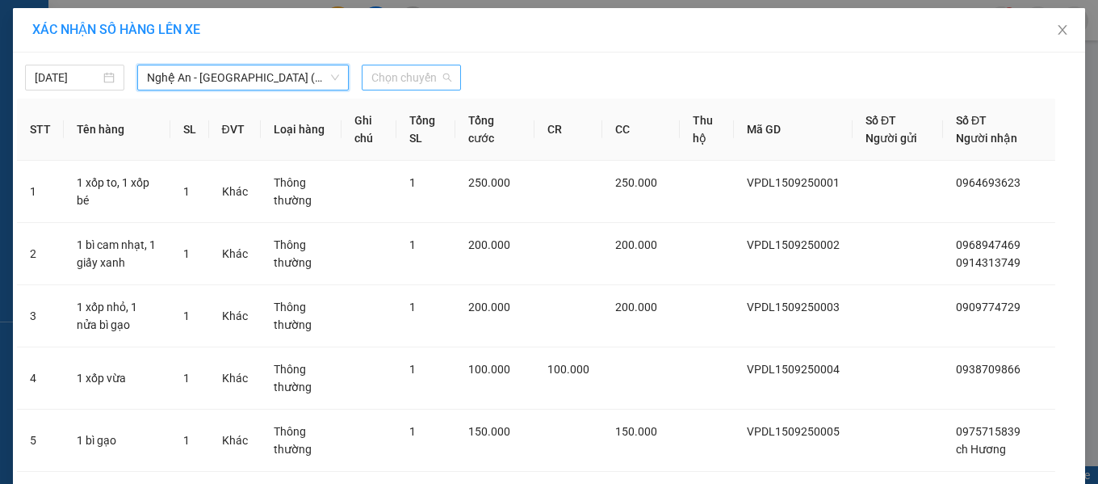
click at [398, 86] on span "Chọn chuyến" at bounding box center [411, 77] width 80 height 24
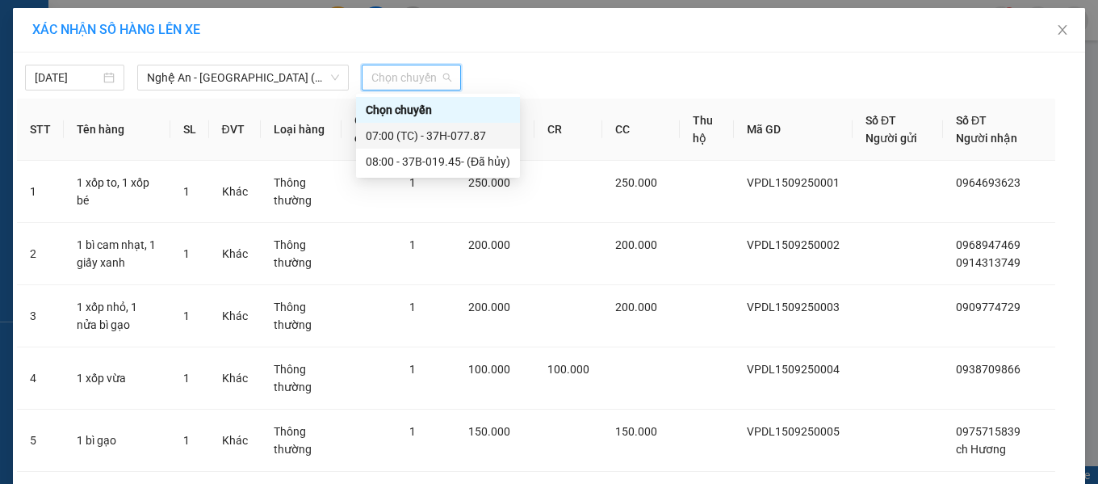
click at [437, 136] on div "07:00 (TC) - 37H-077.87" at bounding box center [438, 136] width 145 height 18
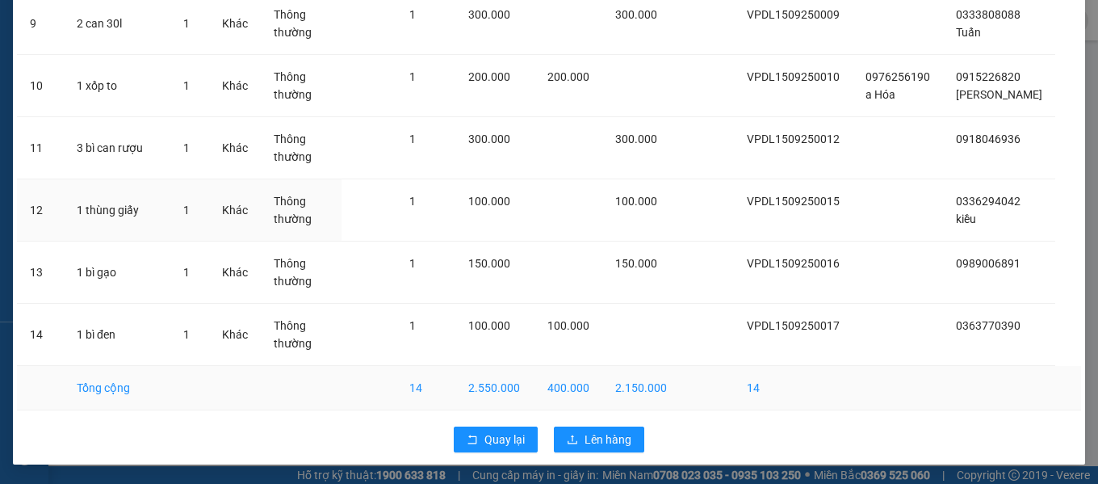
scroll to position [720, 0]
click at [598, 444] on span "Lên hàng" at bounding box center [608, 439] width 47 height 18
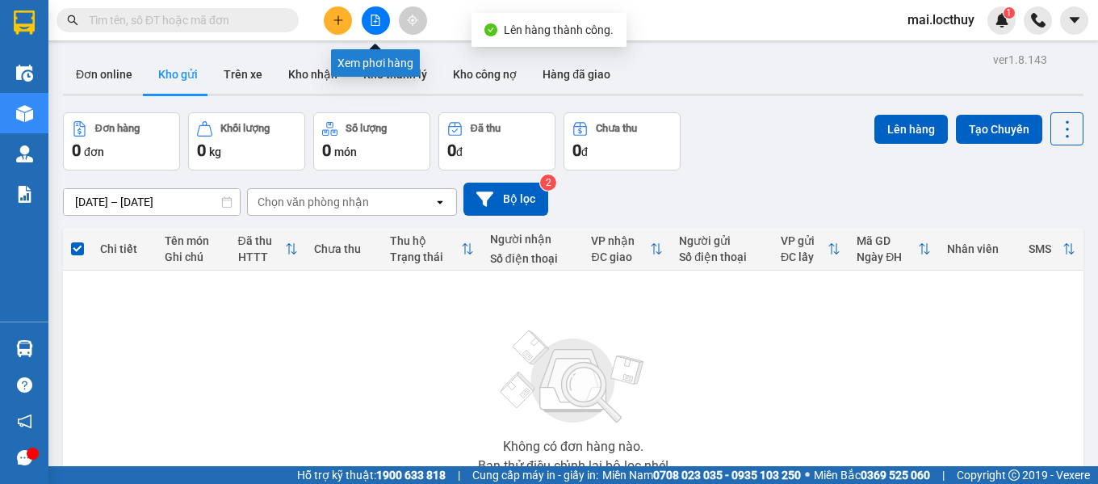
click at [364, 27] on button at bounding box center [376, 20] width 28 height 28
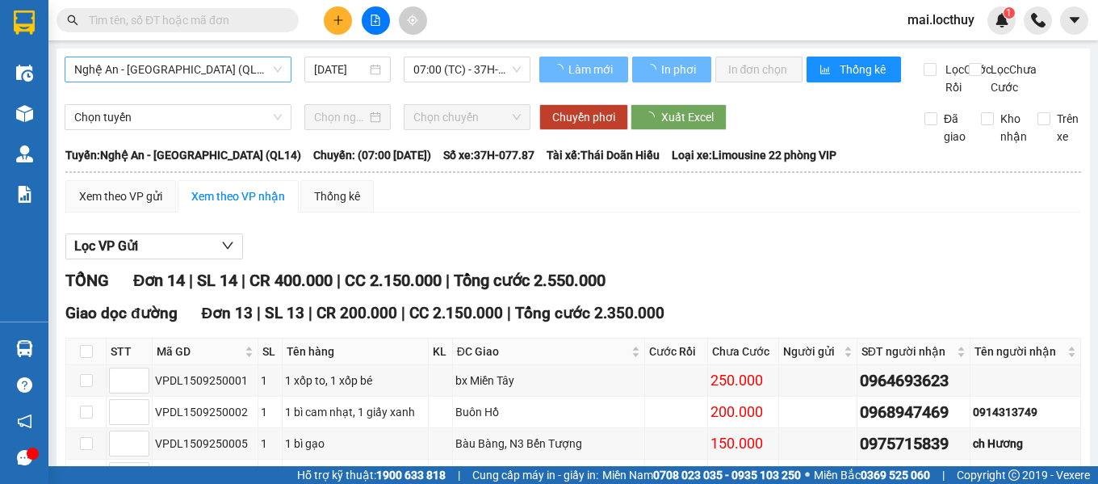
click at [201, 70] on span "Nghệ An - [GEOGRAPHIC_DATA] (QL14)" at bounding box center [178, 69] width 208 height 24
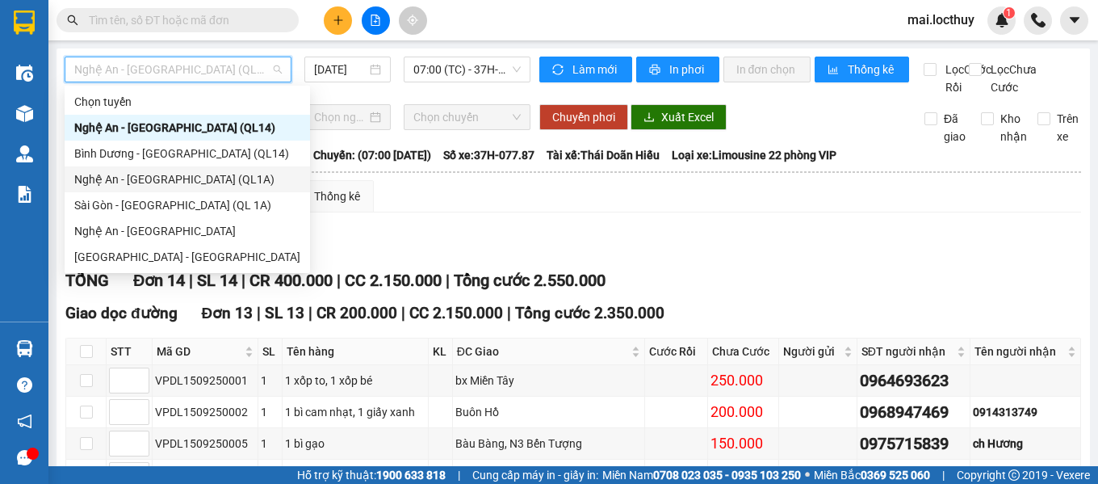
click at [161, 174] on div "Nghệ An - [GEOGRAPHIC_DATA] (QL1A)" at bounding box center [187, 179] width 226 height 18
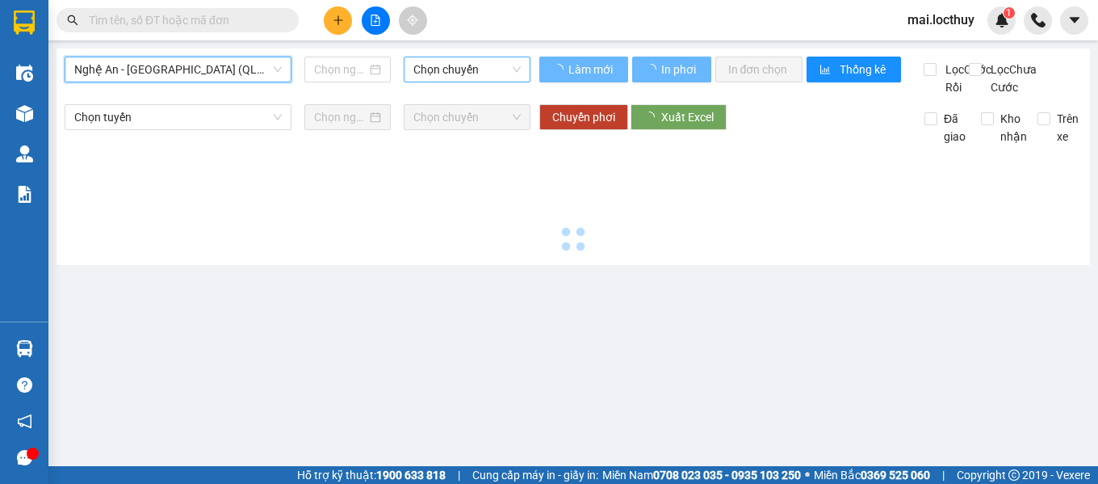
type input "[DATE]"
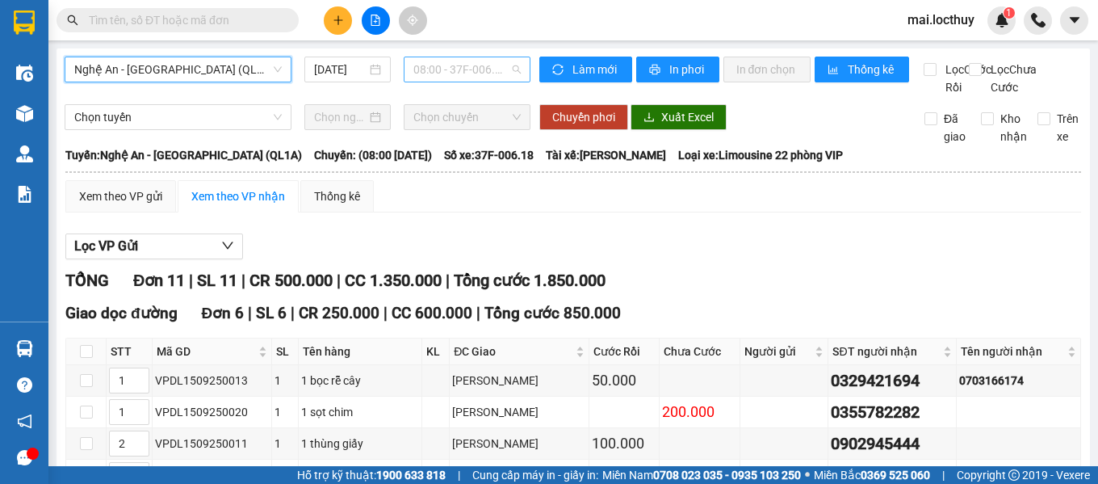
click at [483, 73] on span "08:00 - 37F-006.18" at bounding box center [466, 69] width 107 height 24
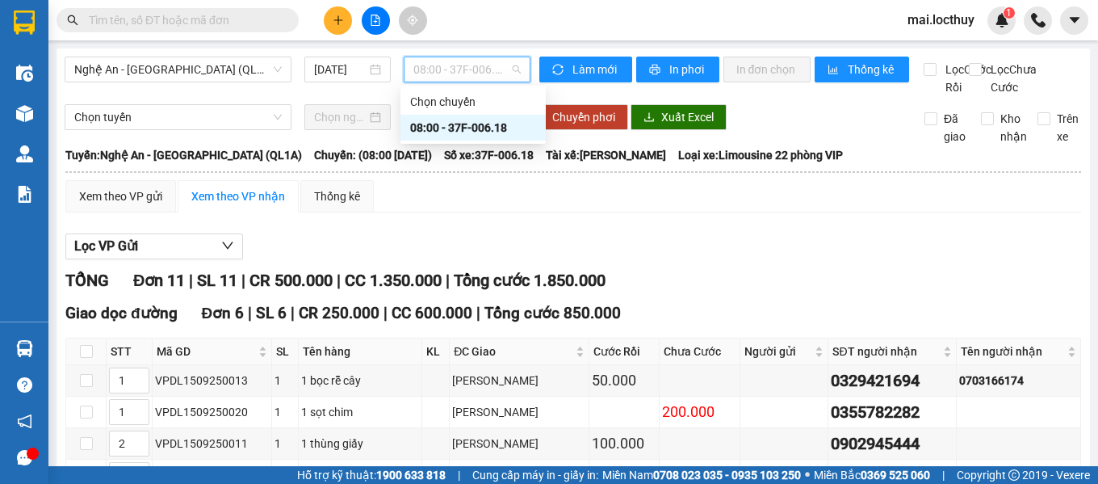
click at [492, 129] on div "08:00 - 37F-006.18" at bounding box center [473, 128] width 126 height 18
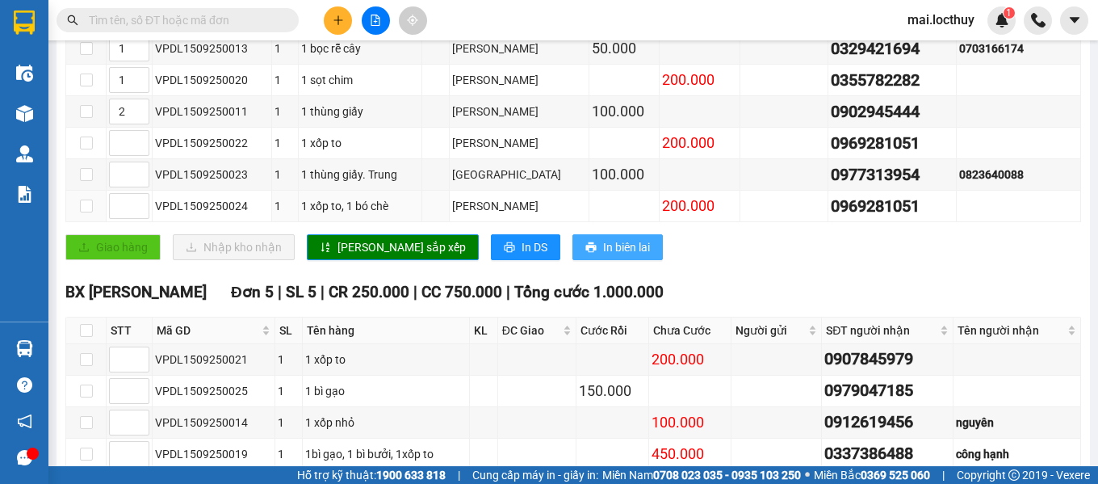
scroll to position [323, 0]
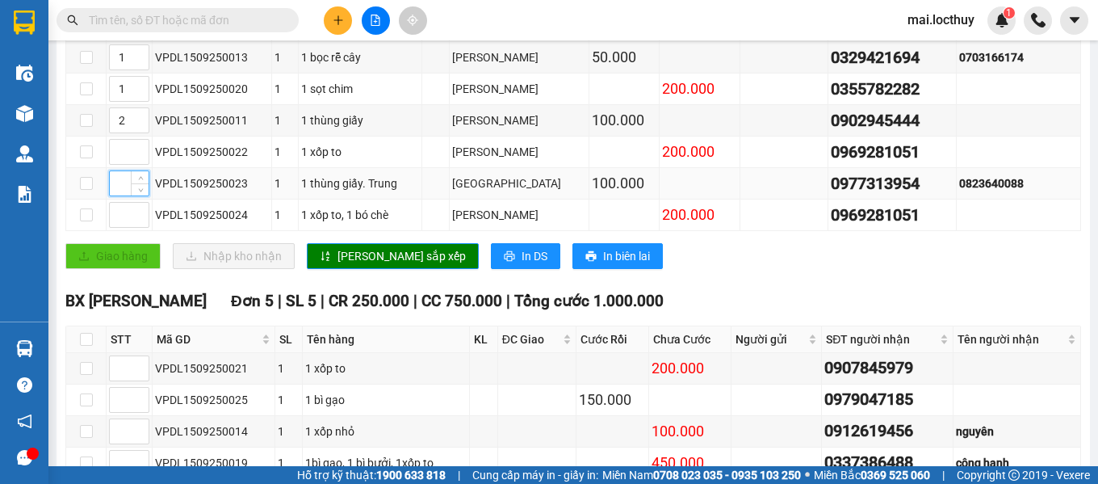
click at [117, 195] on input at bounding box center [129, 183] width 39 height 24
type input "1"
click at [371, 265] on span "[PERSON_NAME] sắp xếp" at bounding box center [402, 256] width 128 height 18
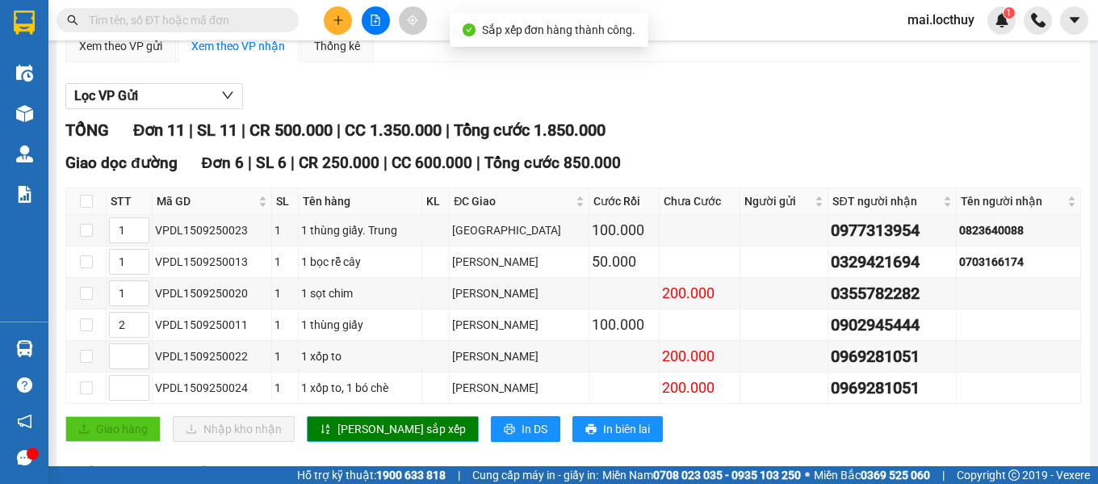
scroll to position [0, 0]
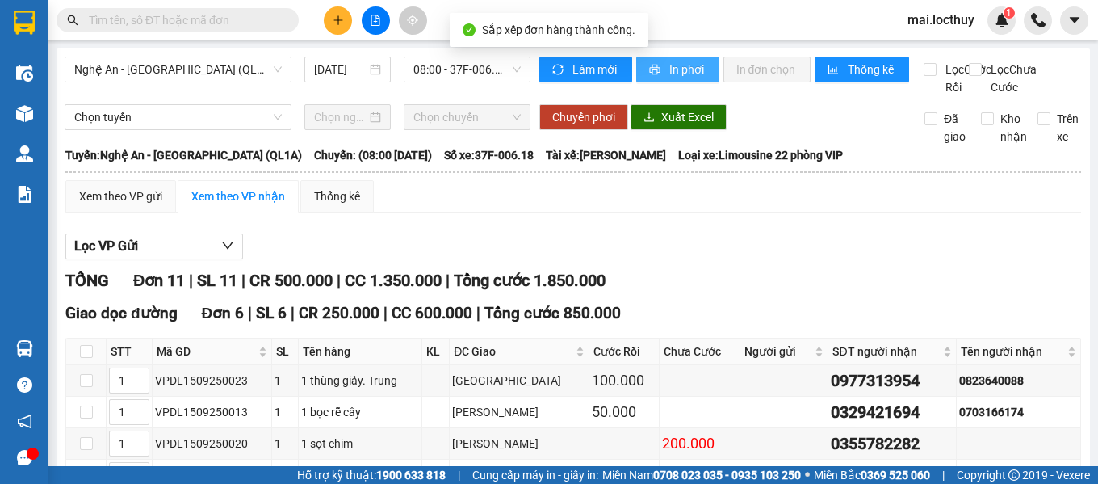
click at [687, 80] on button "In phơi" at bounding box center [677, 70] width 83 height 26
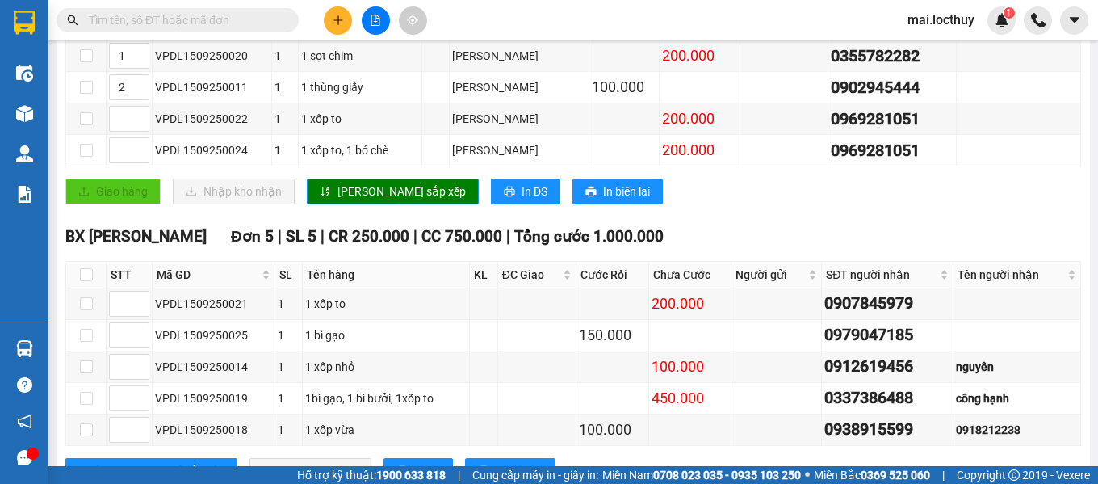
scroll to position [307, 0]
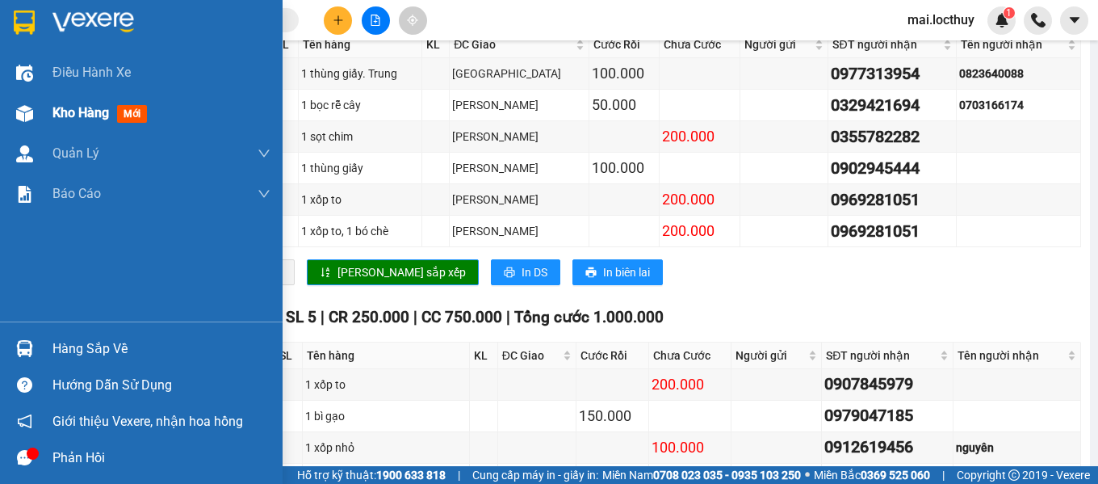
click at [86, 109] on span "Kho hàng" at bounding box center [80, 112] width 57 height 15
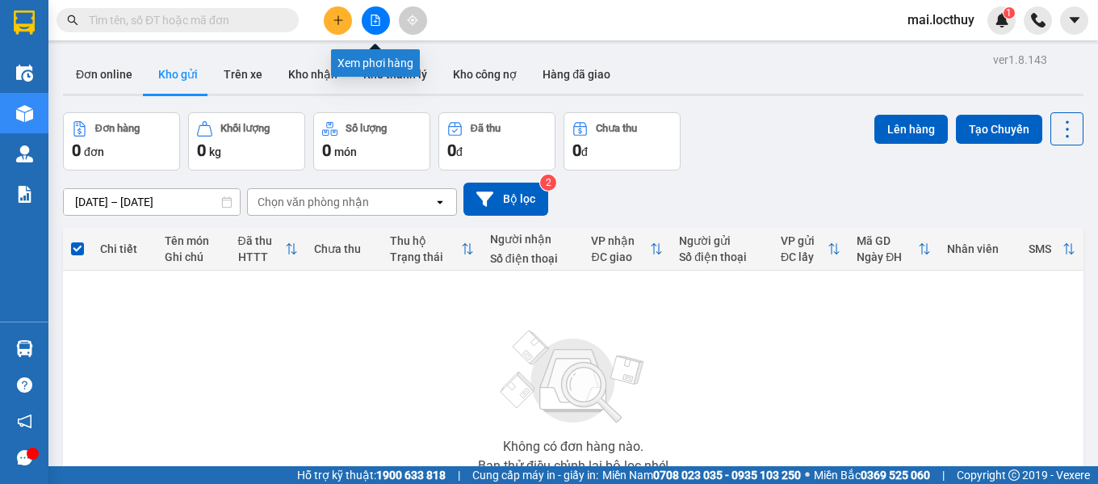
click at [368, 17] on button at bounding box center [376, 20] width 28 height 28
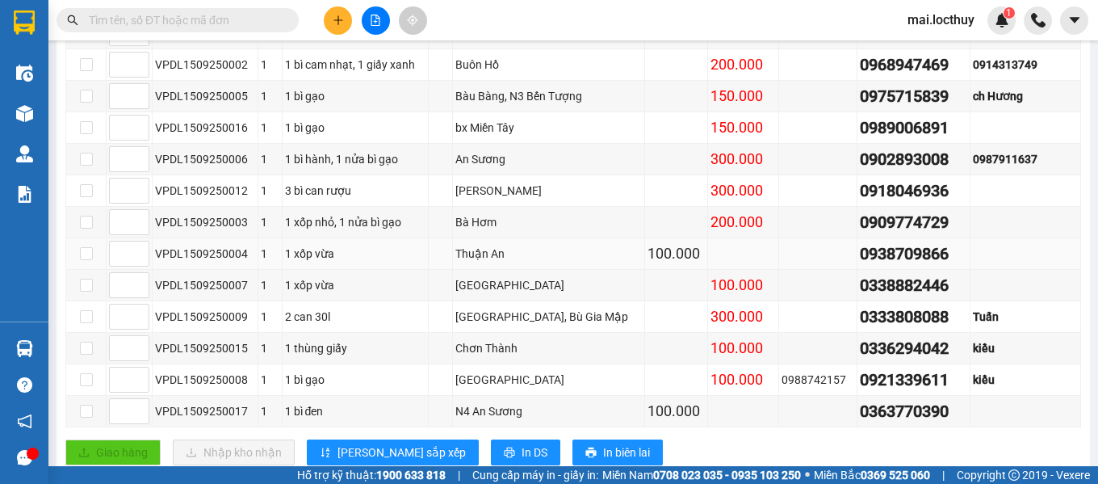
scroll to position [323, 0]
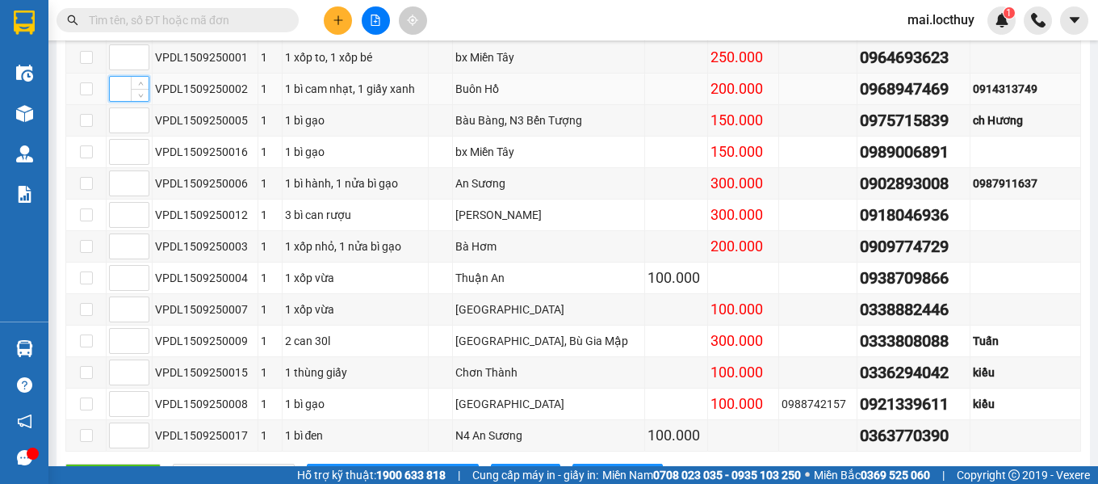
click at [116, 101] on input at bounding box center [129, 89] width 39 height 24
type input "1"
click at [127, 227] on input at bounding box center [129, 215] width 39 height 24
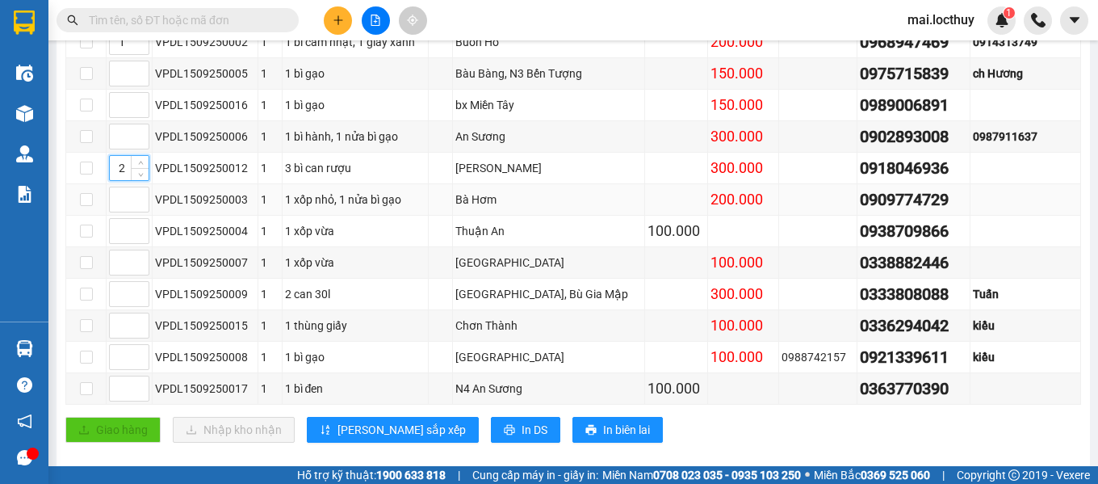
scroll to position [404, 0]
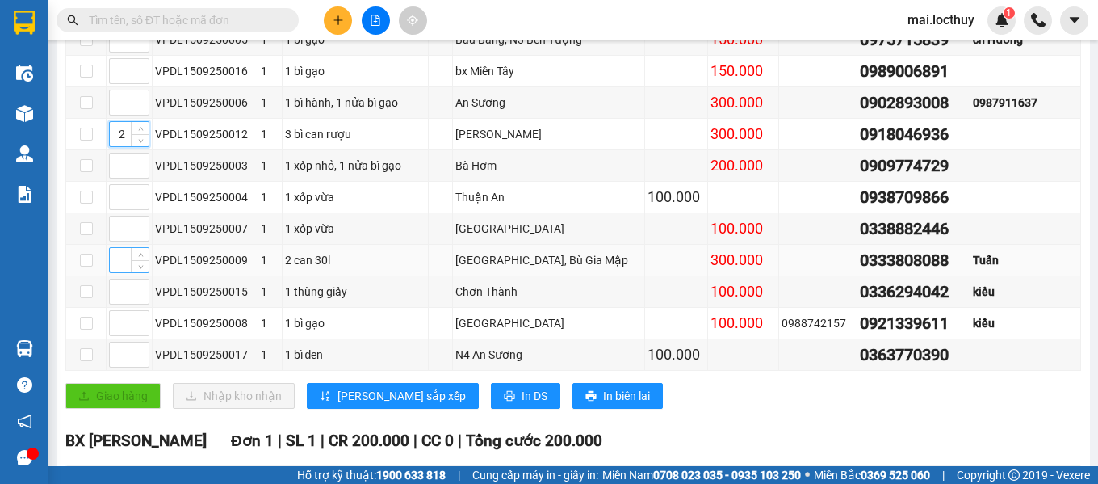
type input "2"
click at [119, 272] on input at bounding box center [129, 260] width 39 height 24
type input "3"
click at [118, 304] on input at bounding box center [129, 291] width 39 height 24
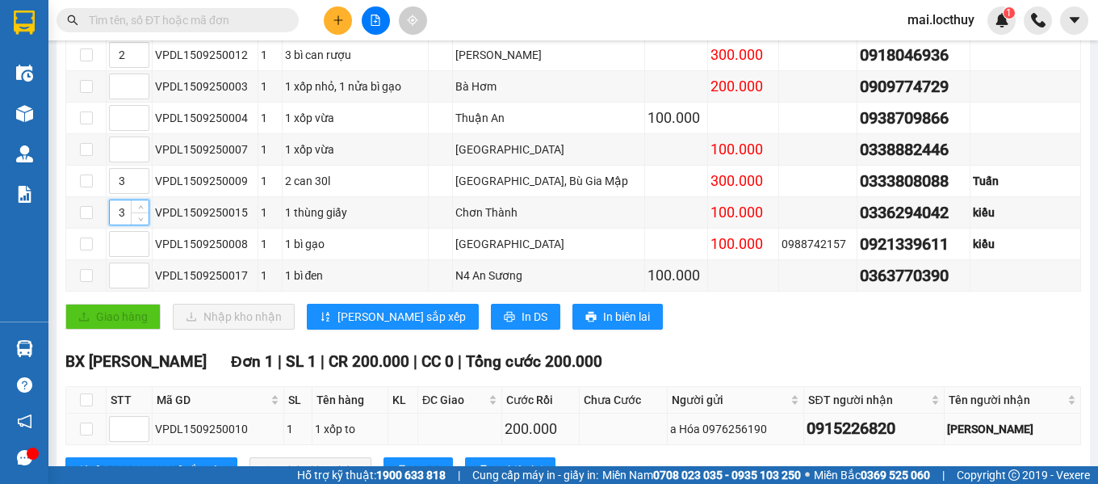
scroll to position [563, 0]
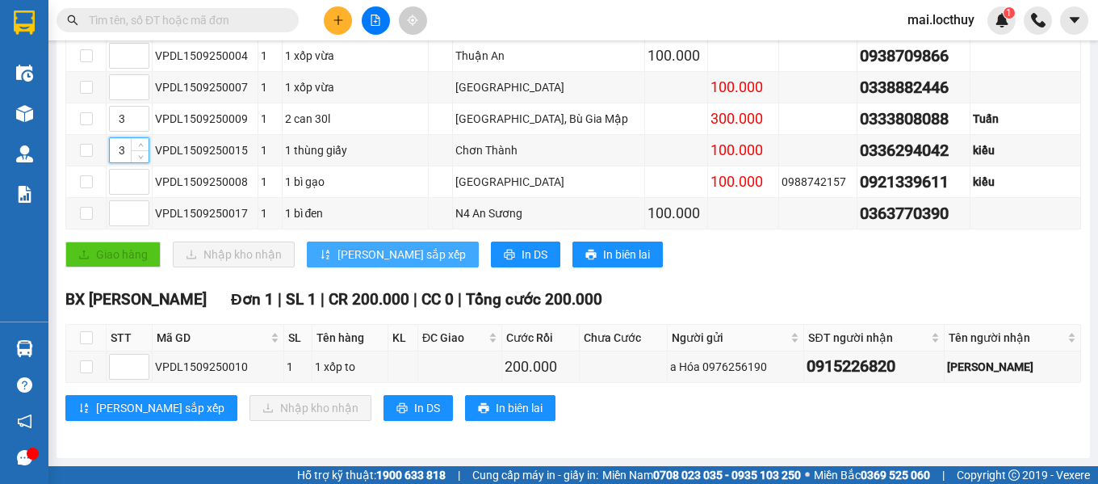
type input "3"
click at [371, 253] on span "[PERSON_NAME] sắp xếp" at bounding box center [402, 254] width 128 height 18
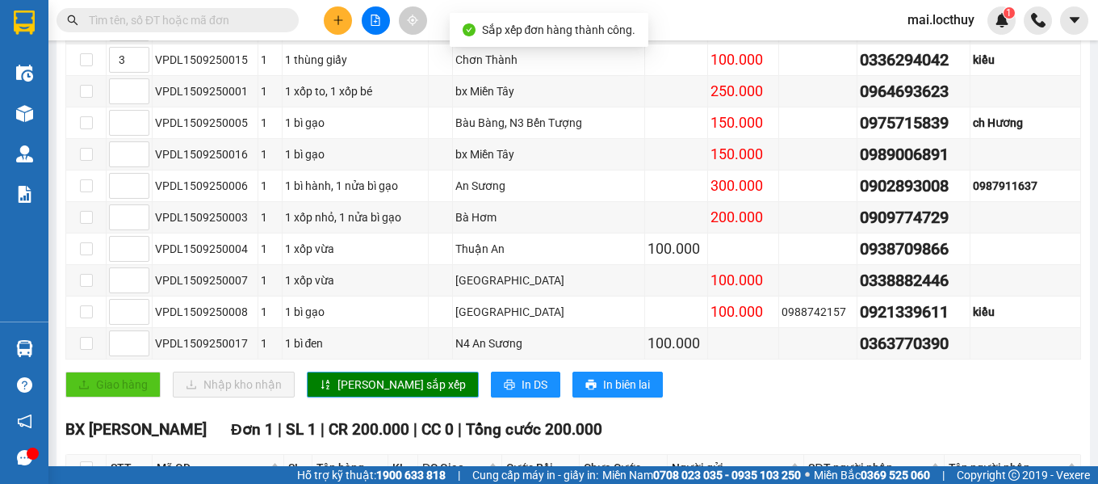
scroll to position [401, 0]
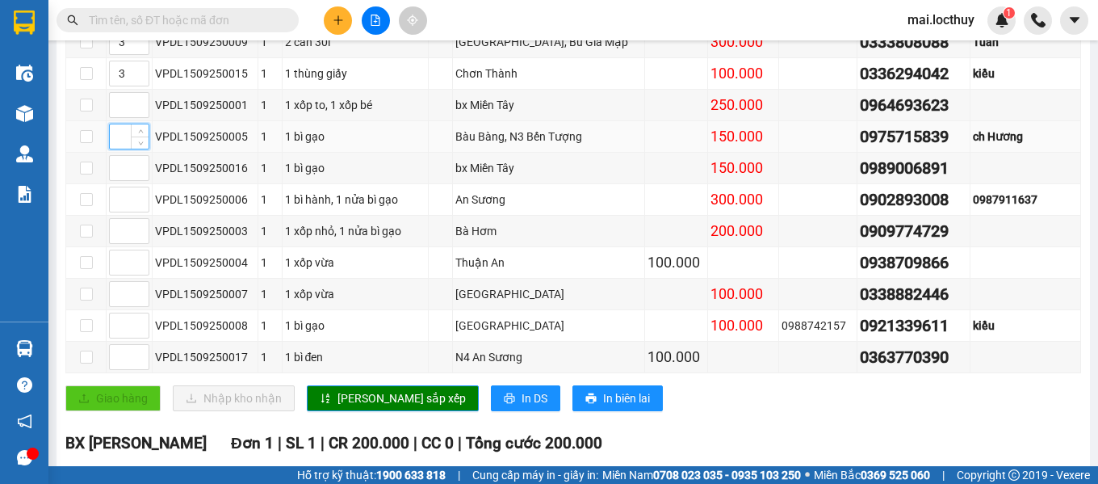
click at [121, 149] on input at bounding box center [129, 136] width 39 height 24
type input "4"
click at [121, 275] on input at bounding box center [129, 262] width 39 height 24
type input "4"
click at [121, 306] on input at bounding box center [129, 294] width 39 height 24
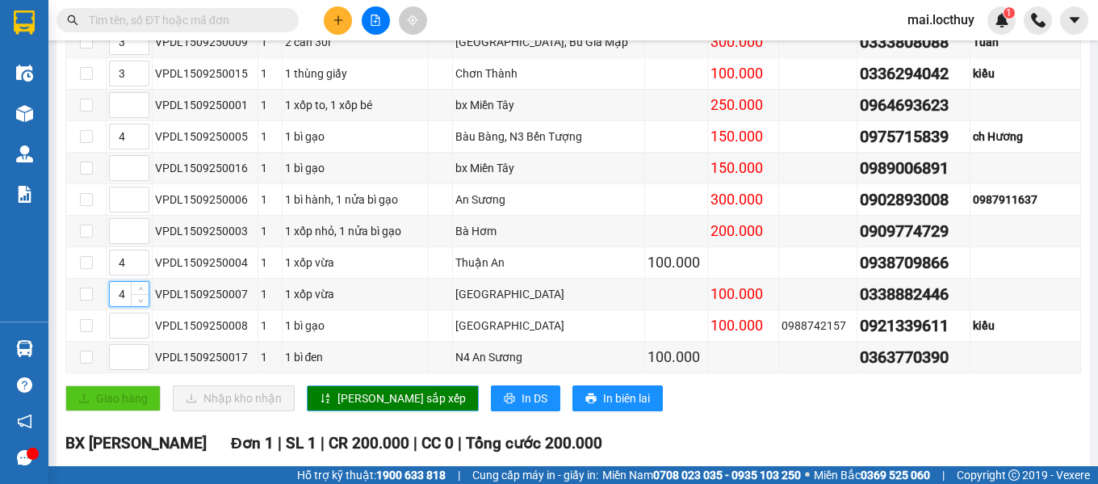
type input "4"
click at [355, 407] on span "[PERSON_NAME] sắp xếp" at bounding box center [402, 398] width 128 height 18
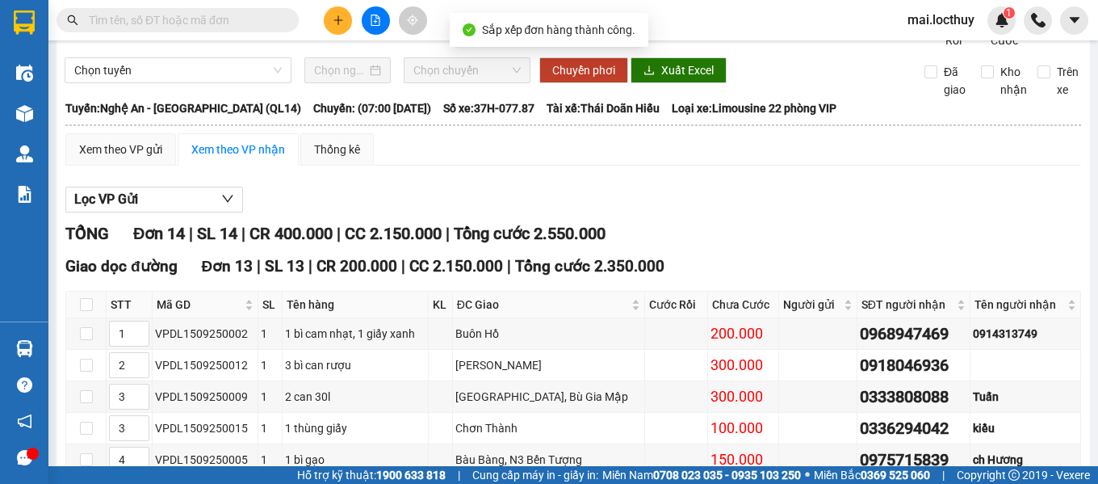
scroll to position [0, 0]
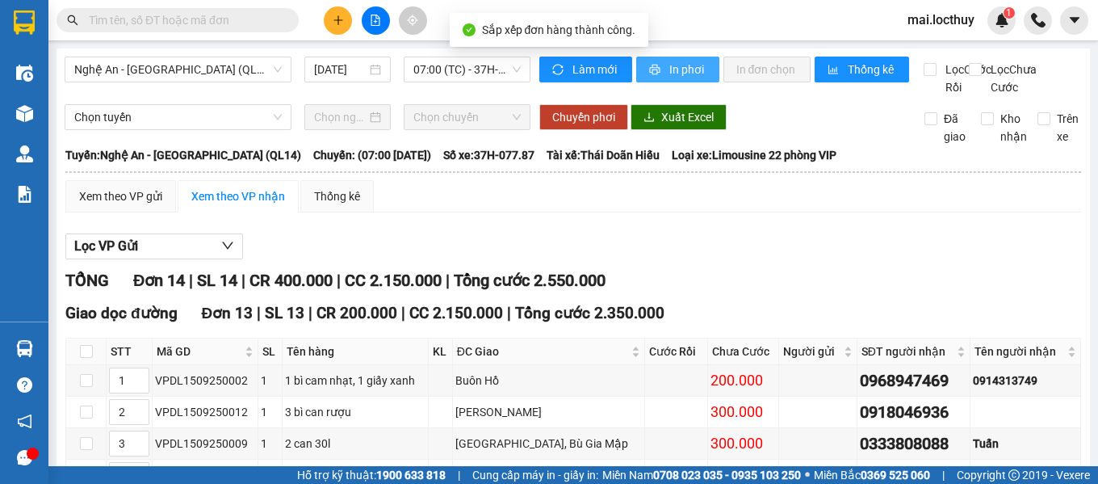
click at [669, 65] on span "In phơi" at bounding box center [687, 70] width 37 height 18
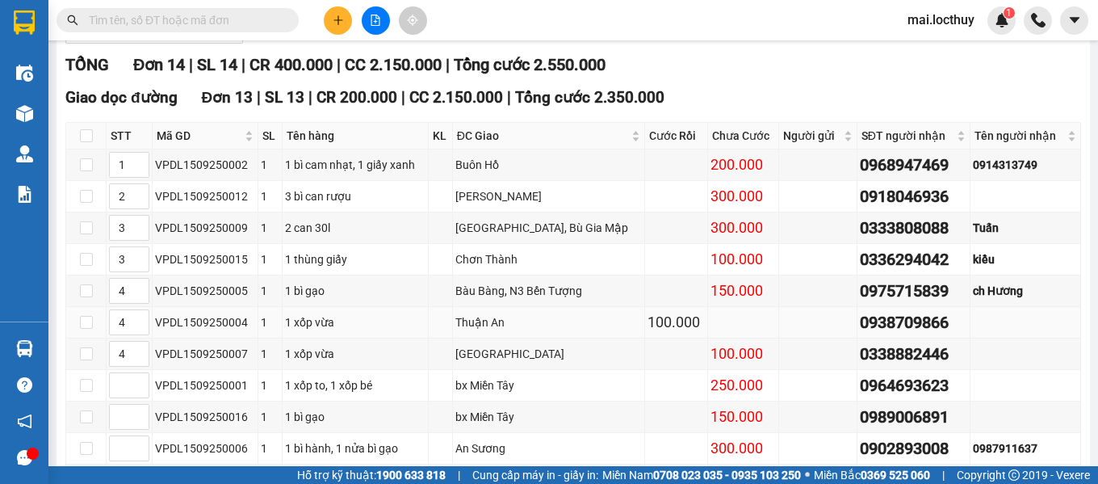
scroll to position [242, 0]
